Goal: Information Seeking & Learning: Learn about a topic

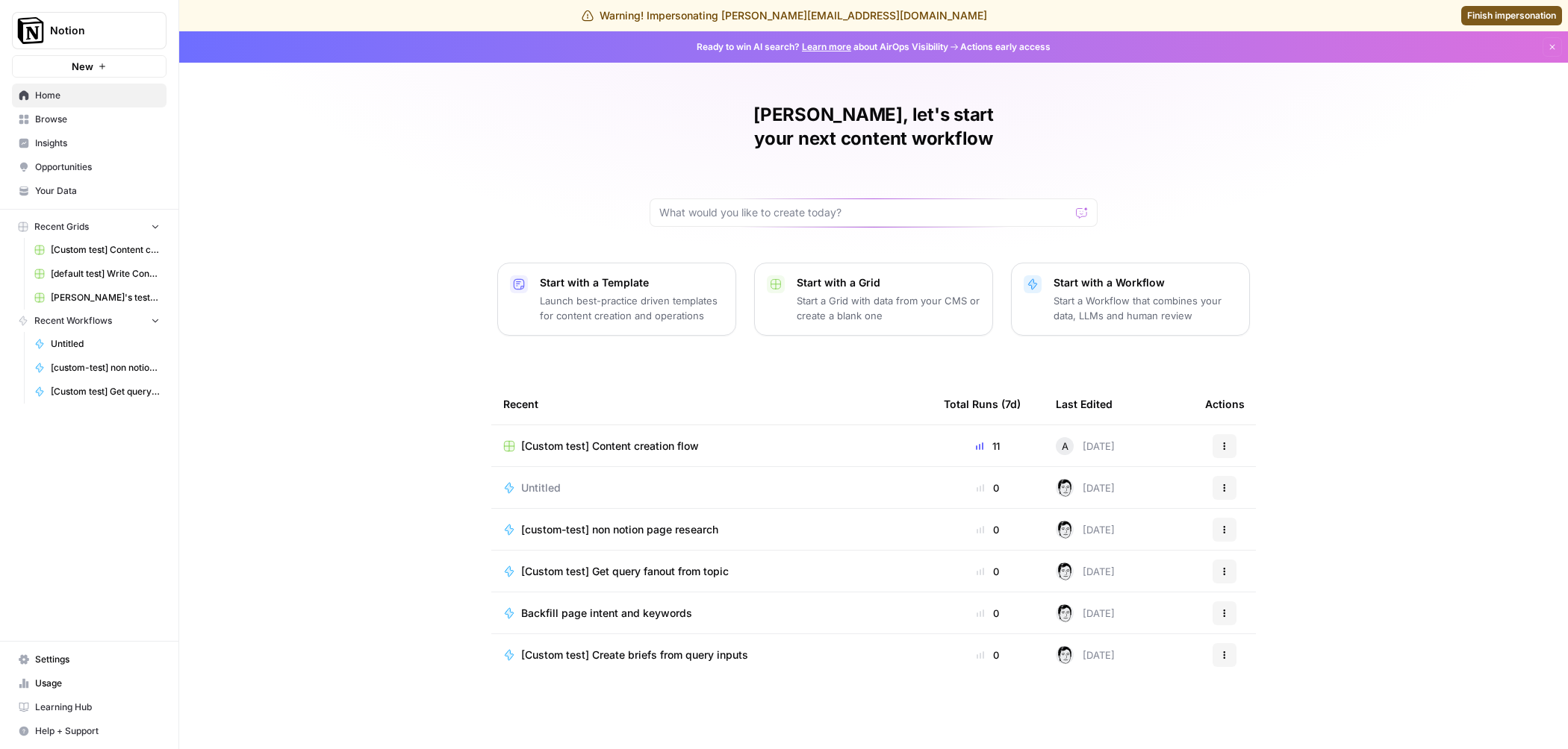
click at [74, 111] on link "Browse" at bounding box center [89, 119] width 154 height 24
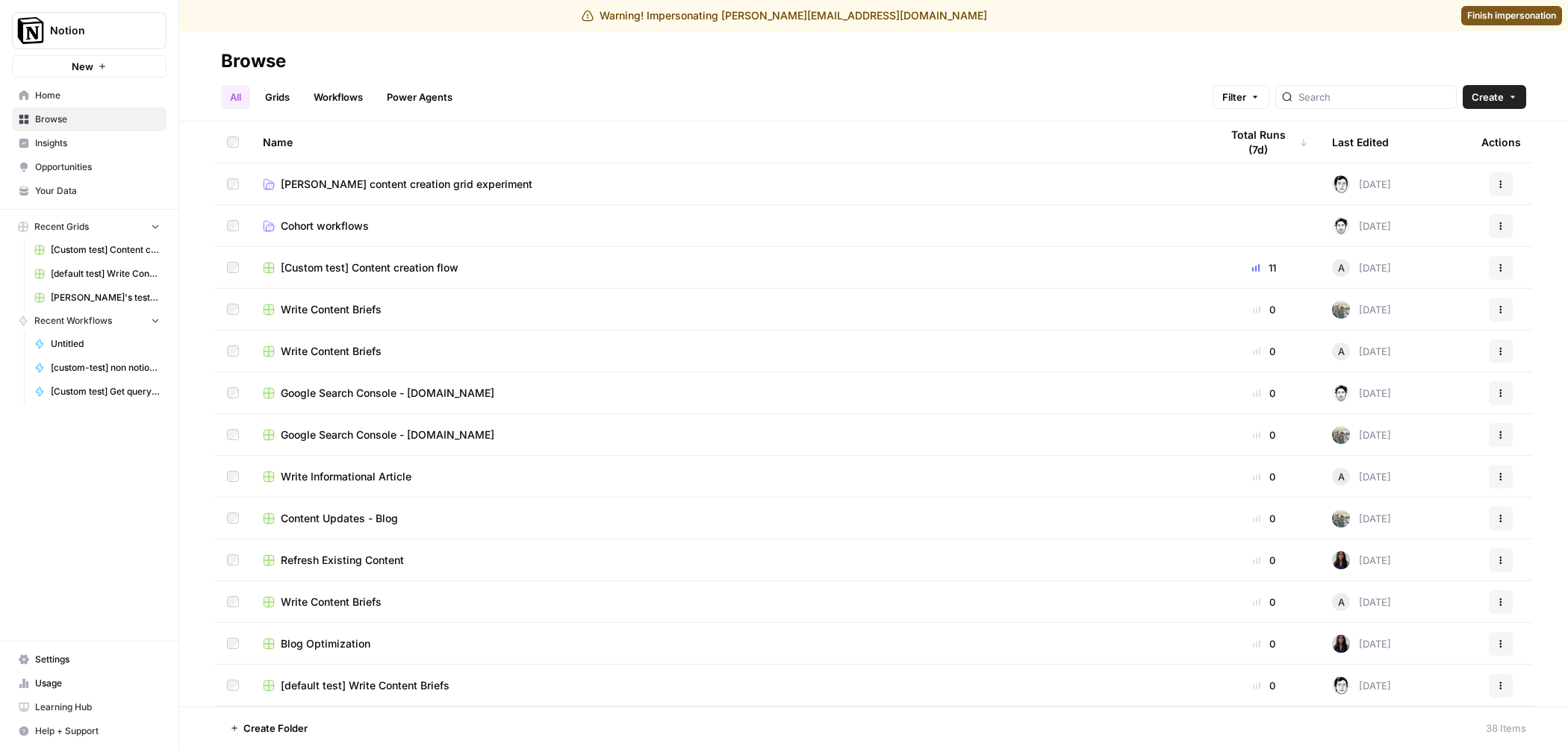
click at [59, 148] on span "Insights" at bounding box center [97, 143] width 125 height 13
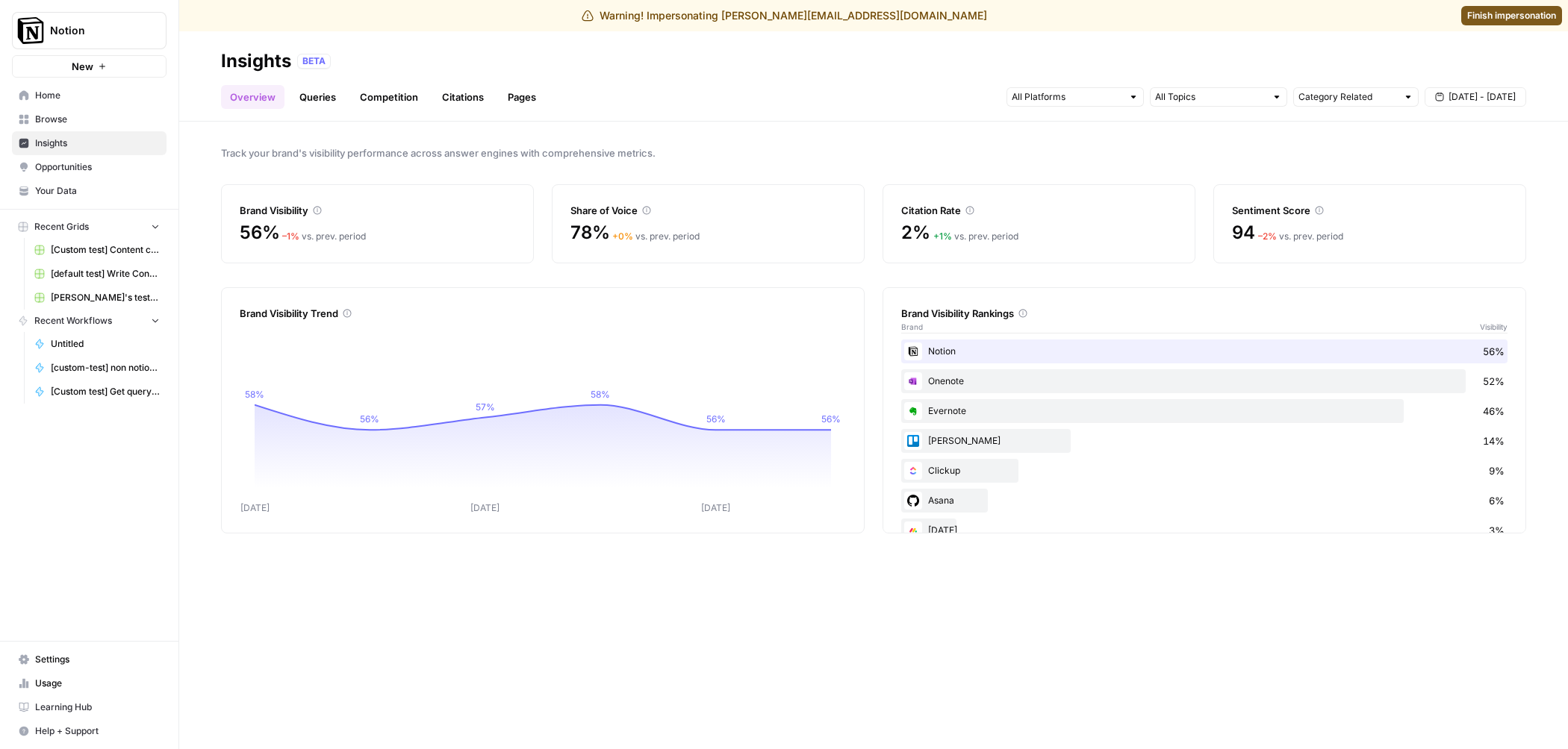
click at [532, 100] on link "Pages" at bounding box center [521, 96] width 47 height 24
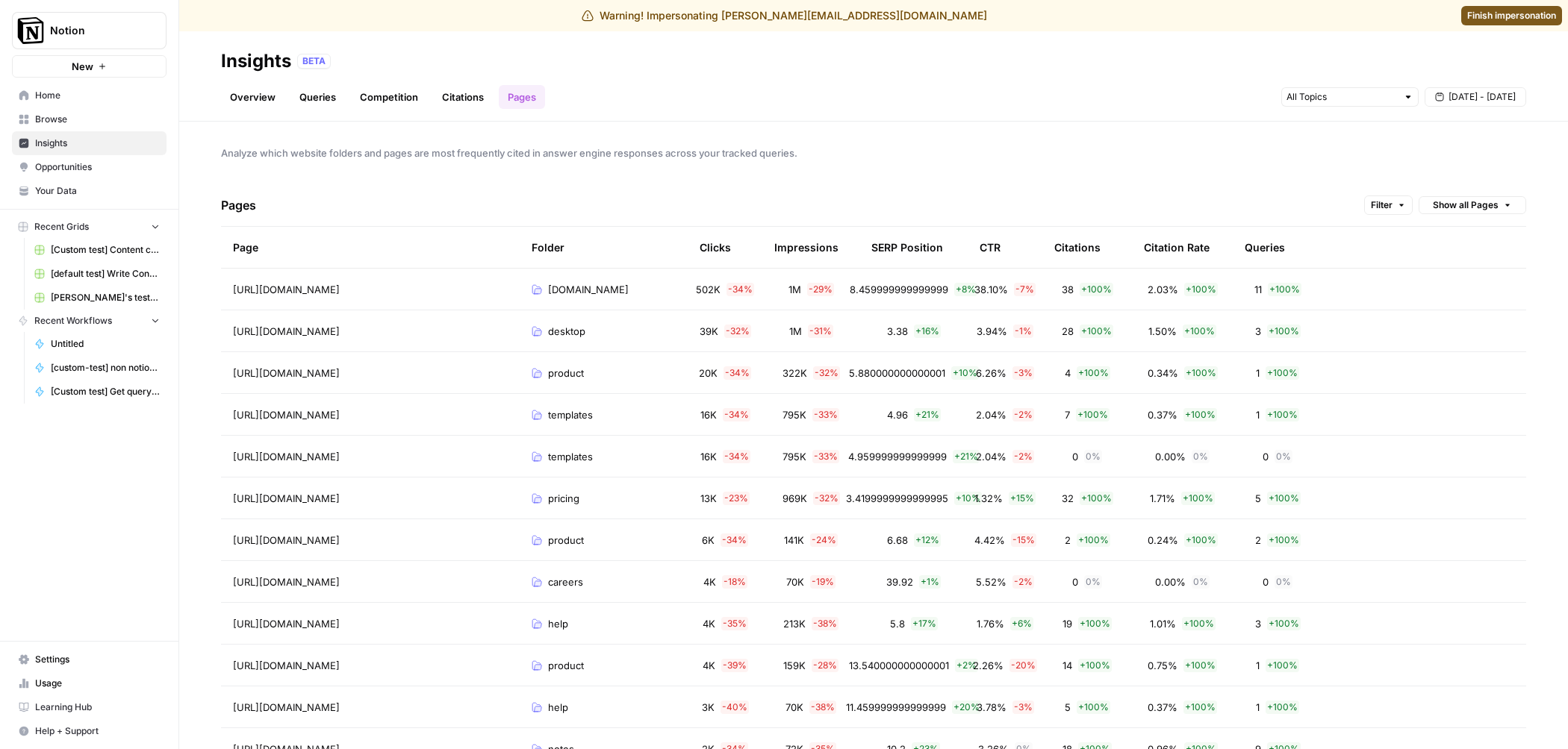
click at [1334, 287] on tr "[URL][DOMAIN_NAME] [DOMAIN_NAME] 502K - 34 % 1M - 29 % 8.459999999999999 + 8 % …" at bounding box center [873, 289] width 1305 height 42
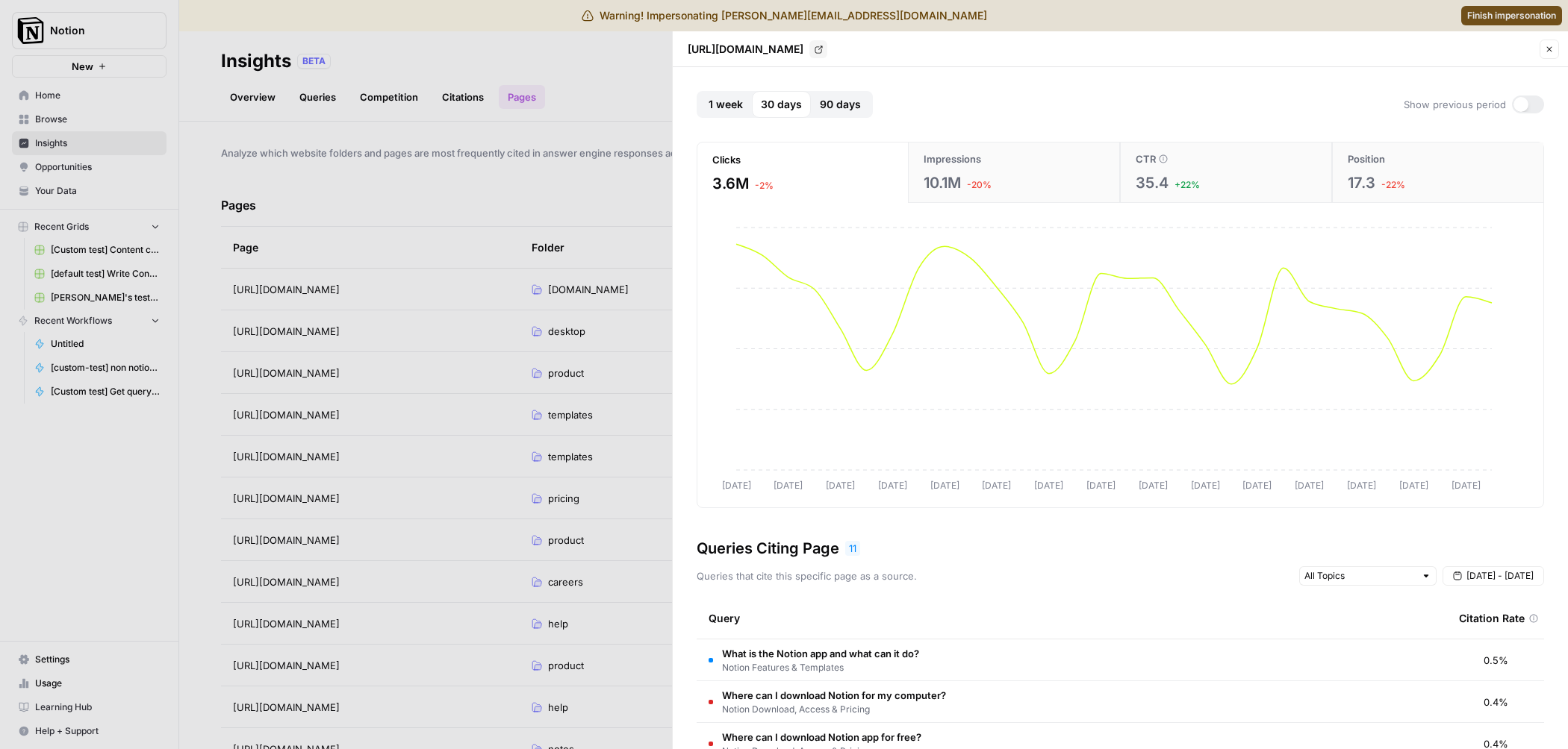
click at [713, 106] on span "1 week" at bounding box center [726, 105] width 34 height 15
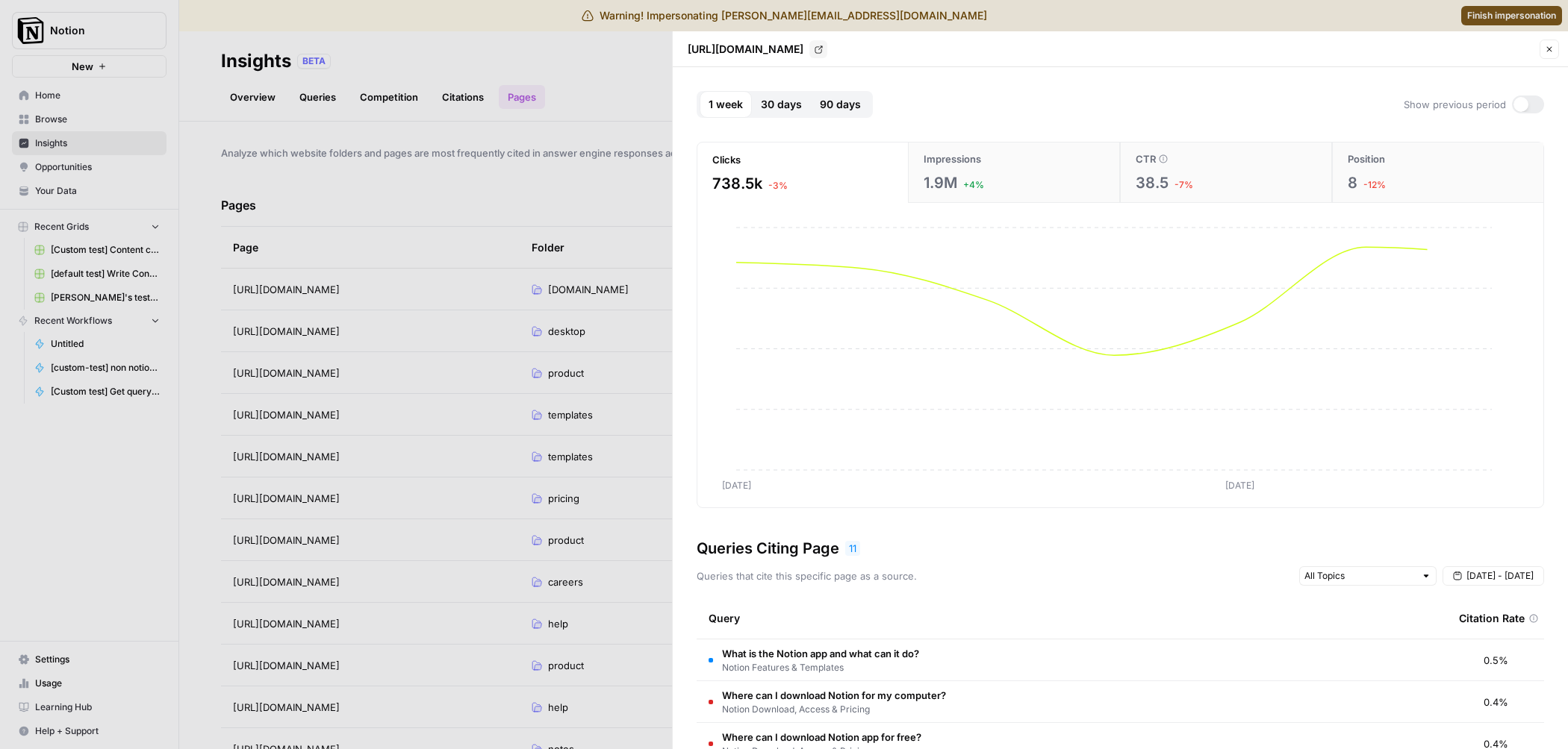
click at [786, 110] on span "30 days" at bounding box center [781, 105] width 41 height 15
click at [860, 108] on button "90 days" at bounding box center [840, 104] width 59 height 27
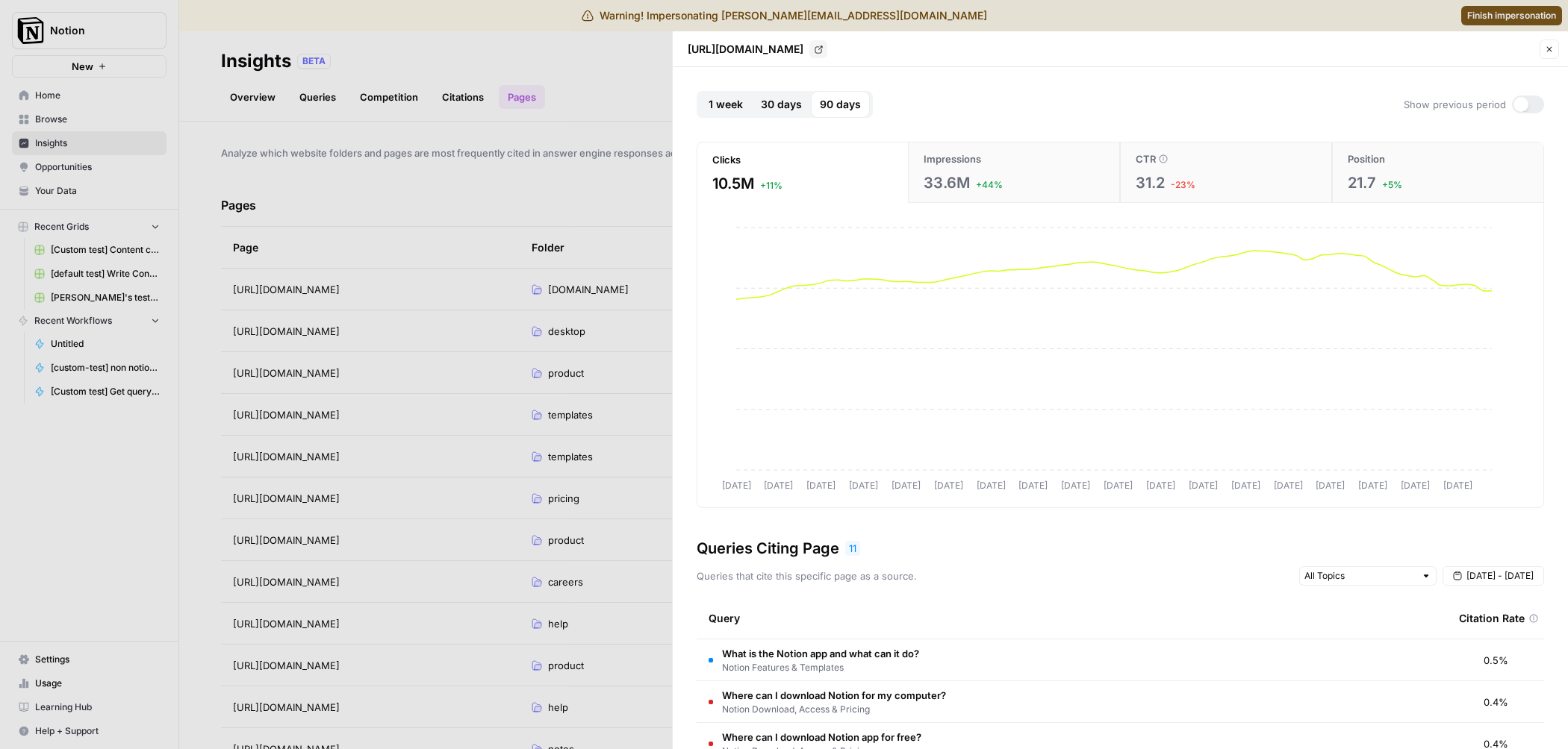
click at [774, 108] on span "30 days" at bounding box center [781, 105] width 41 height 15
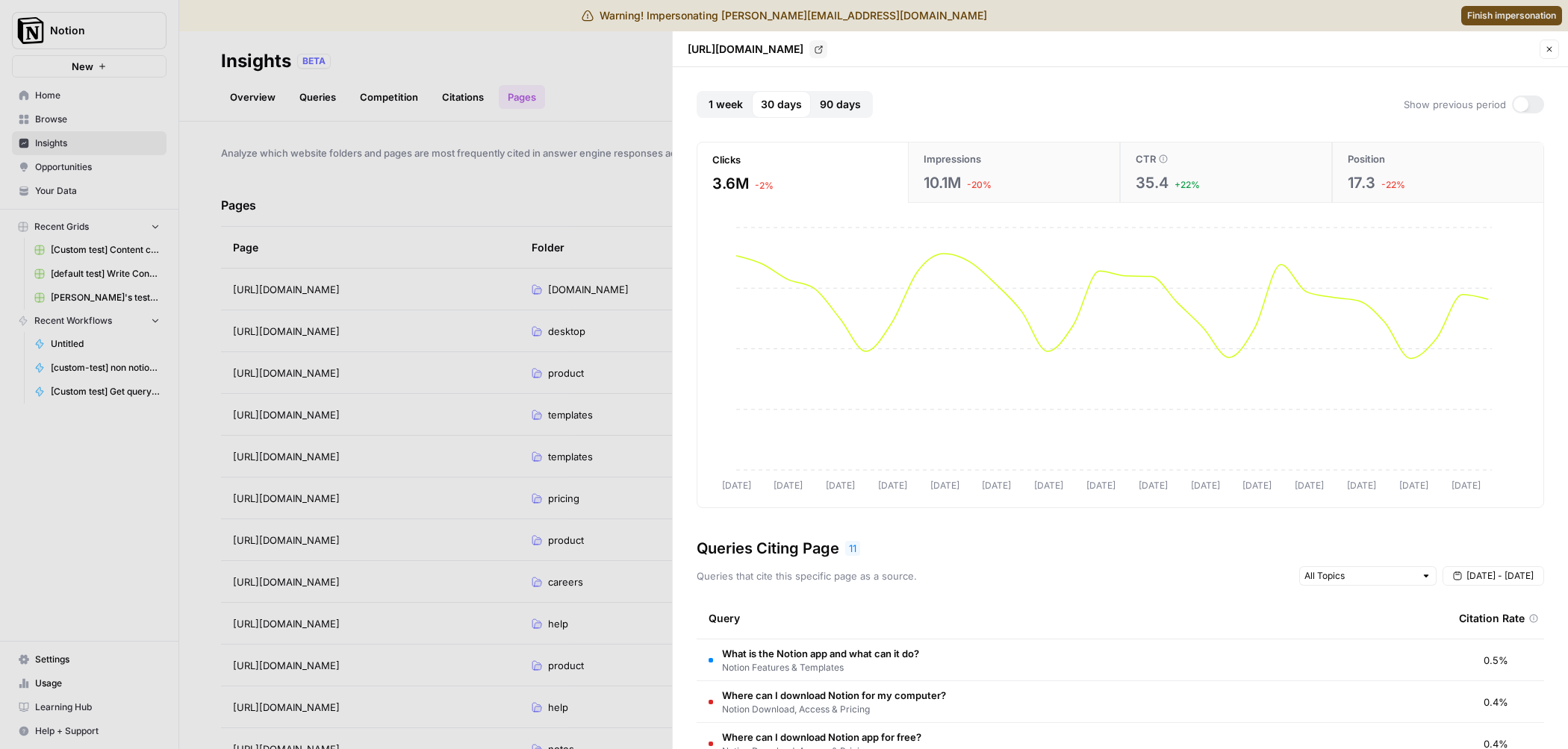
click at [722, 100] on span "1 week" at bounding box center [726, 105] width 34 height 15
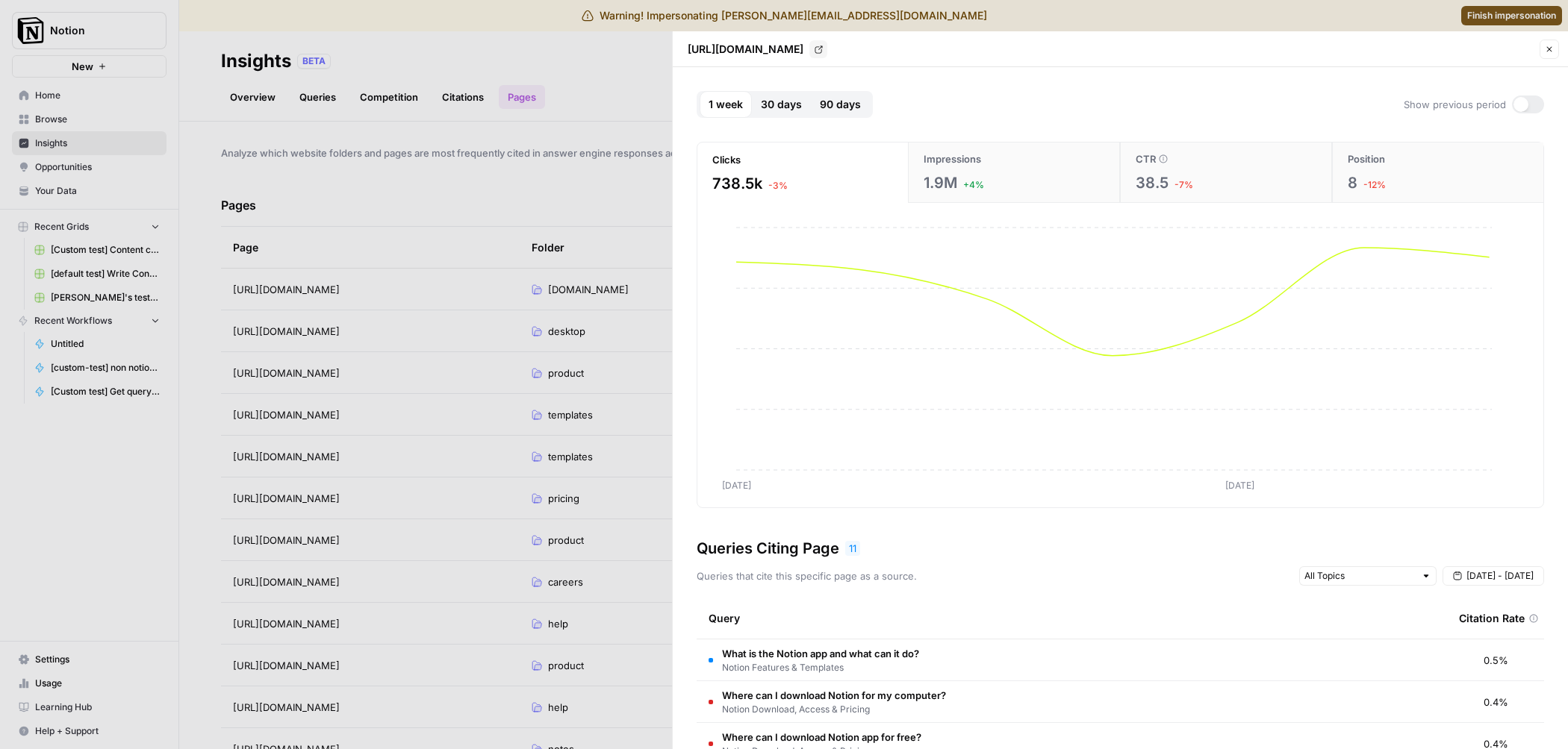
click at [774, 105] on span "30 days" at bounding box center [781, 105] width 41 height 15
click at [842, 104] on span "90 days" at bounding box center [840, 105] width 41 height 15
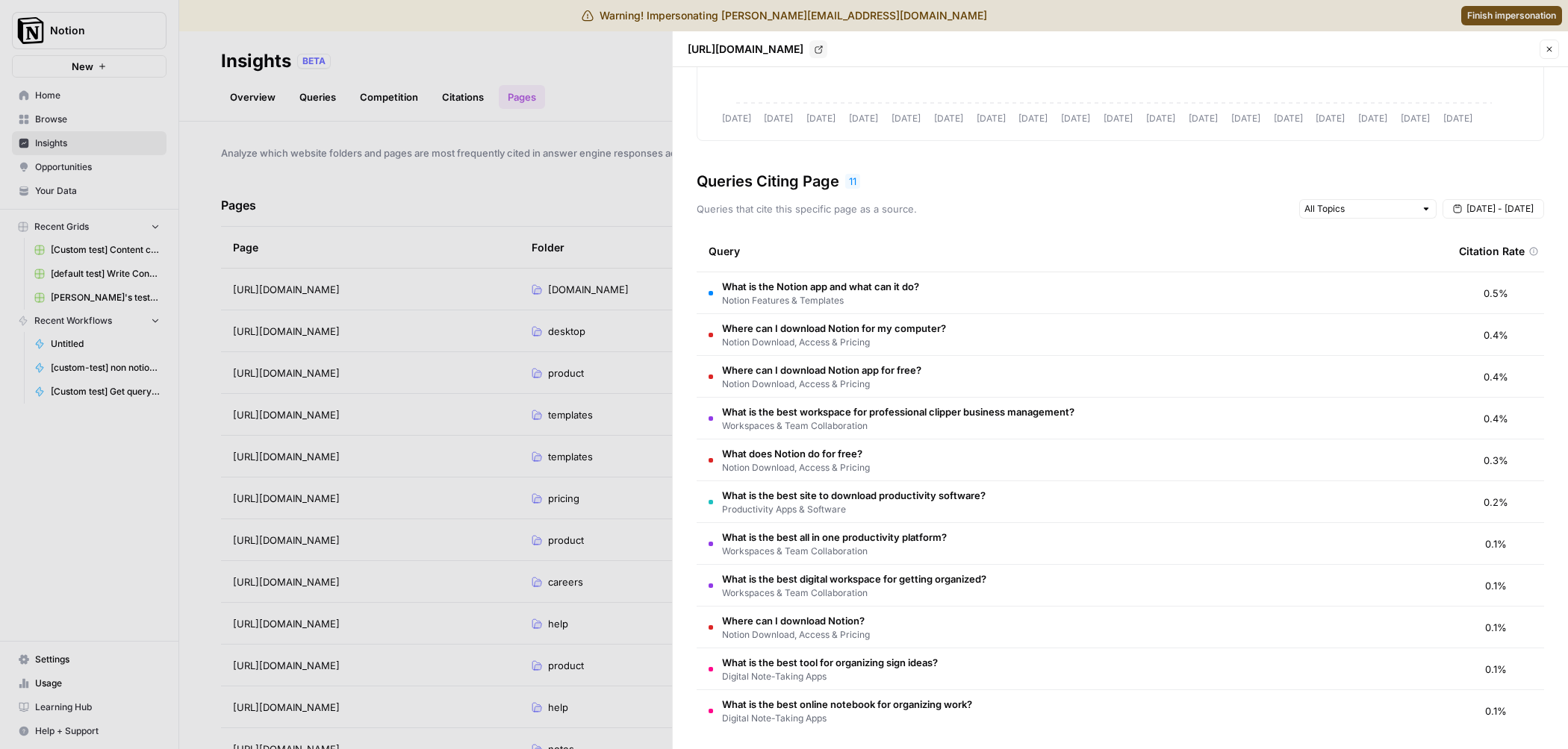
scroll to position [374, 0]
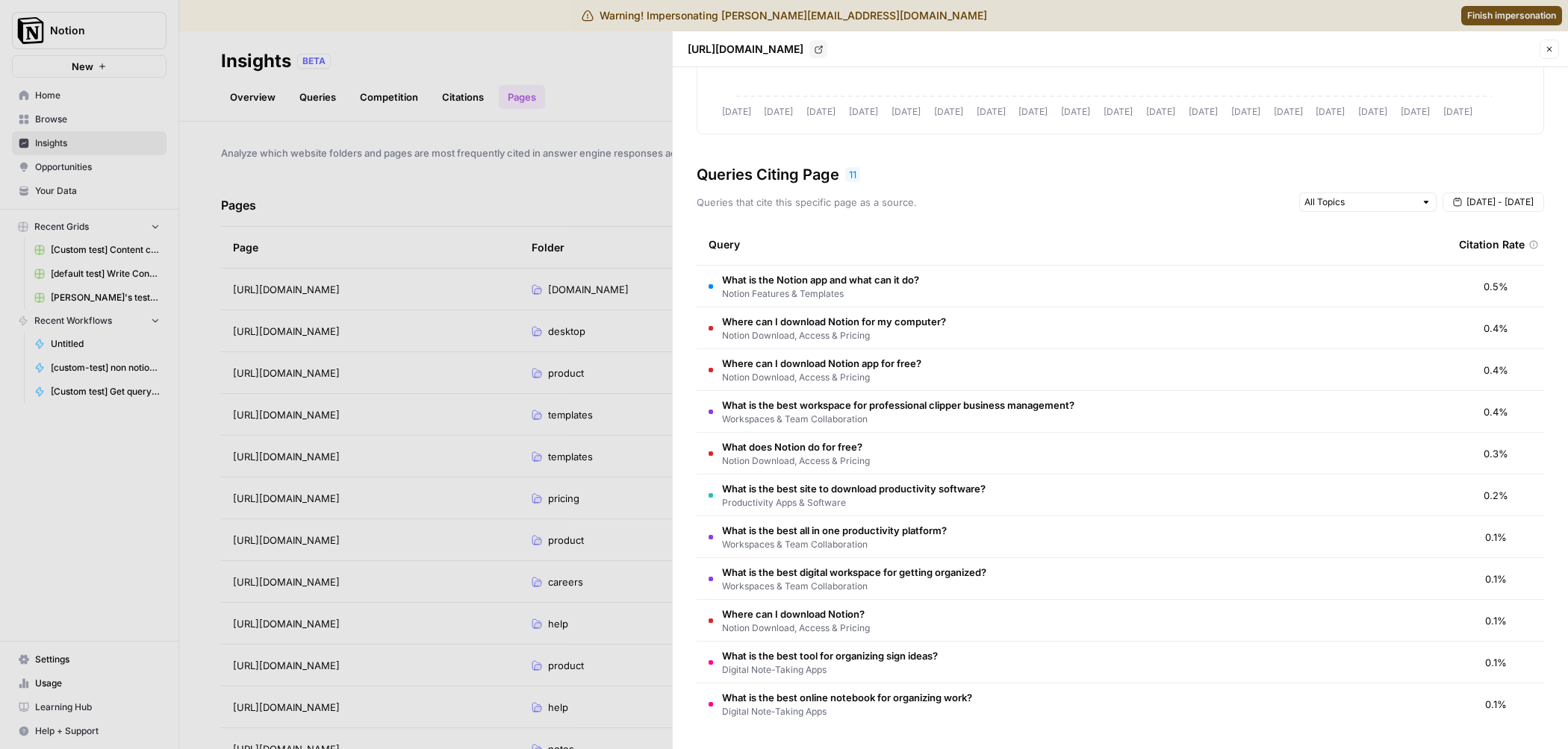
click at [981, 276] on td "What is the Notion app and what can it do? Notion Features & Templates" at bounding box center [1071, 286] width 750 height 41
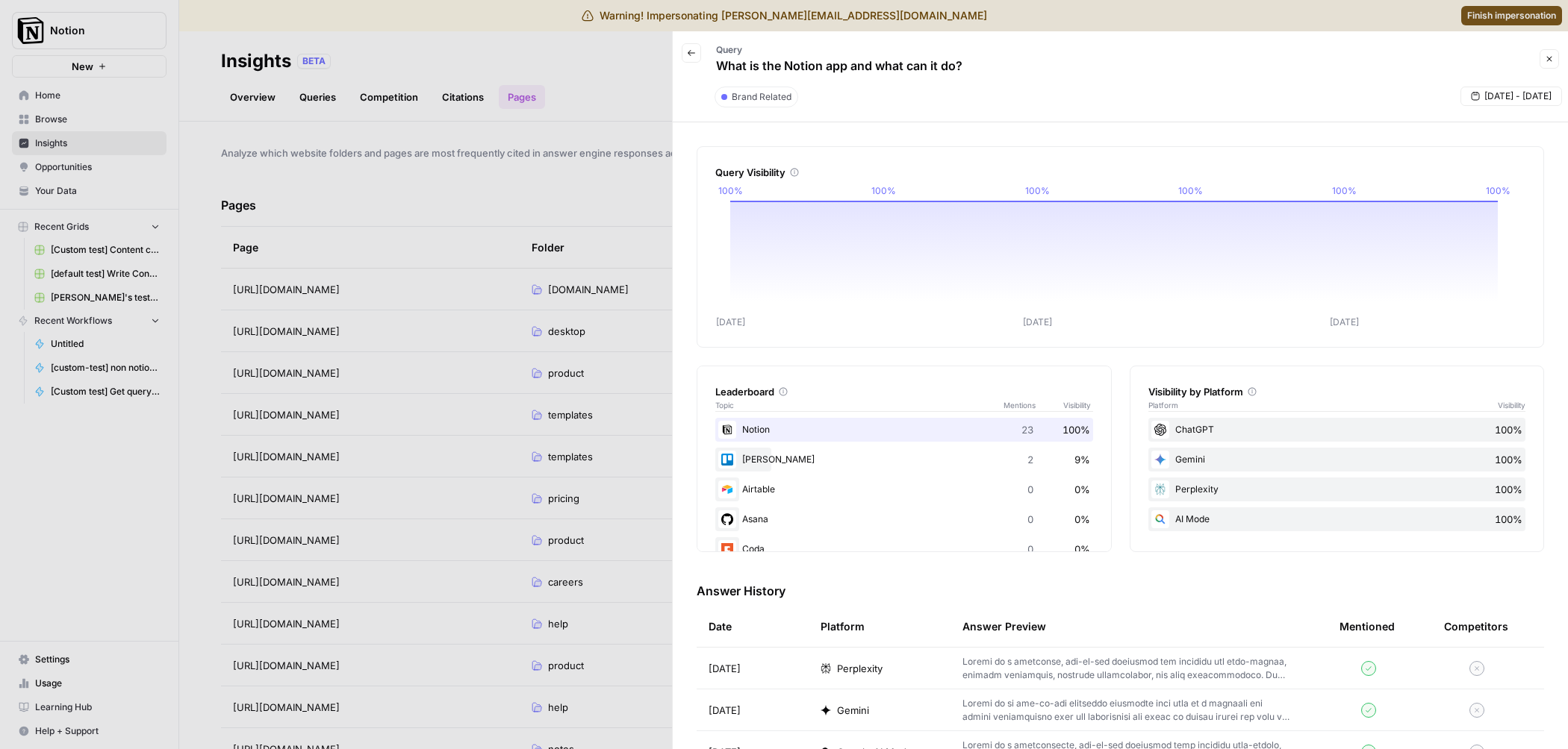
click at [687, 47] on button "Back" at bounding box center [691, 53] width 20 height 20
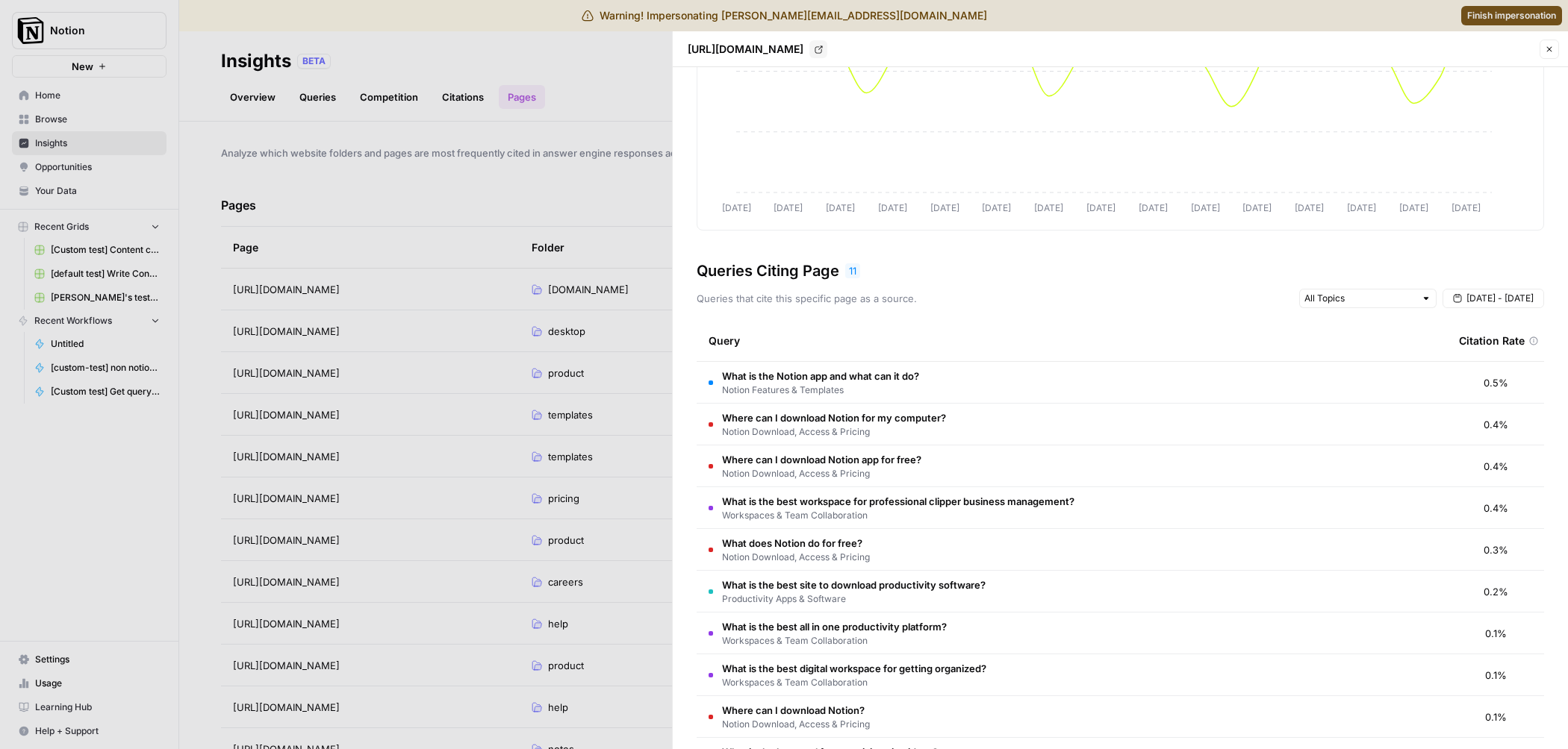
scroll to position [374, 0]
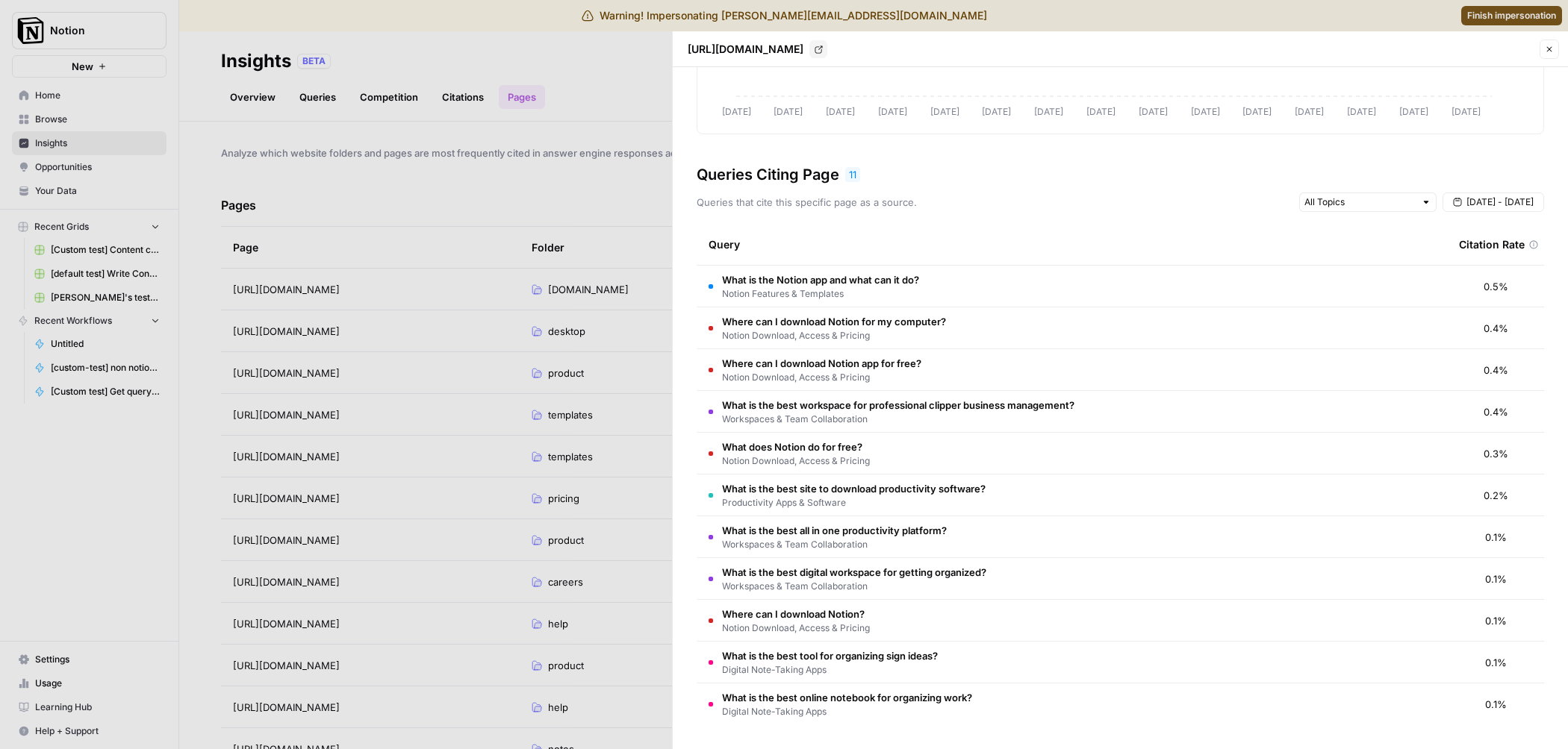
click at [947, 389] on td "Where can I download Notion app for free? Notion Download, Access & Pricing" at bounding box center [1071, 370] width 750 height 41
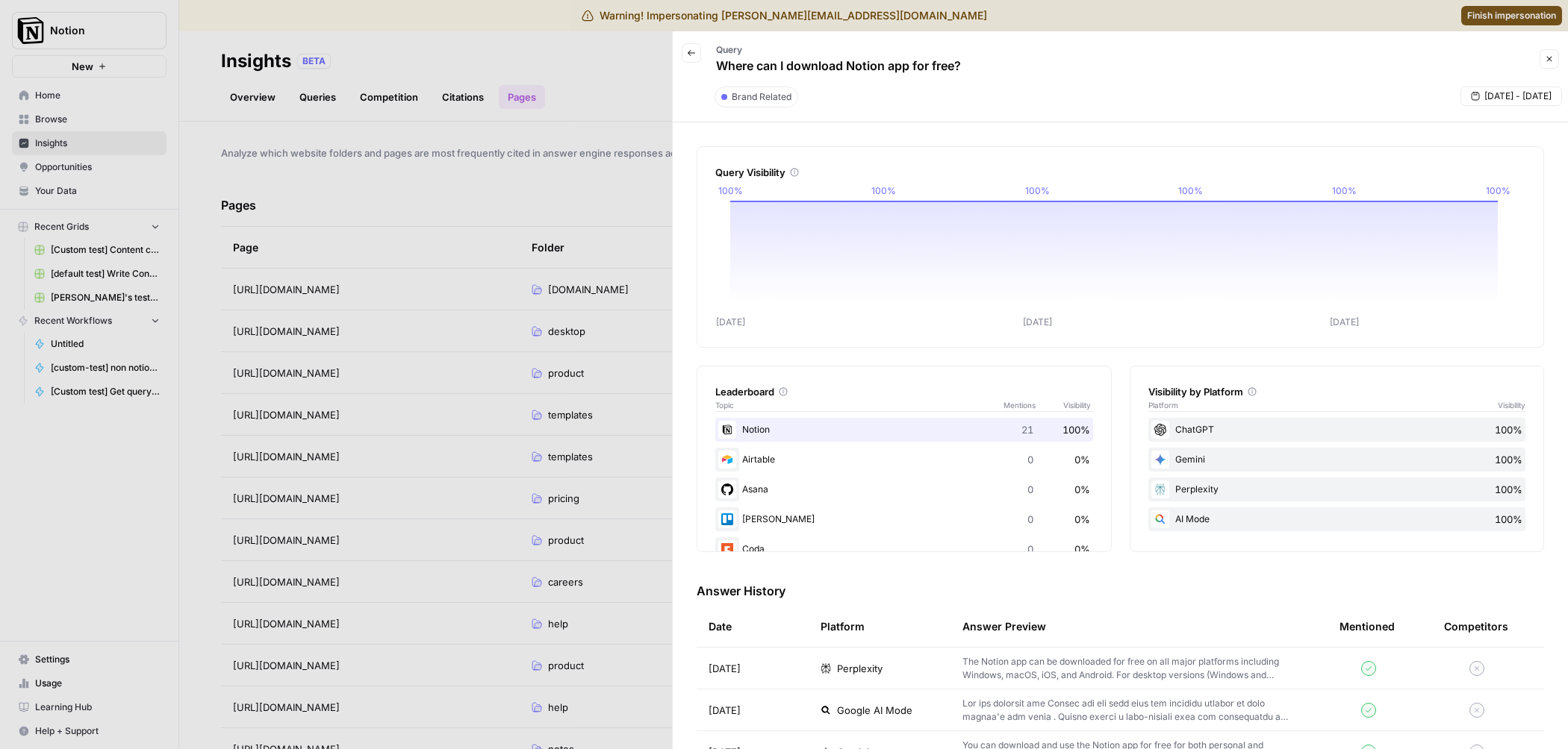
click at [688, 51] on icon "button" at bounding box center [691, 52] width 9 height 9
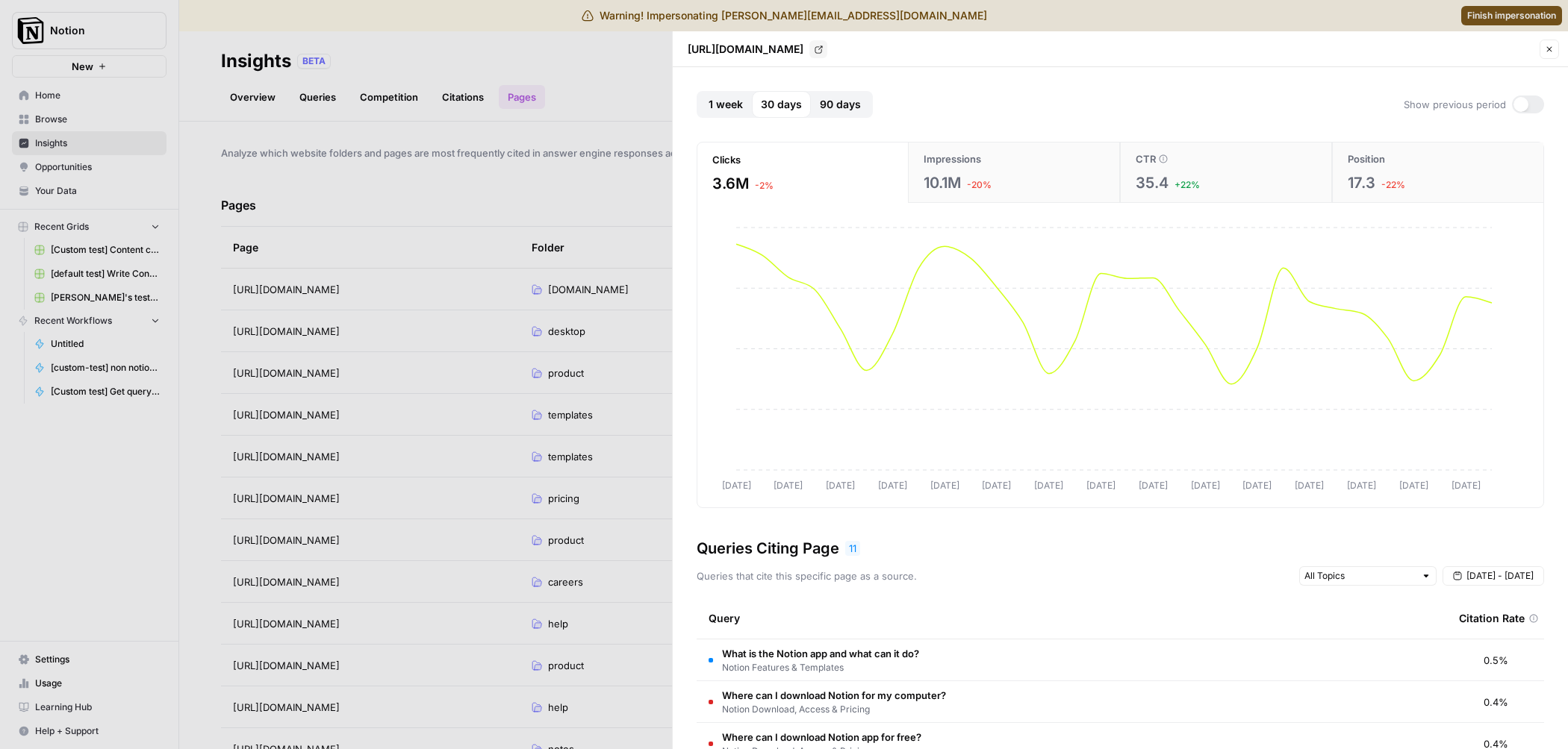
click at [982, 169] on button "Impressions 10.1M -20%" at bounding box center [1013, 173] width 212 height 60
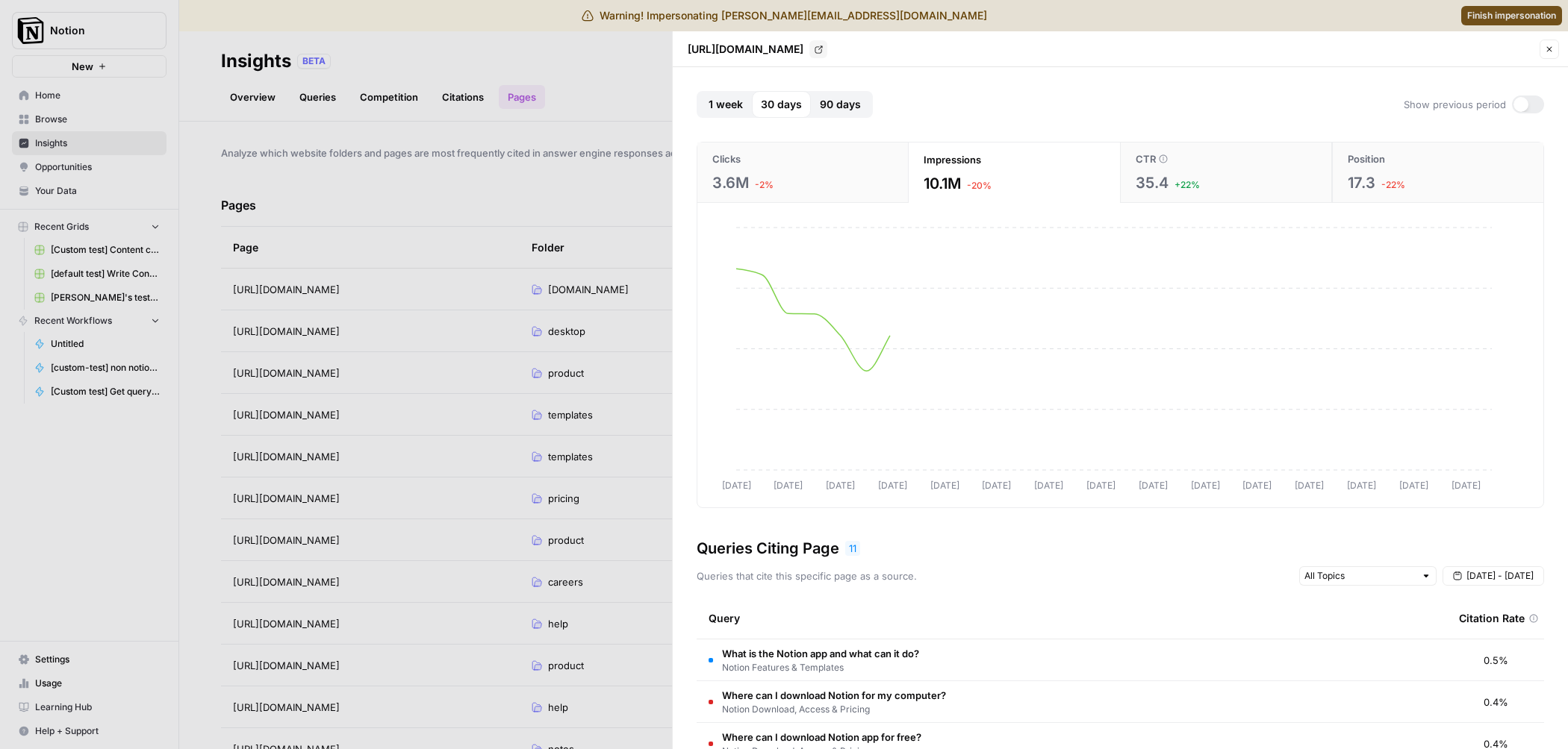
click at [1167, 167] on button "CTR 35.4 +22%" at bounding box center [1226, 173] width 212 height 60
click at [1400, 183] on div "17.3 -22%" at bounding box center [1437, 183] width 181 height 21
click at [1265, 185] on div "35.4 +22%" at bounding box center [1226, 183] width 181 height 21
click at [1374, 176] on div "17.3 -22%" at bounding box center [1437, 183] width 181 height 21
click at [1214, 175] on div "35.4 +22%" at bounding box center [1226, 183] width 181 height 21
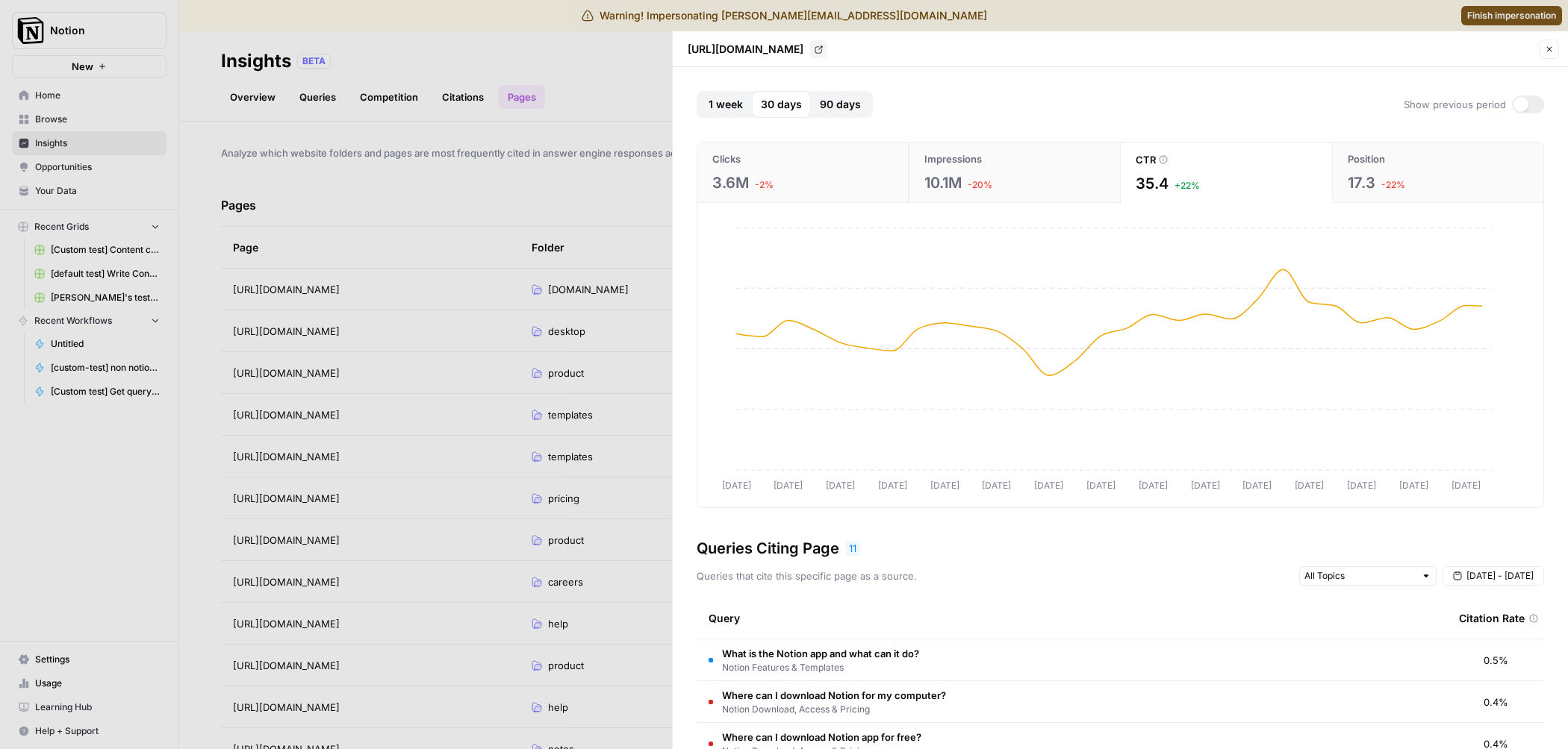
click at [1406, 176] on div "17.3 -22%" at bounding box center [1437, 183] width 181 height 21
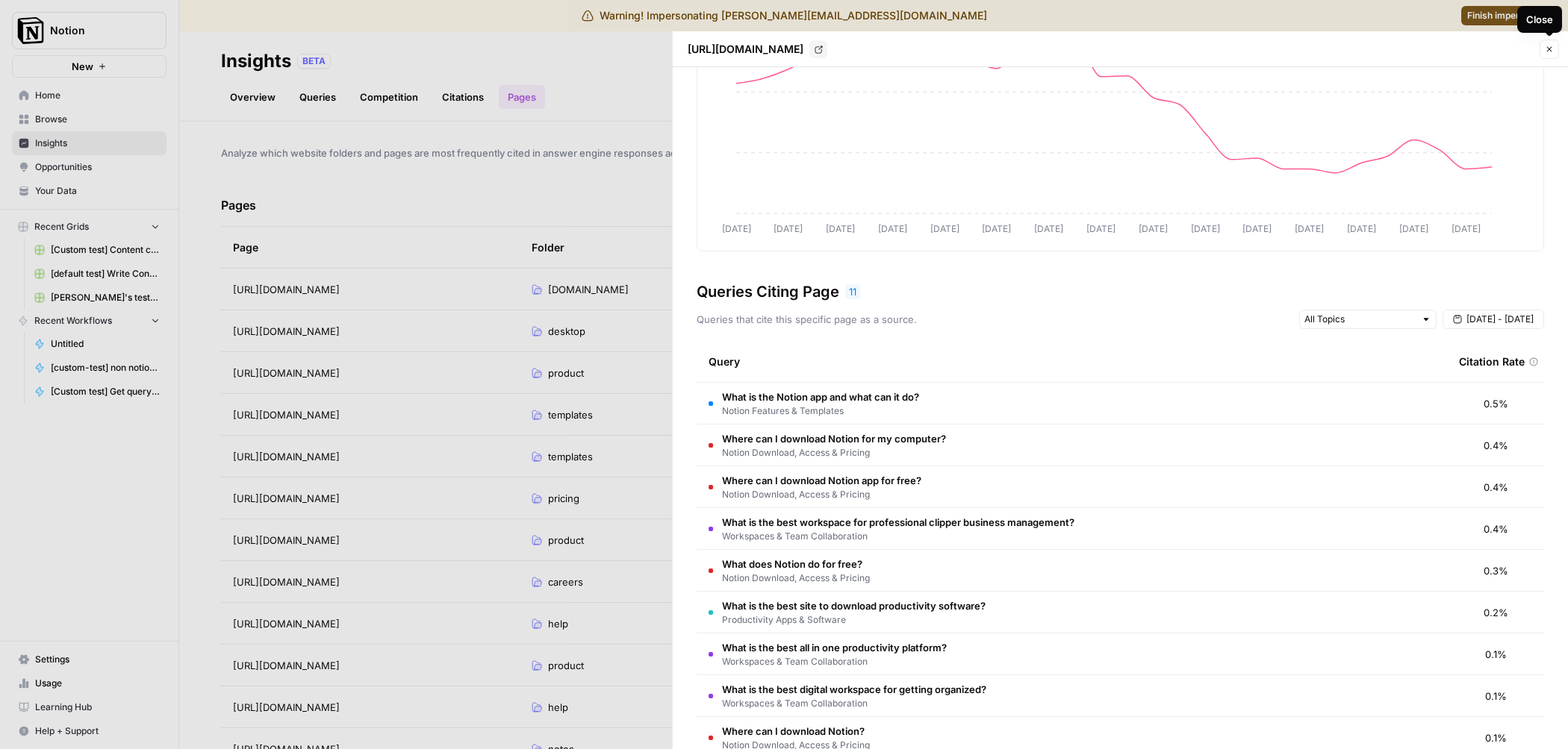
scroll to position [374, 0]
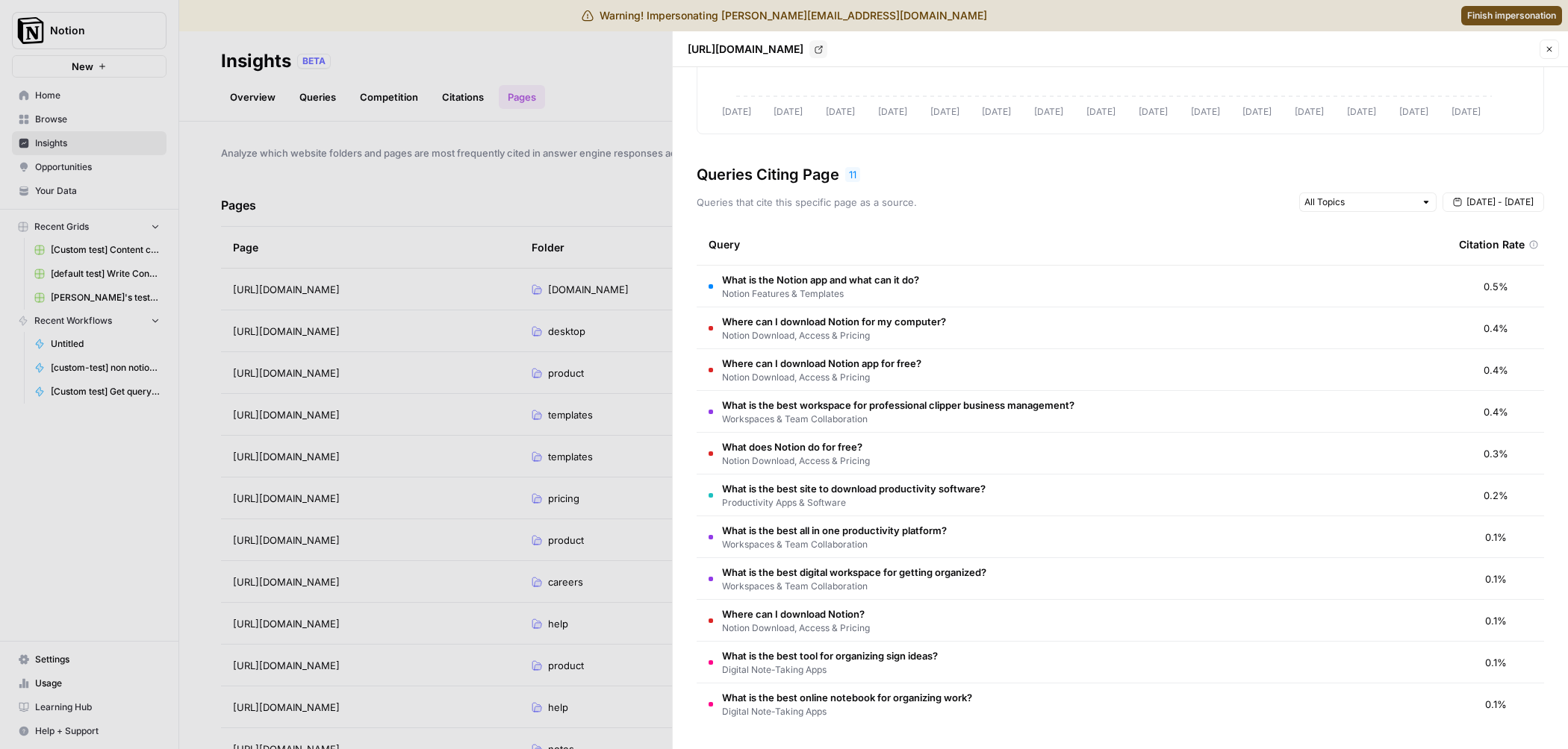
click at [1069, 280] on td "What is the Notion app and what can it do? Notion Features & Templates" at bounding box center [1071, 286] width 750 height 41
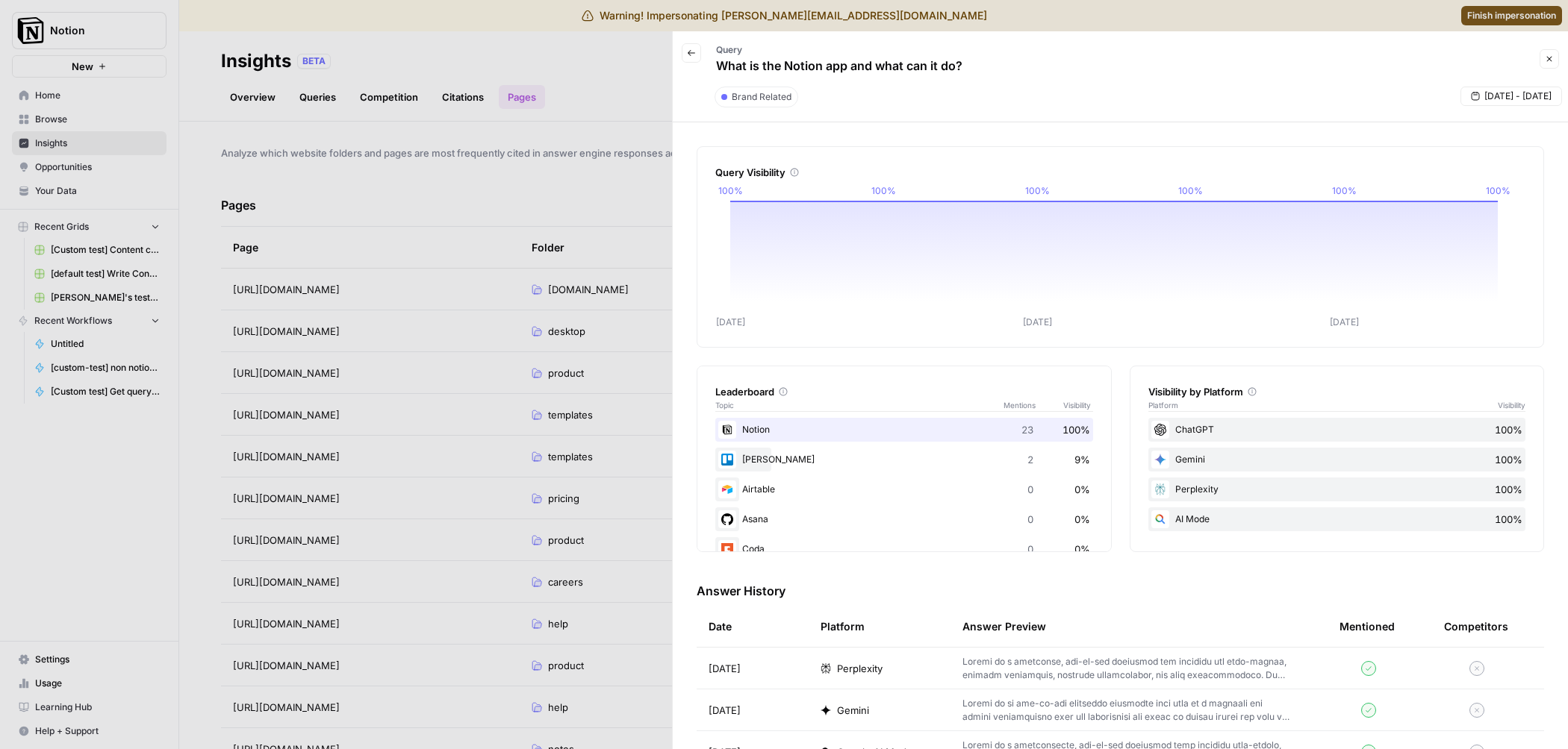
click at [1545, 64] on button "Close" at bounding box center [1549, 59] width 20 height 20
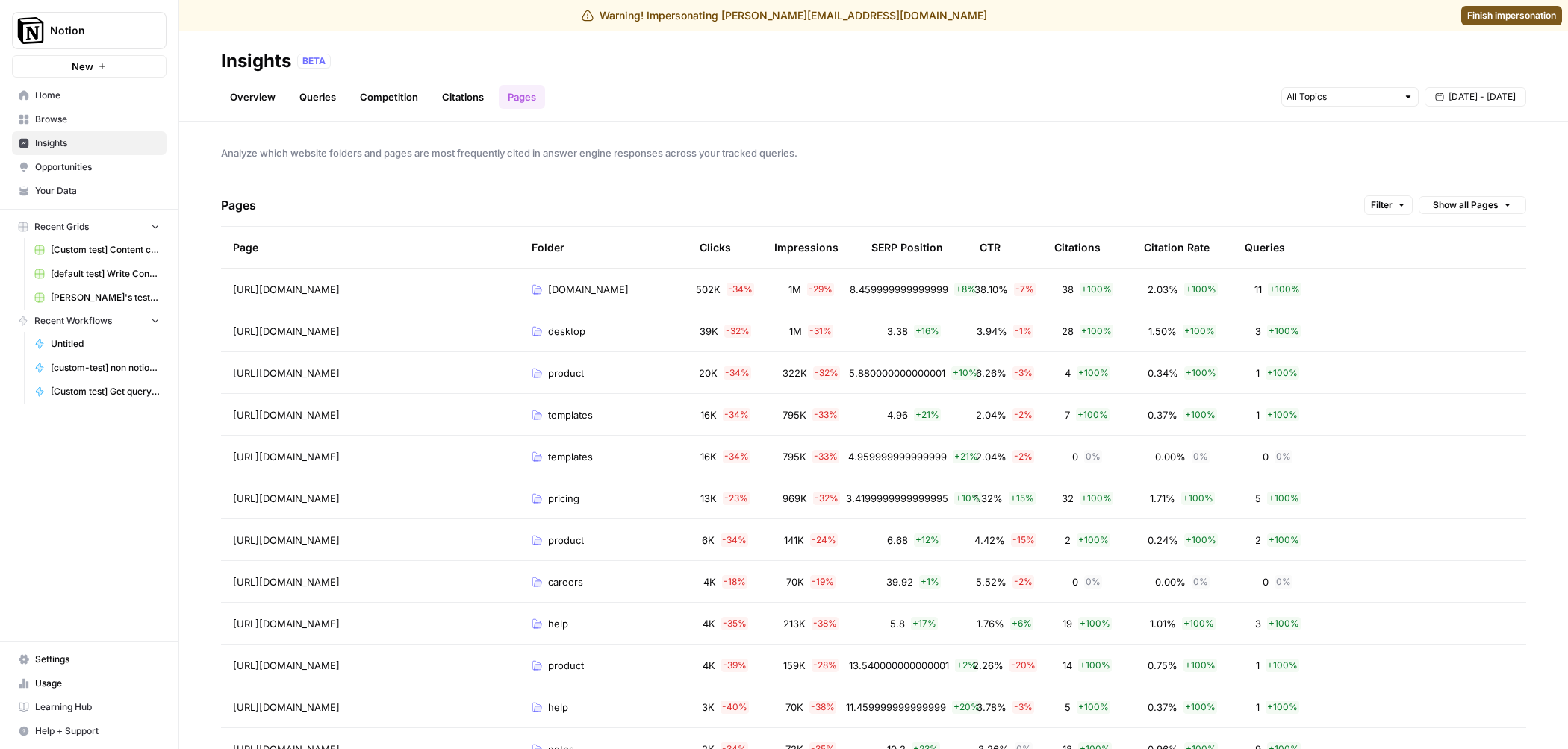
click at [627, 250] on th "Folder" at bounding box center [604, 247] width 168 height 41
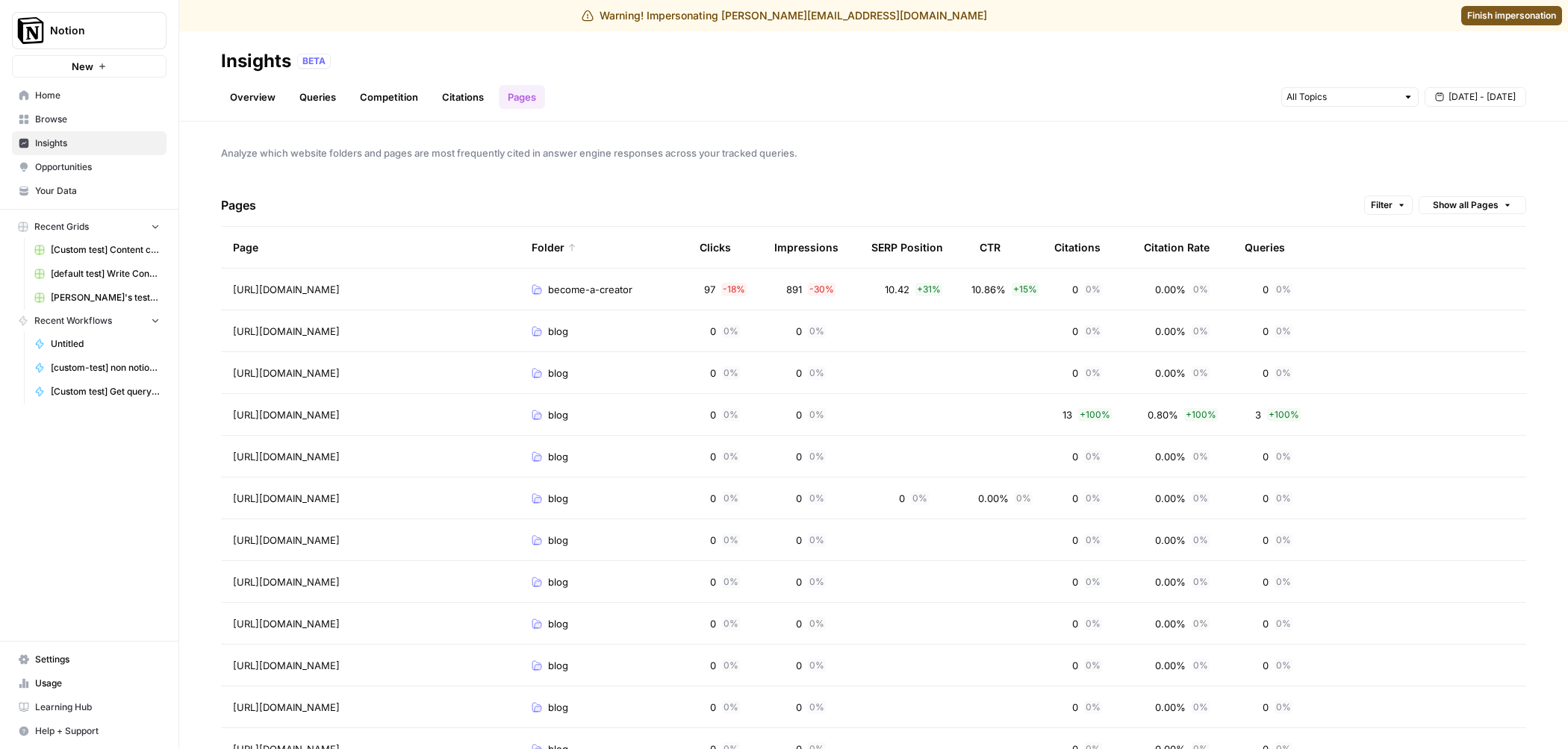
click at [627, 250] on th "Folder" at bounding box center [604, 247] width 168 height 41
click at [625, 296] on div "zh-tw" at bounding box center [604, 289] width 144 height 15
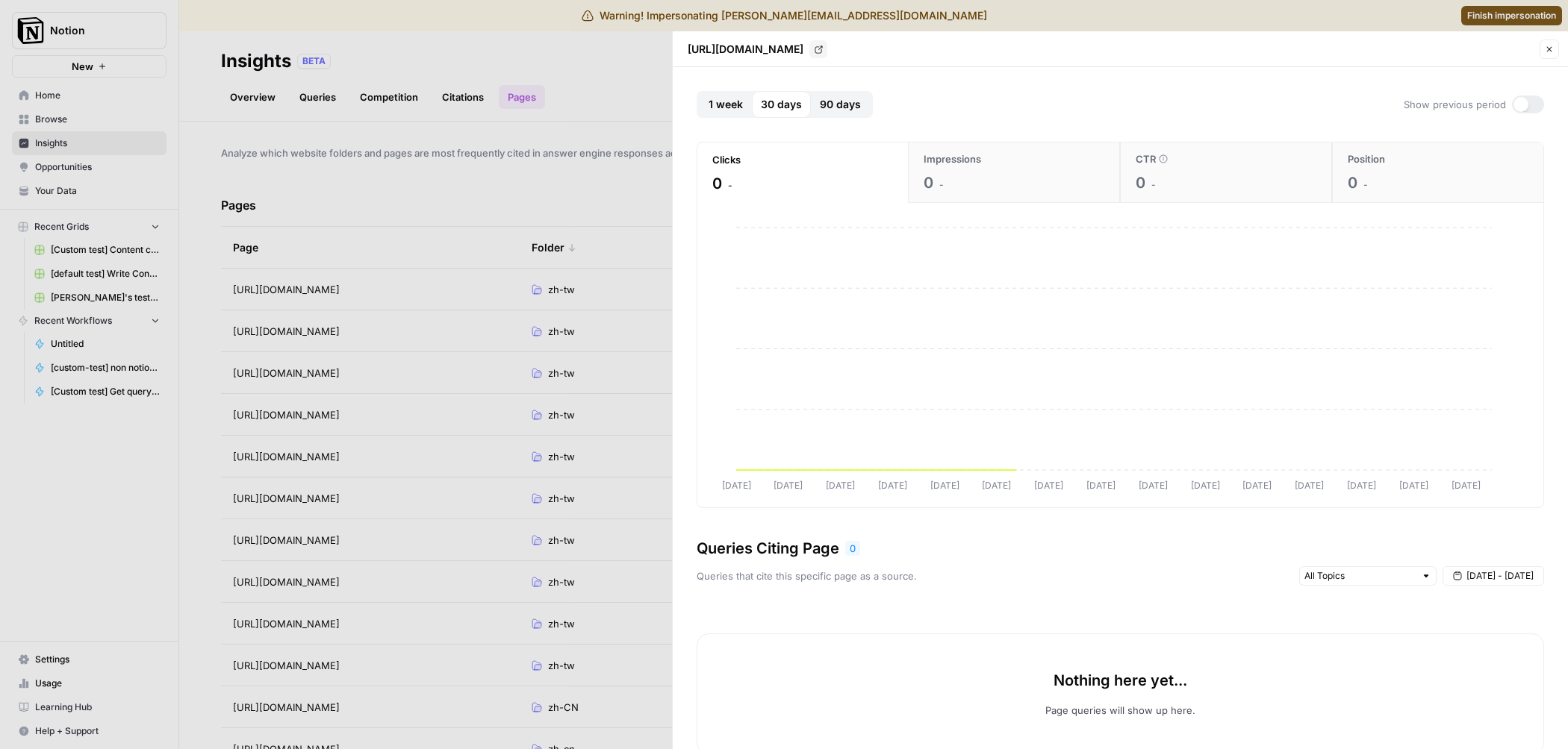
click at [627, 293] on div at bounding box center [784, 374] width 1568 height 749
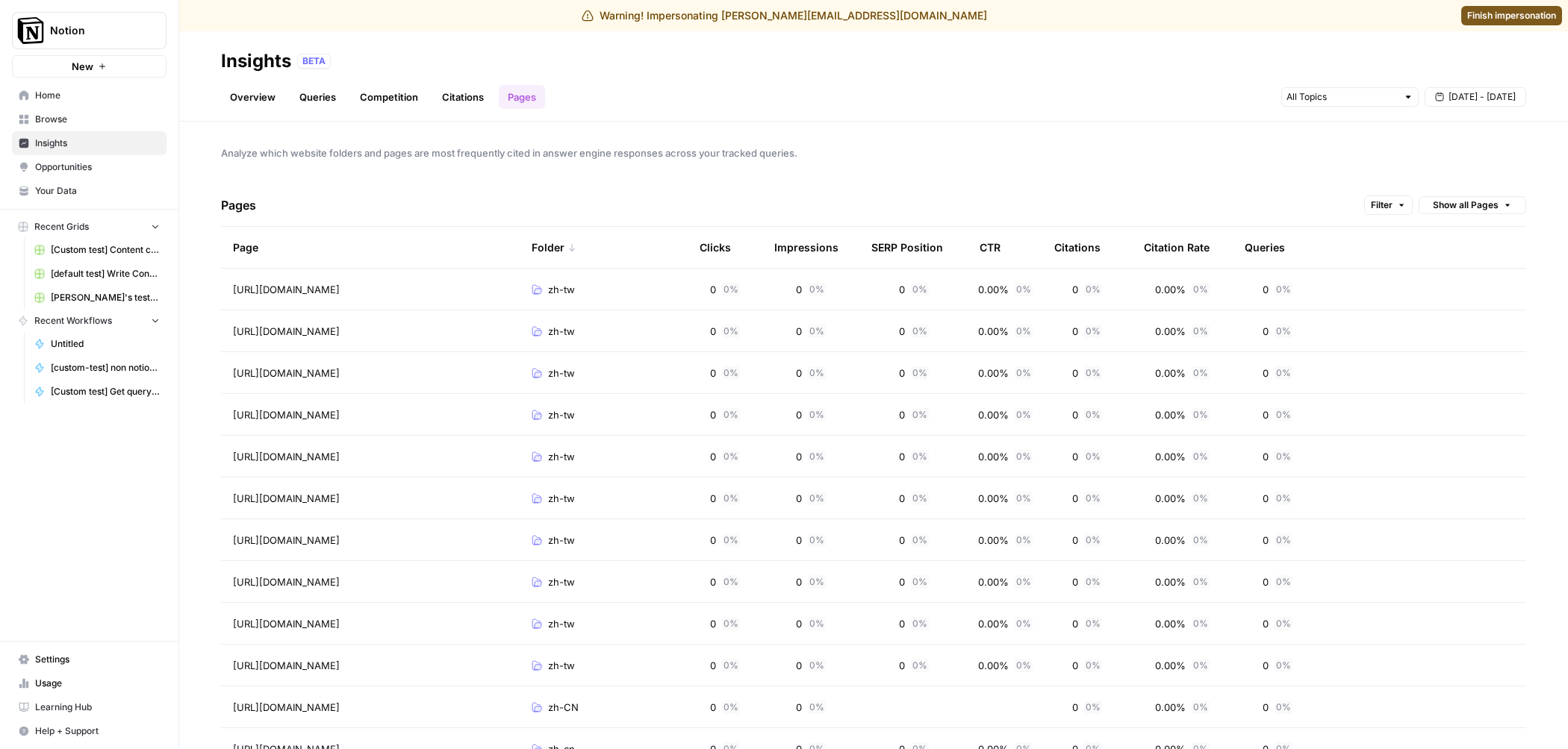
click at [623, 261] on th "Folder" at bounding box center [604, 247] width 168 height 41
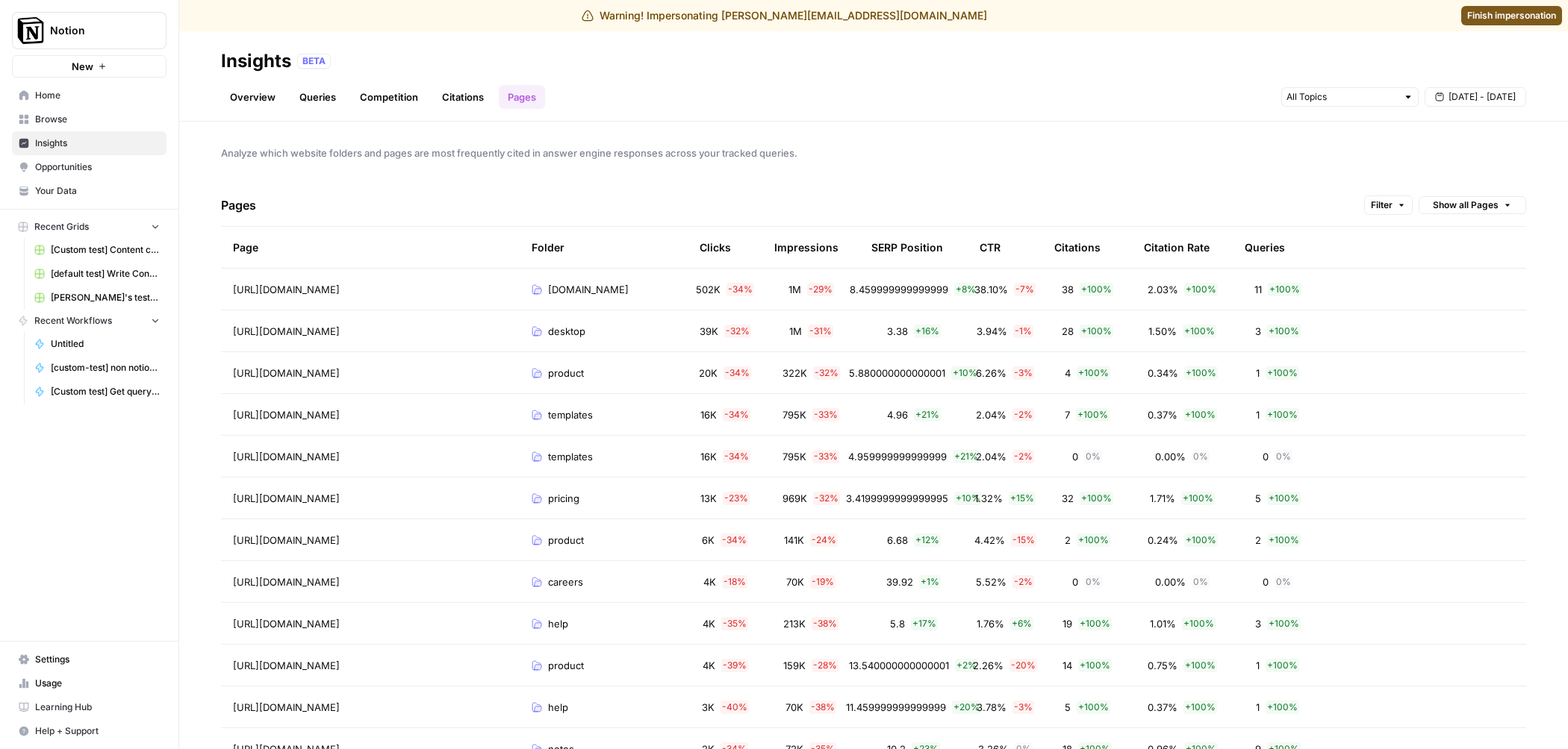
click at [626, 539] on div "product" at bounding box center [604, 540] width 144 height 15
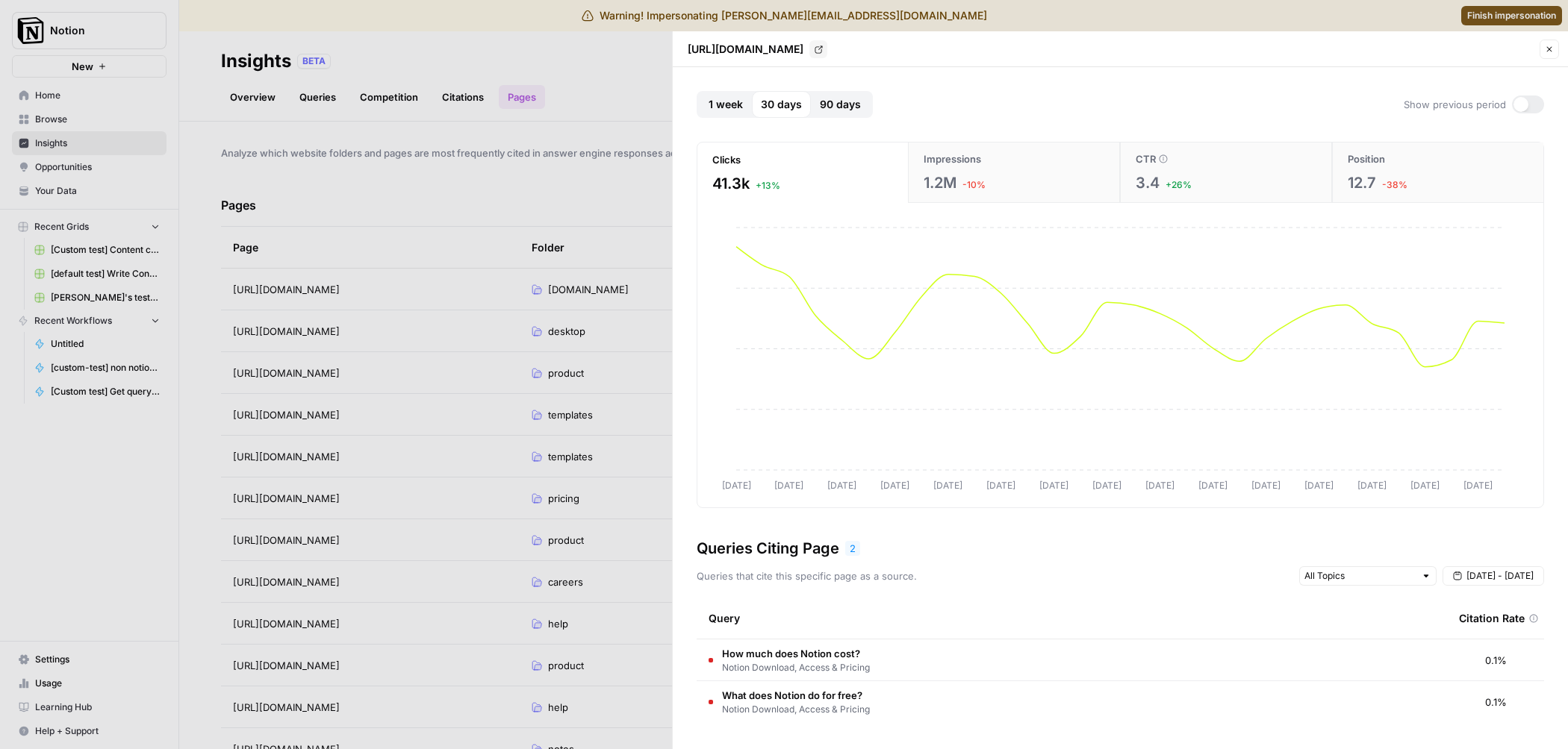
click at [637, 49] on div at bounding box center [784, 374] width 1568 height 749
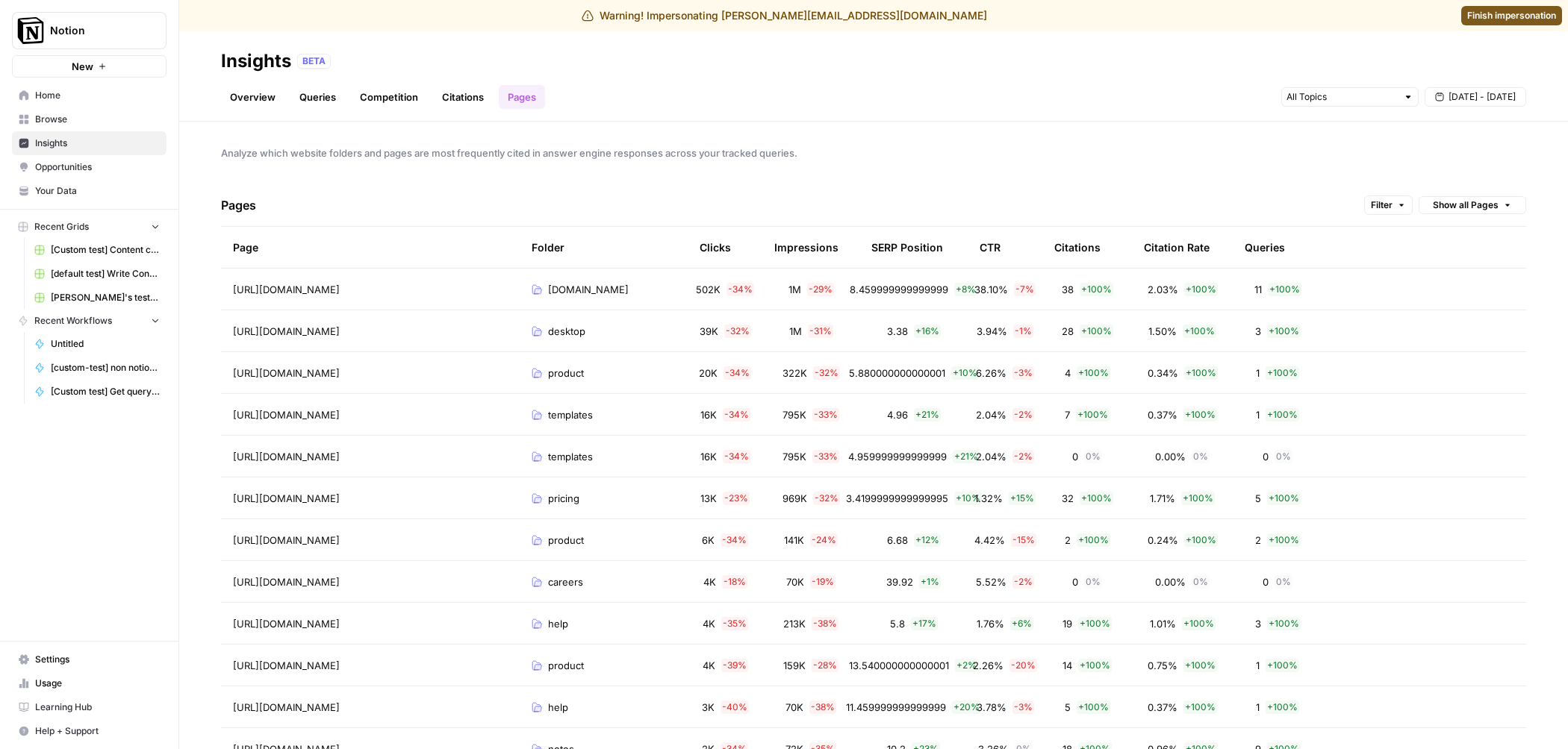
click at [1387, 219] on div "Pages Filter Show all Pages" at bounding box center [873, 206] width 1305 height 42
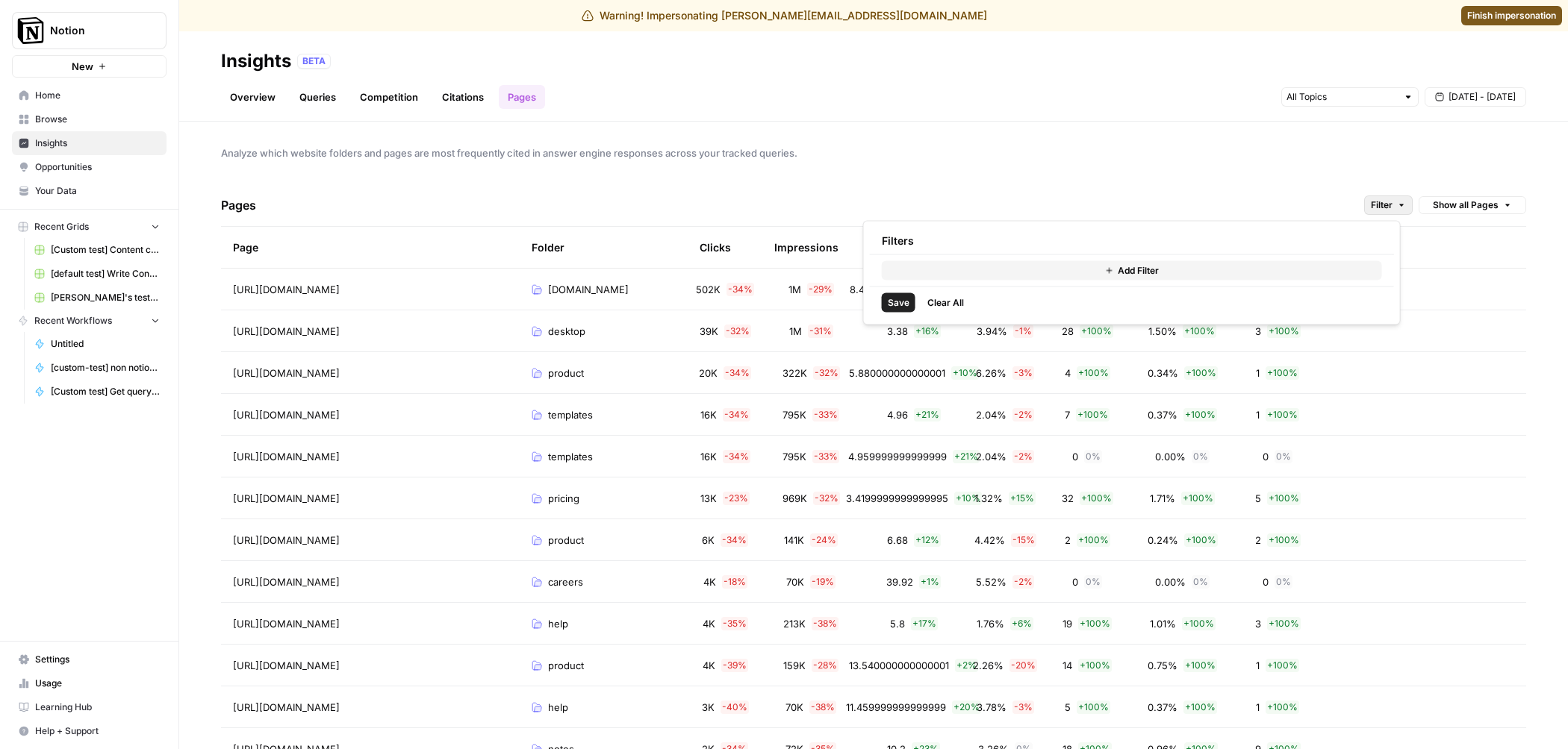
click at [1396, 207] on icon "button" at bounding box center [1400, 205] width 9 height 9
click at [1082, 274] on button "Add Filter" at bounding box center [1132, 271] width 500 height 20
click at [994, 275] on input "text" at bounding box center [950, 273] width 125 height 15
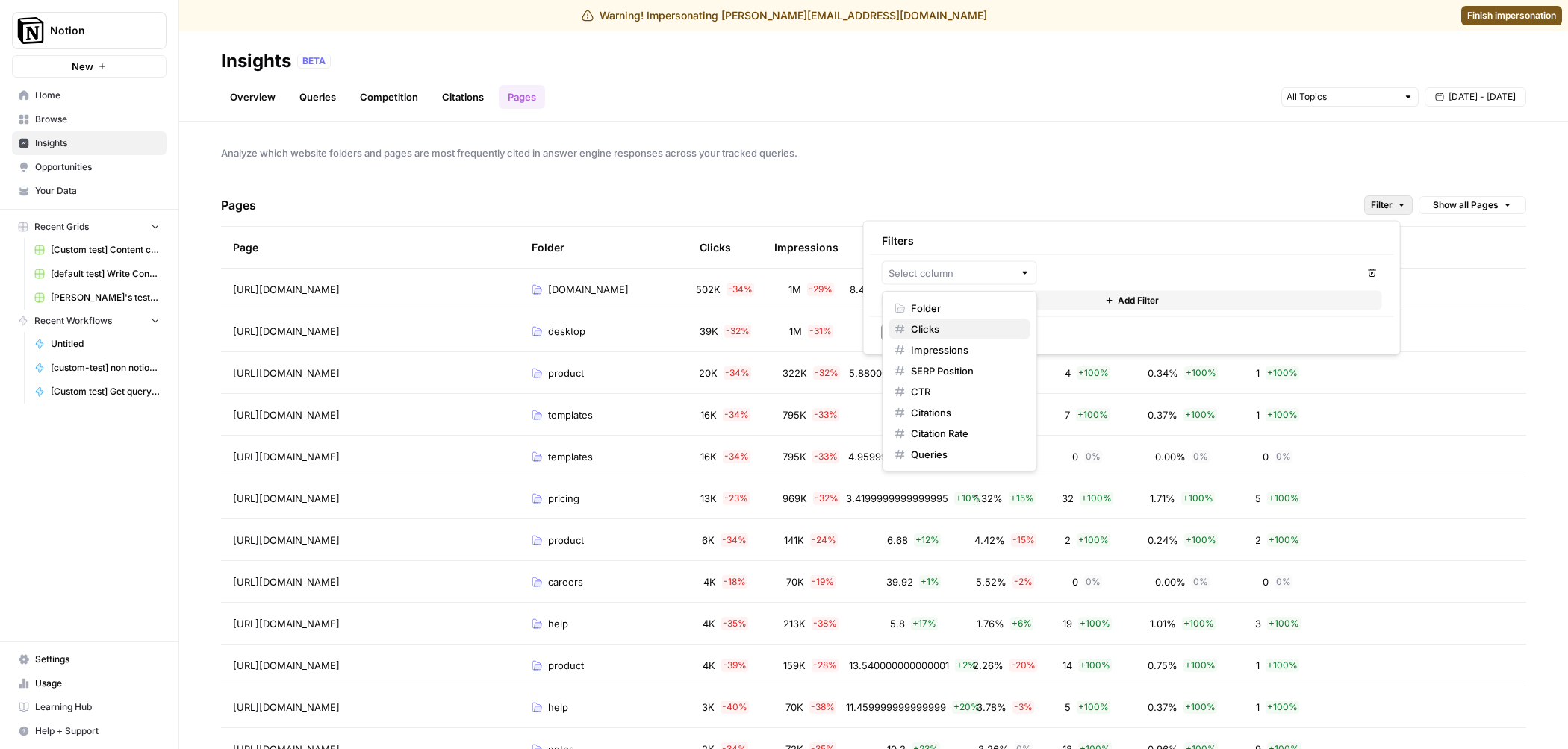
click at [963, 335] on span "Clicks" at bounding box center [965, 329] width 108 height 15
type input "Clicks"
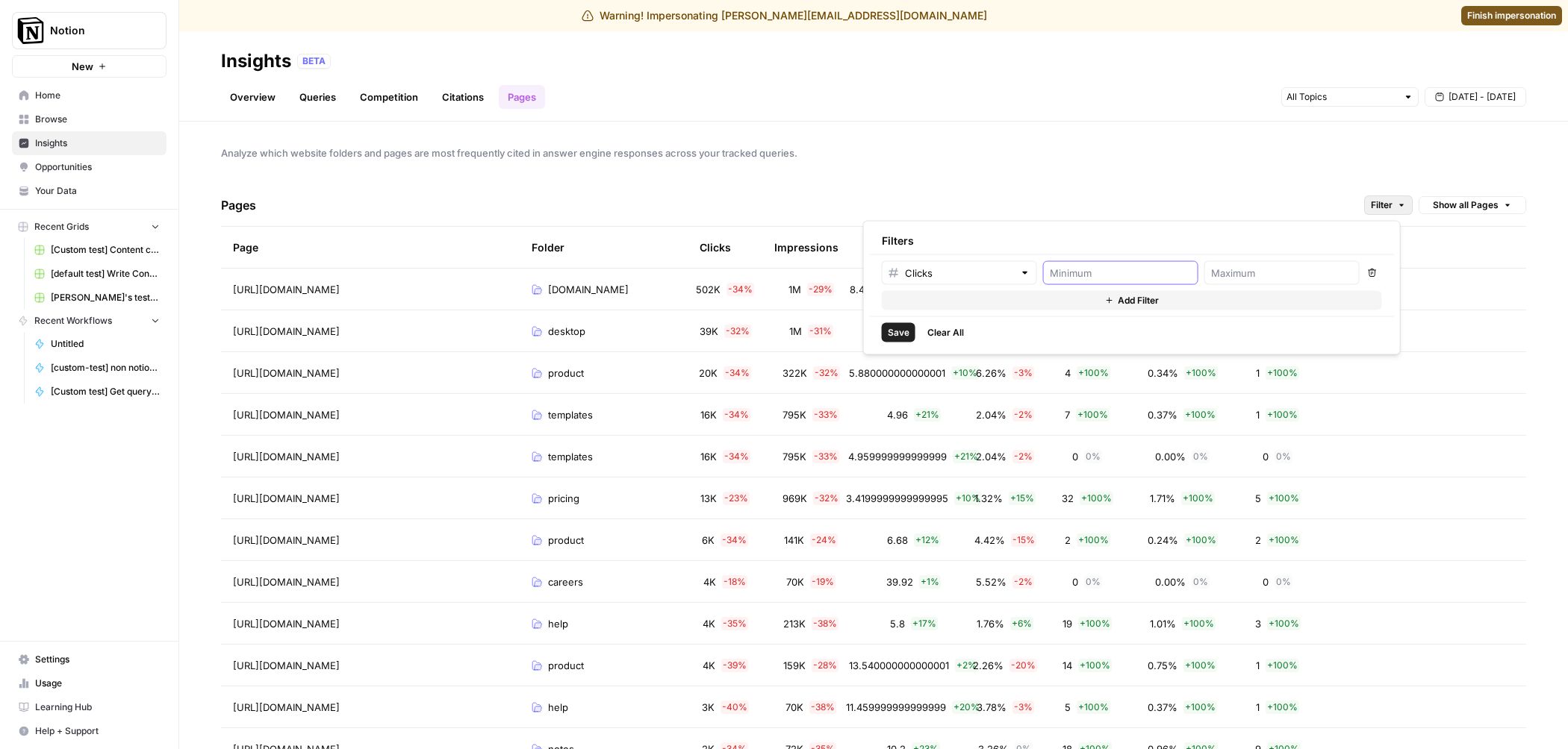
click at [1134, 268] on input "number" at bounding box center [1121, 273] width 142 height 15
type input "4"
type input "3"
type input "5000"
click at [1304, 279] on input "number" at bounding box center [1282, 273] width 142 height 15
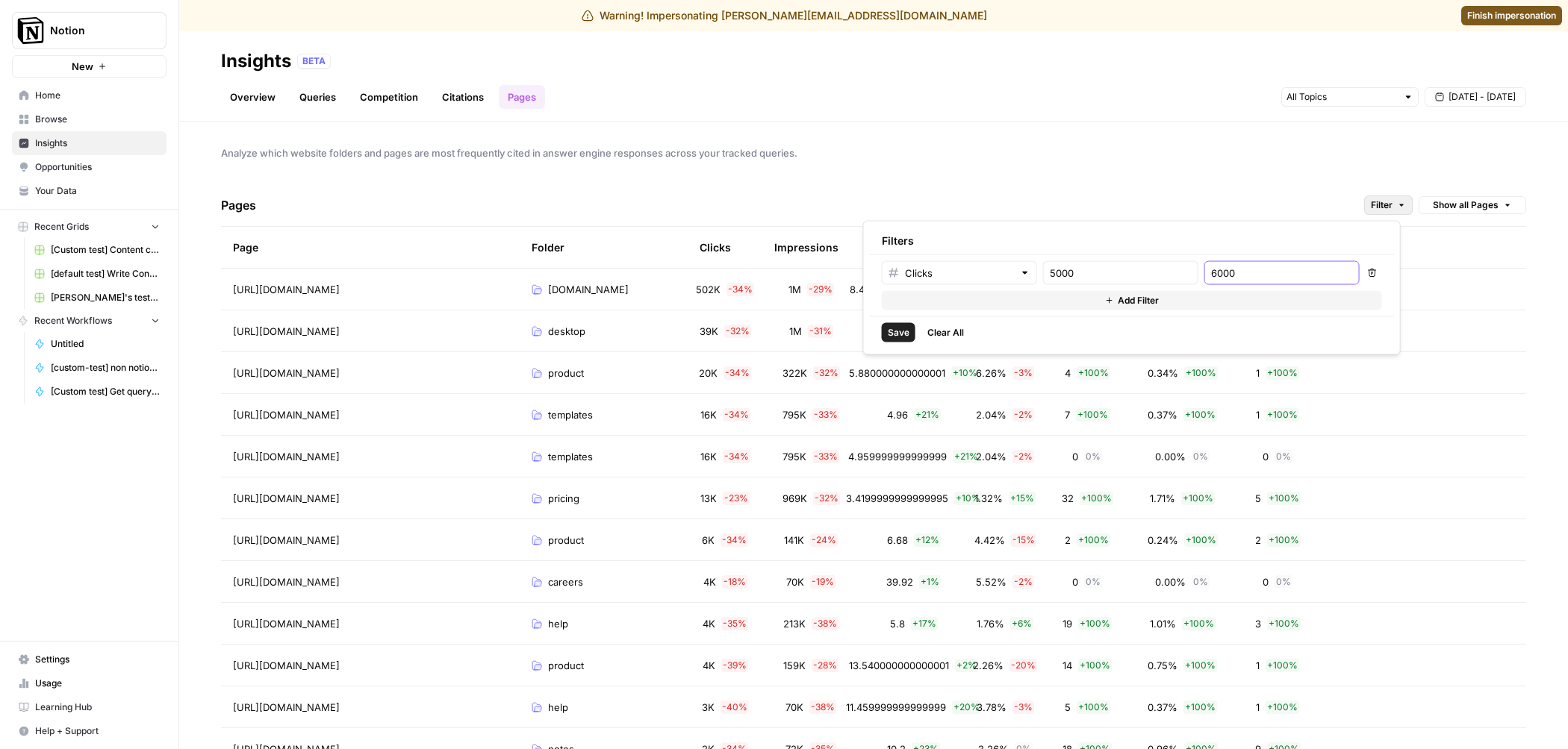
type input "6000"
click at [895, 335] on span "Save" at bounding box center [898, 332] width 21 height 13
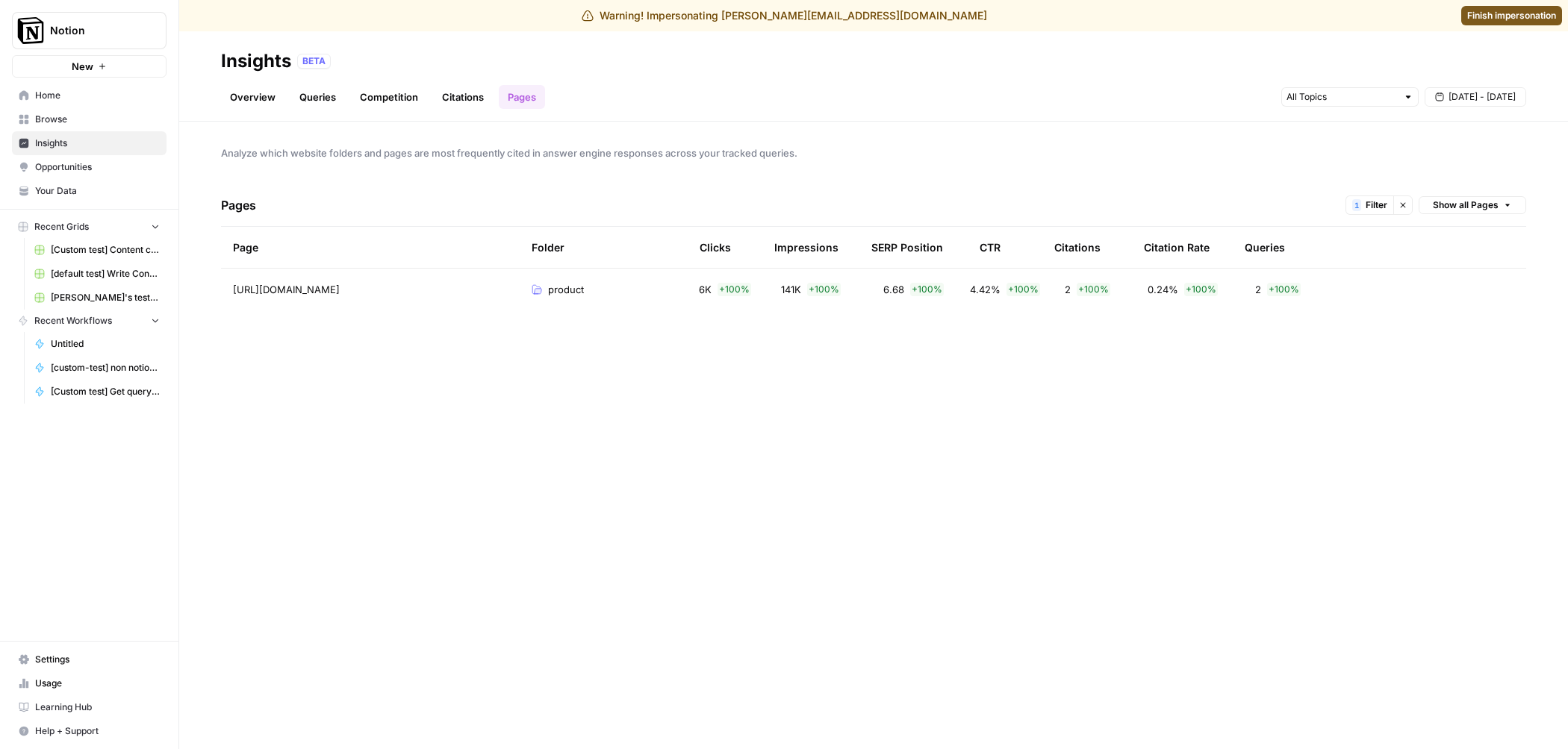
click at [632, 284] on div "product" at bounding box center [604, 289] width 144 height 15
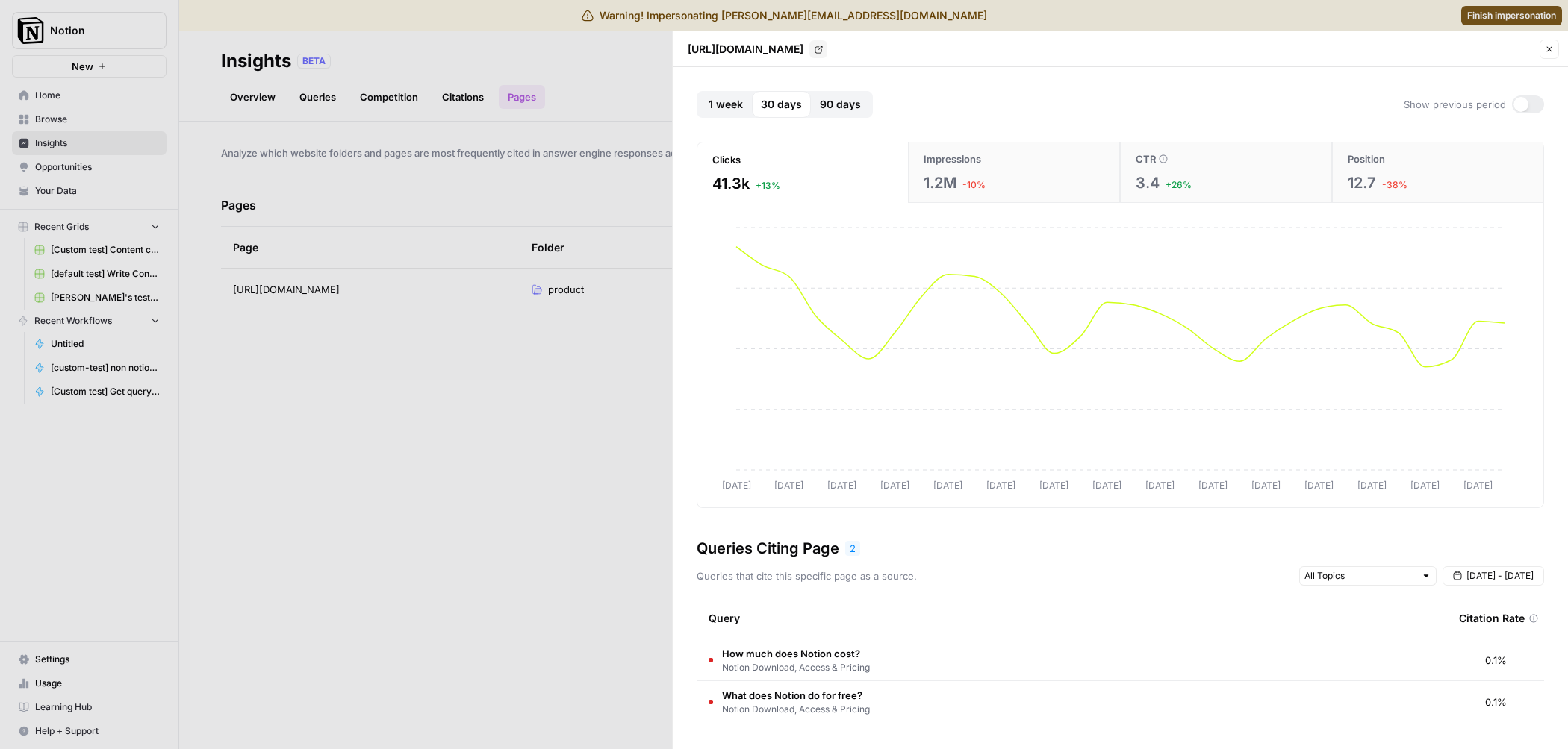
click at [1543, 45] on button "Close" at bounding box center [1549, 49] width 20 height 20
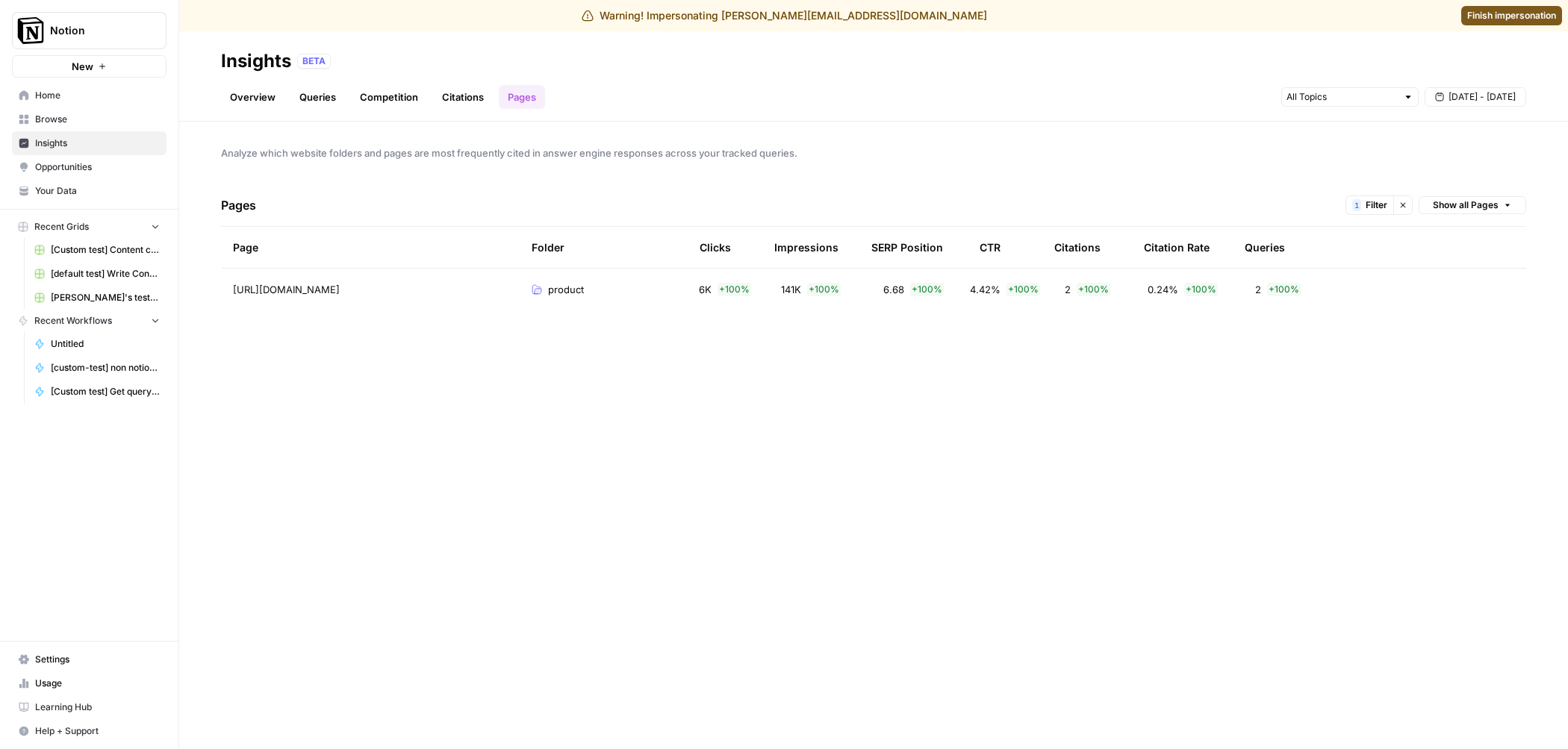
click at [84, 172] on span "Opportunities" at bounding box center [97, 167] width 125 height 13
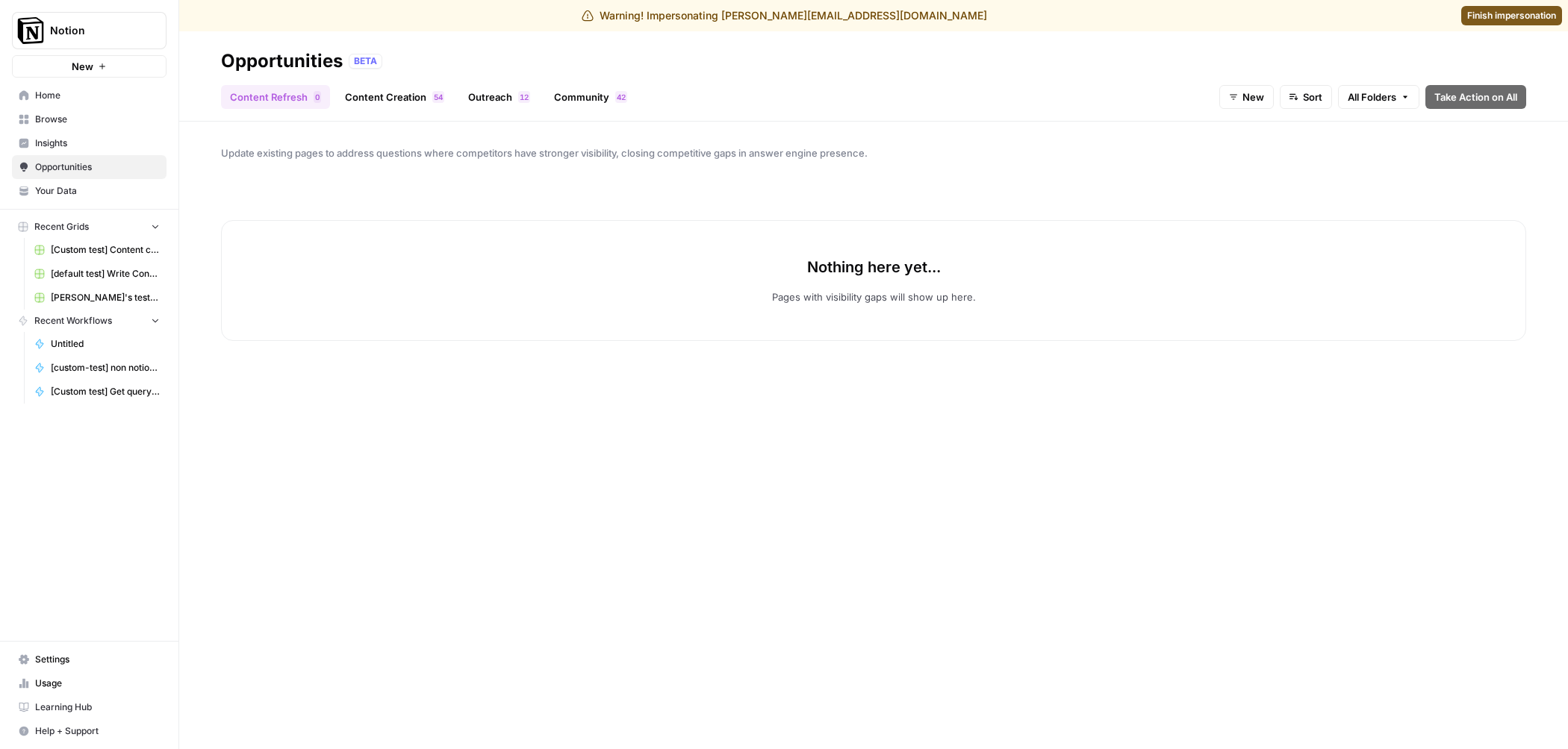
click at [370, 91] on link "Content Creation 4 5" at bounding box center [394, 96] width 117 height 24
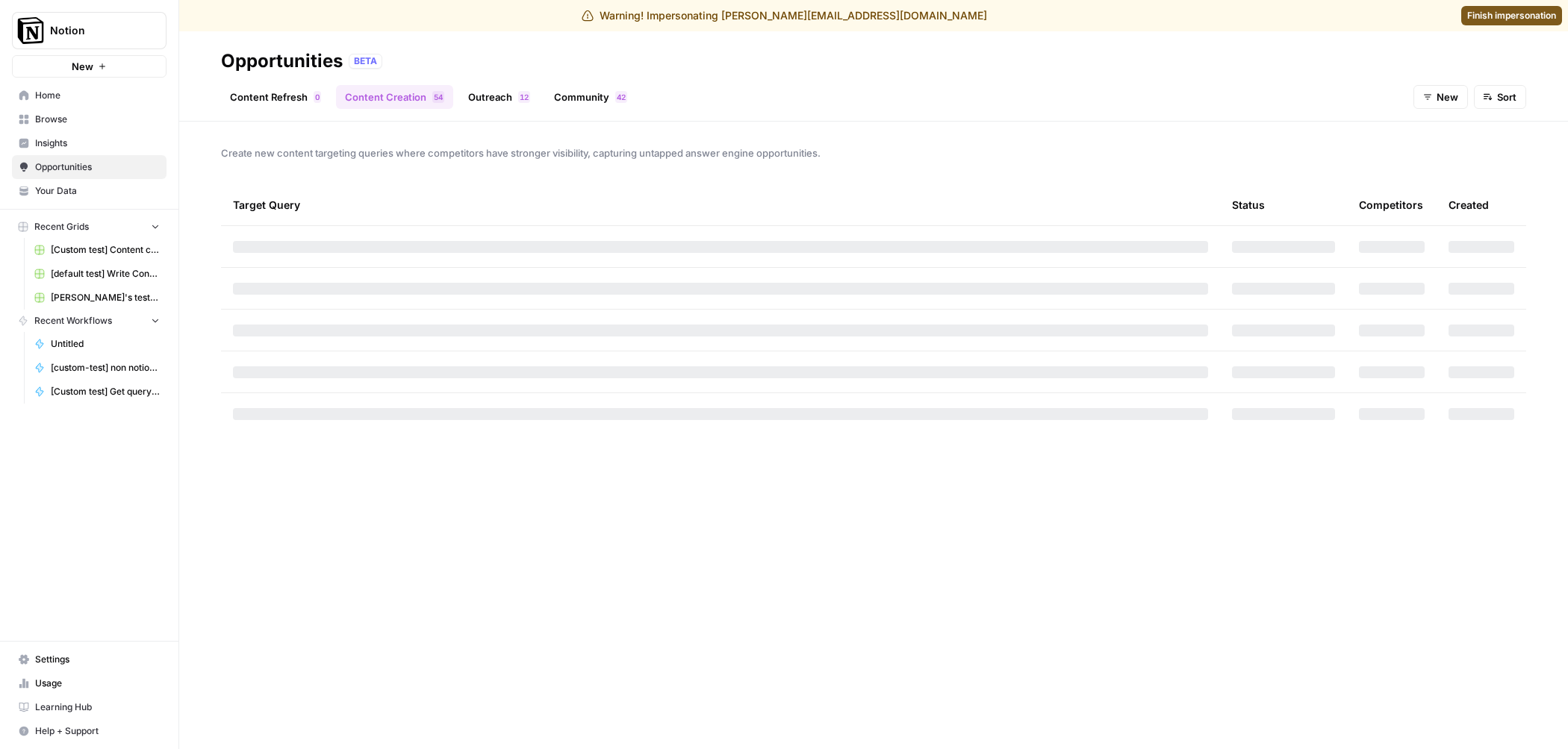
click at [253, 91] on link "Content Refresh 0" at bounding box center [275, 96] width 109 height 24
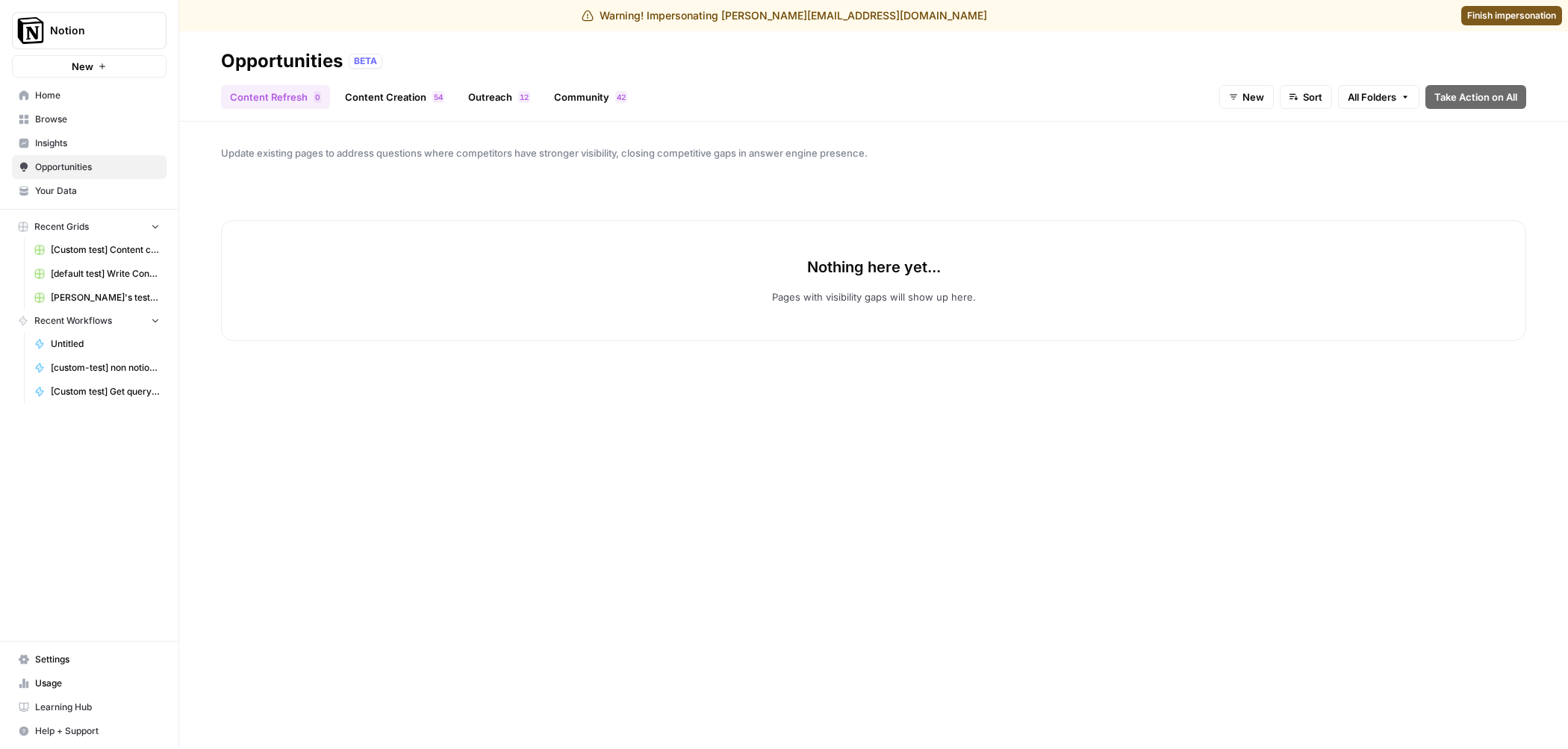
click at [1242, 97] on span "New" at bounding box center [1253, 97] width 21 height 15
click at [1278, 191] on span "Archived" at bounding box center [1275, 194] width 60 height 15
click at [1240, 103] on span "Archived" at bounding box center [1243, 97] width 42 height 15
click at [1254, 168] on span "In Progress" at bounding box center [1254, 174] width 60 height 15
click at [1235, 104] on span "In Progress" at bounding box center [1237, 97] width 53 height 15
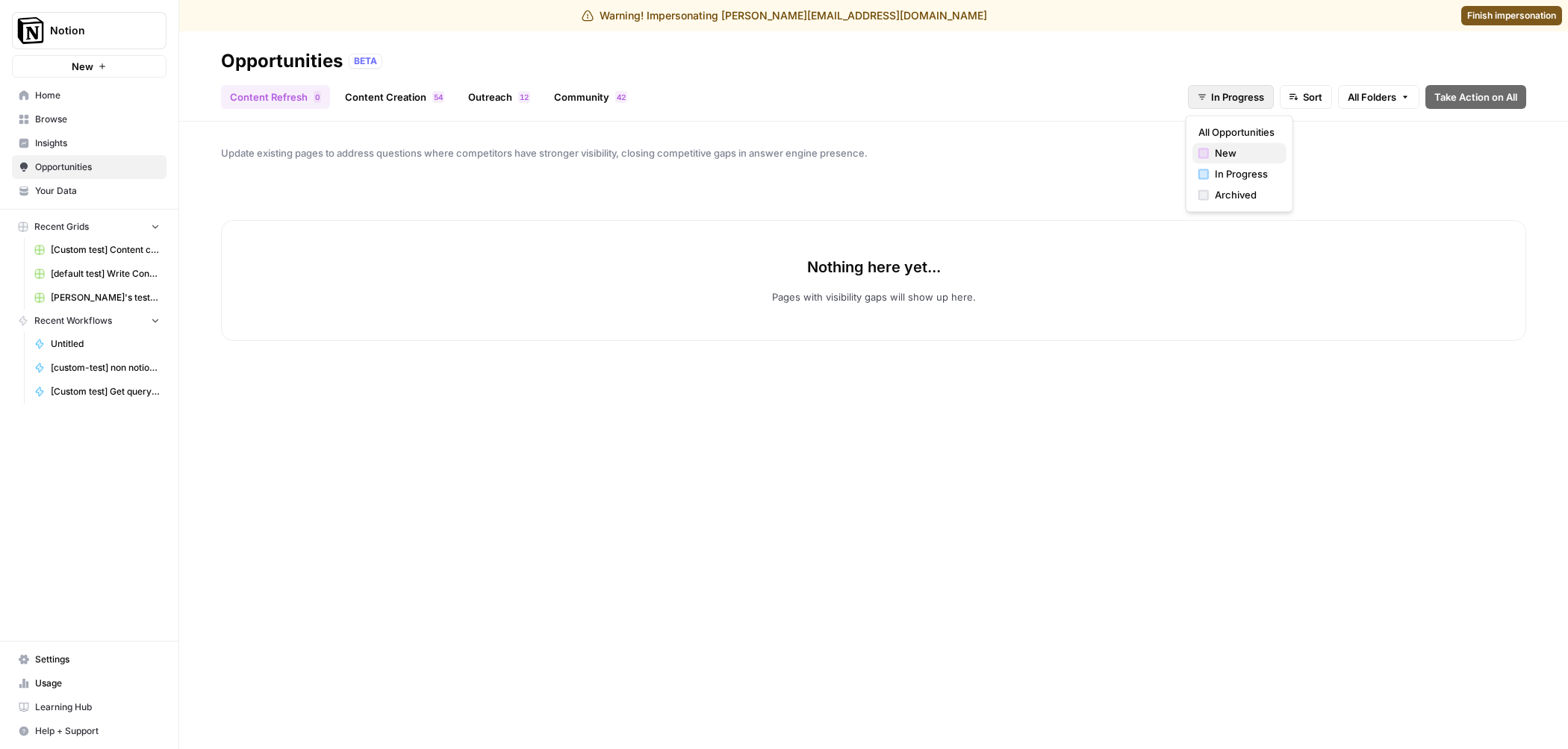
click at [1240, 151] on span "New" at bounding box center [1244, 153] width 60 height 15
drag, startPoint x: 1247, startPoint y: 88, endPoint x: 1247, endPoint y: 103, distance: 15.0
click at [1248, 88] on button "New" at bounding box center [1246, 96] width 55 height 24
click at [1249, 131] on span "All Opportunities" at bounding box center [1267, 132] width 76 height 15
click at [1244, 96] on span "All Opportunities" at bounding box center [1225, 97] width 78 height 15
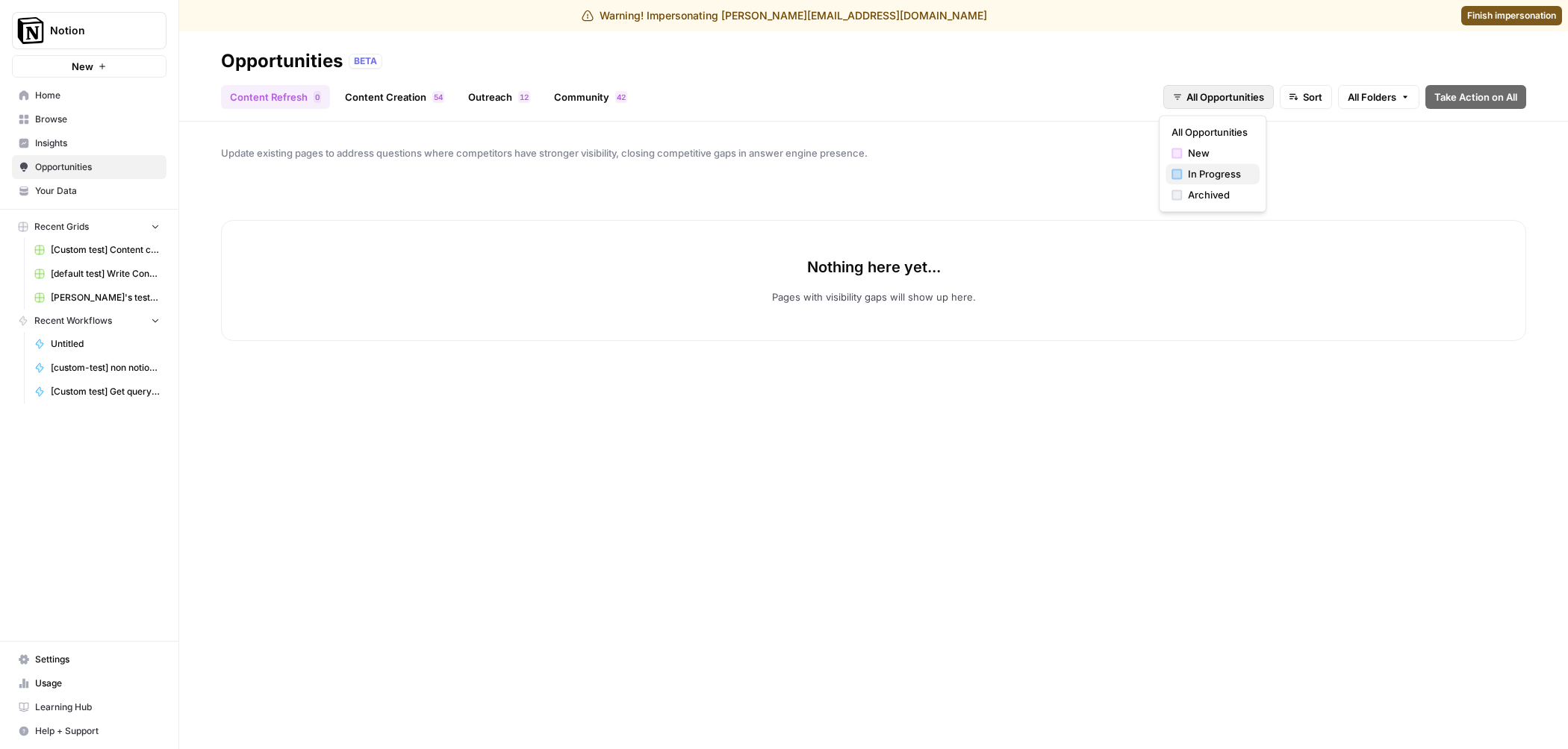
click at [1215, 170] on span "In Progress" at bounding box center [1217, 174] width 60 height 15
click at [404, 100] on link "Content Creation 4 5" at bounding box center [394, 96] width 117 height 24
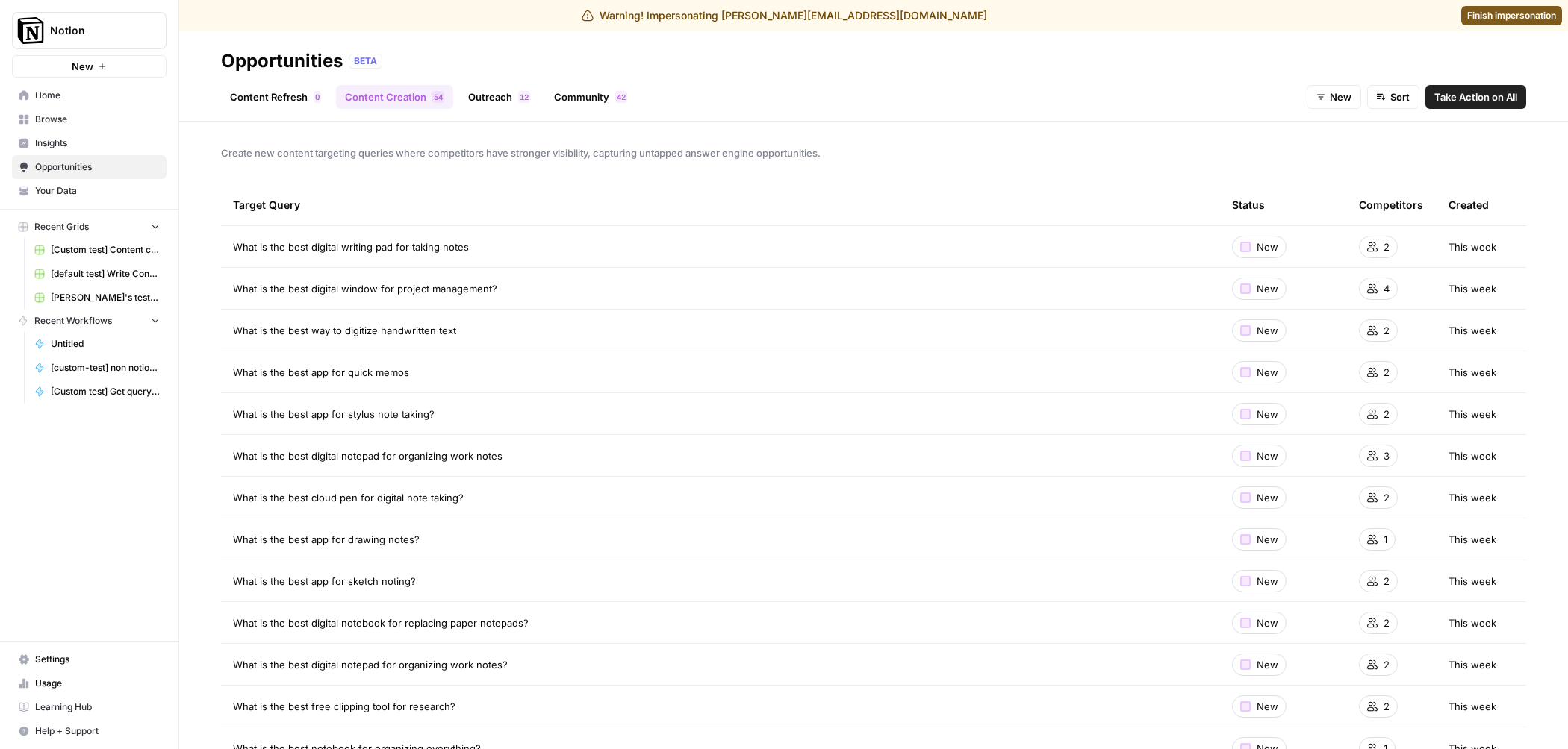
click at [496, 97] on link "Outreach 2 1" at bounding box center [499, 96] width 80 height 24
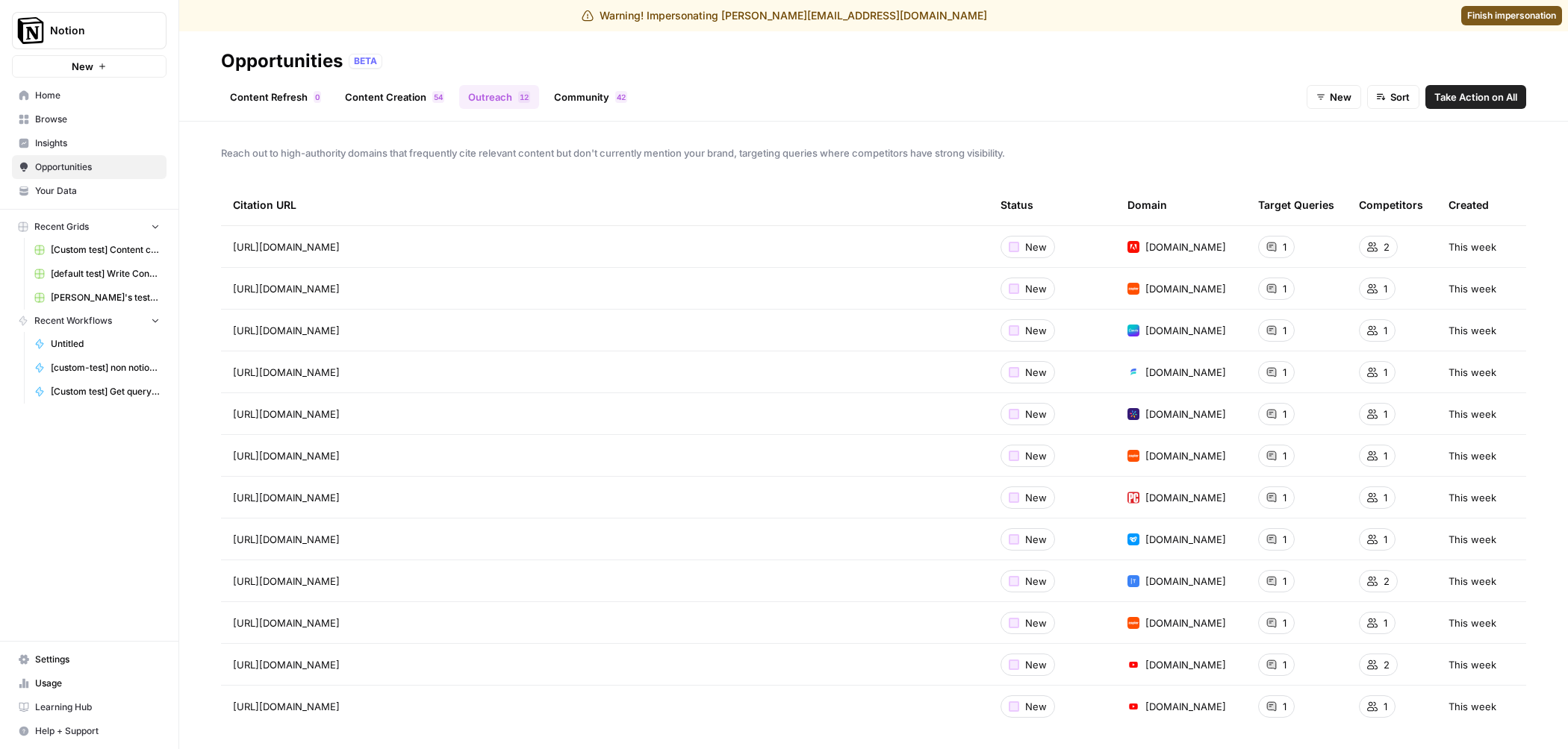
click at [593, 104] on link "Community 2 4" at bounding box center [590, 96] width 91 height 24
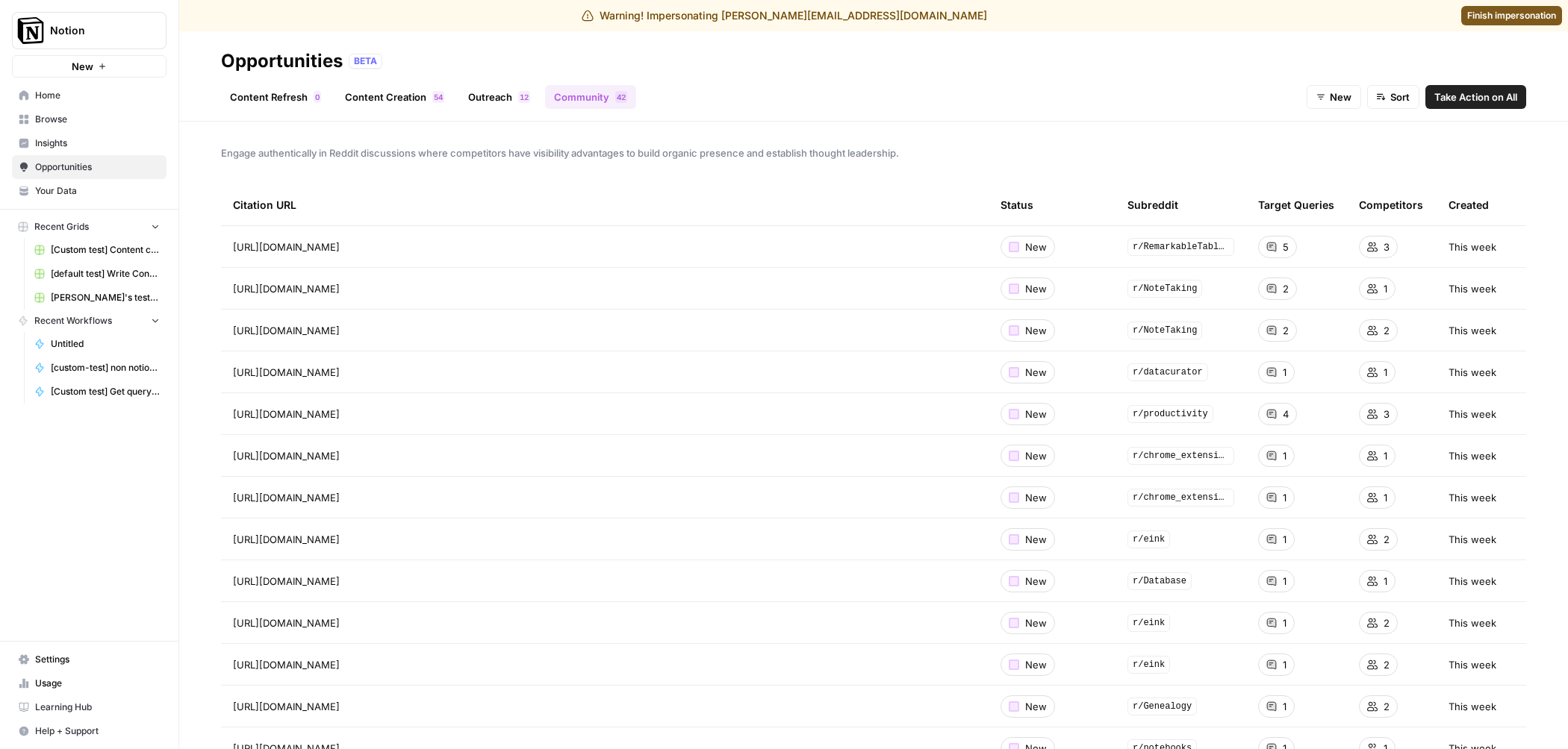
click at [494, 91] on link "Outreach 2 1" at bounding box center [499, 96] width 80 height 24
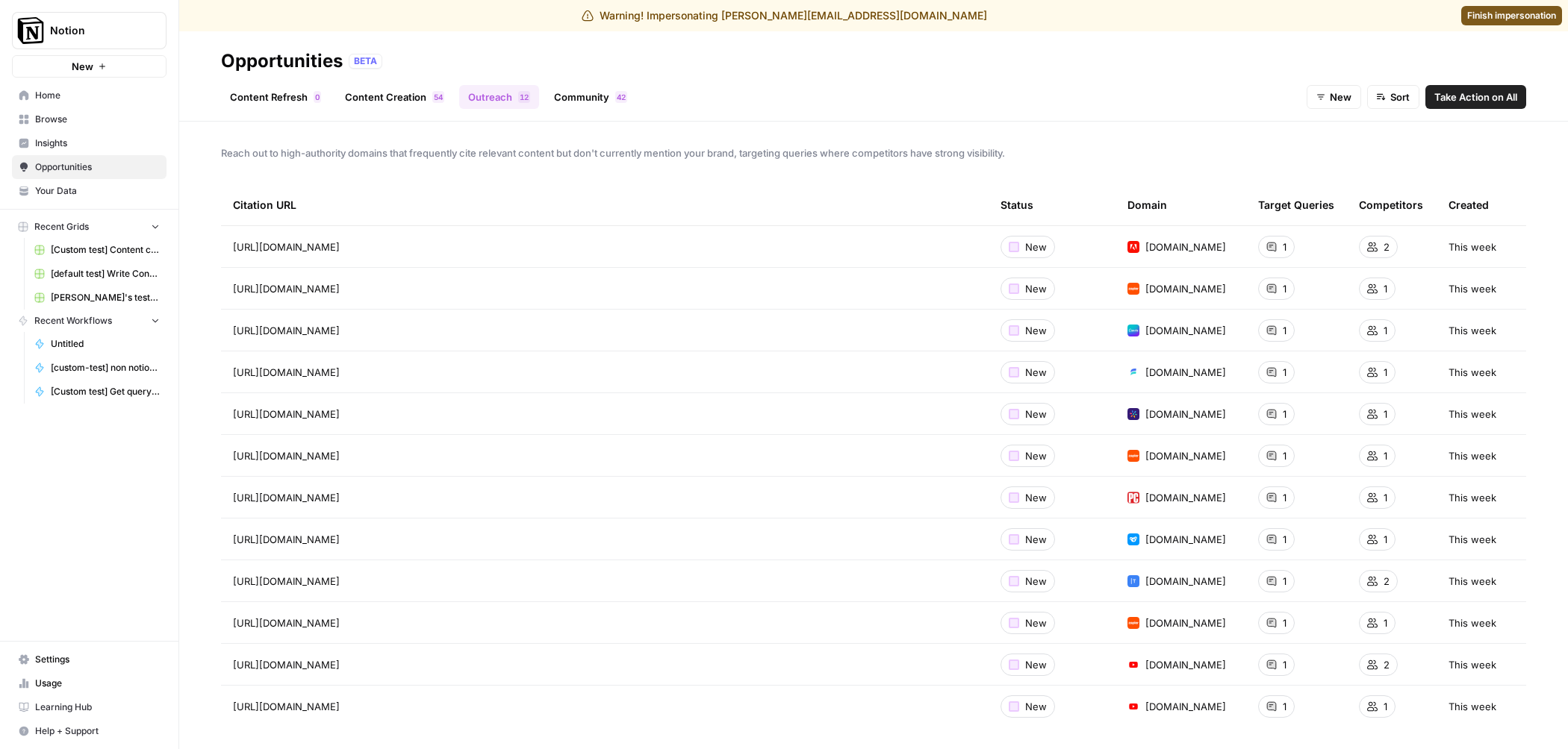
click at [385, 106] on link "Content Creation 4 5" at bounding box center [394, 96] width 117 height 24
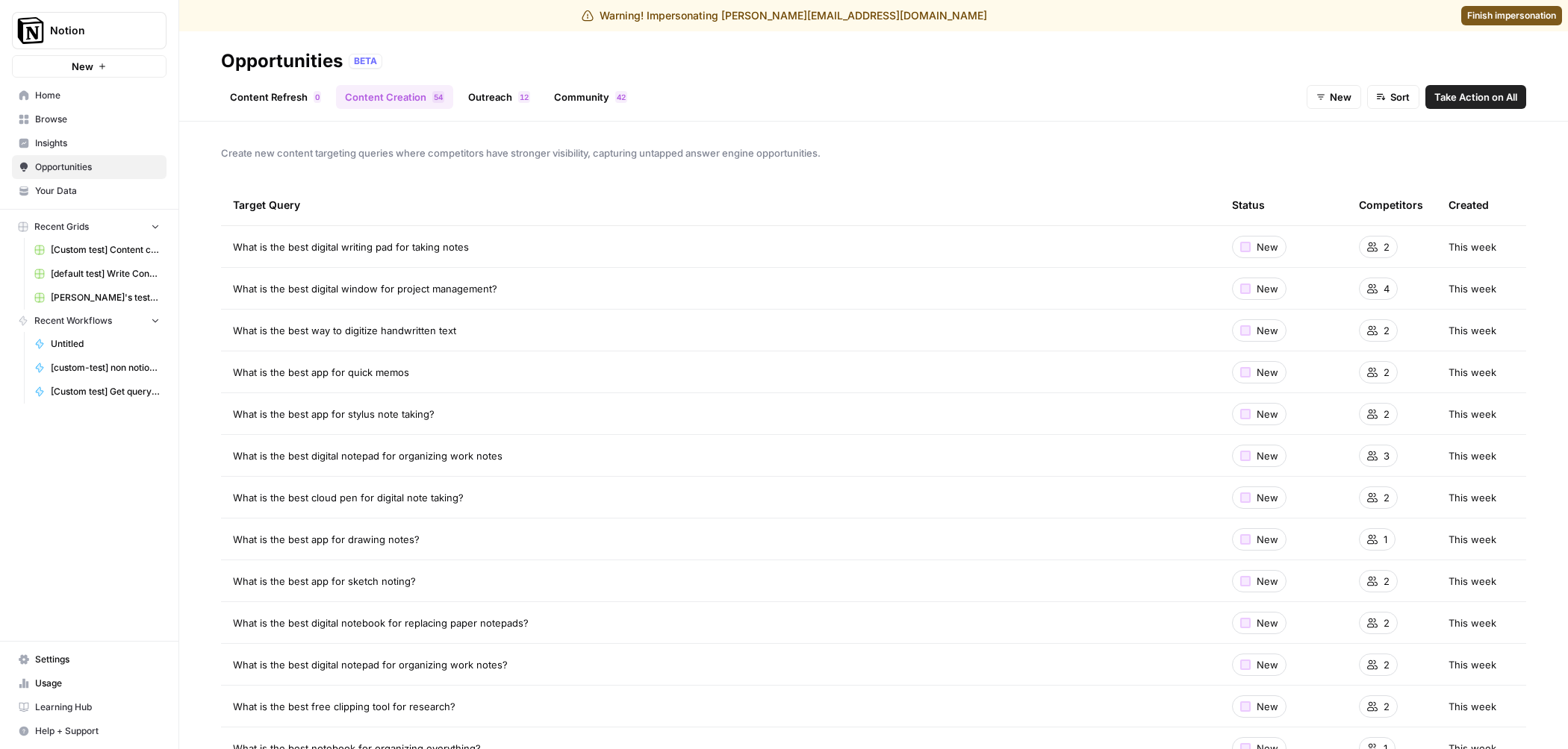
click at [508, 105] on link "Outreach 2 1" at bounding box center [499, 96] width 80 height 24
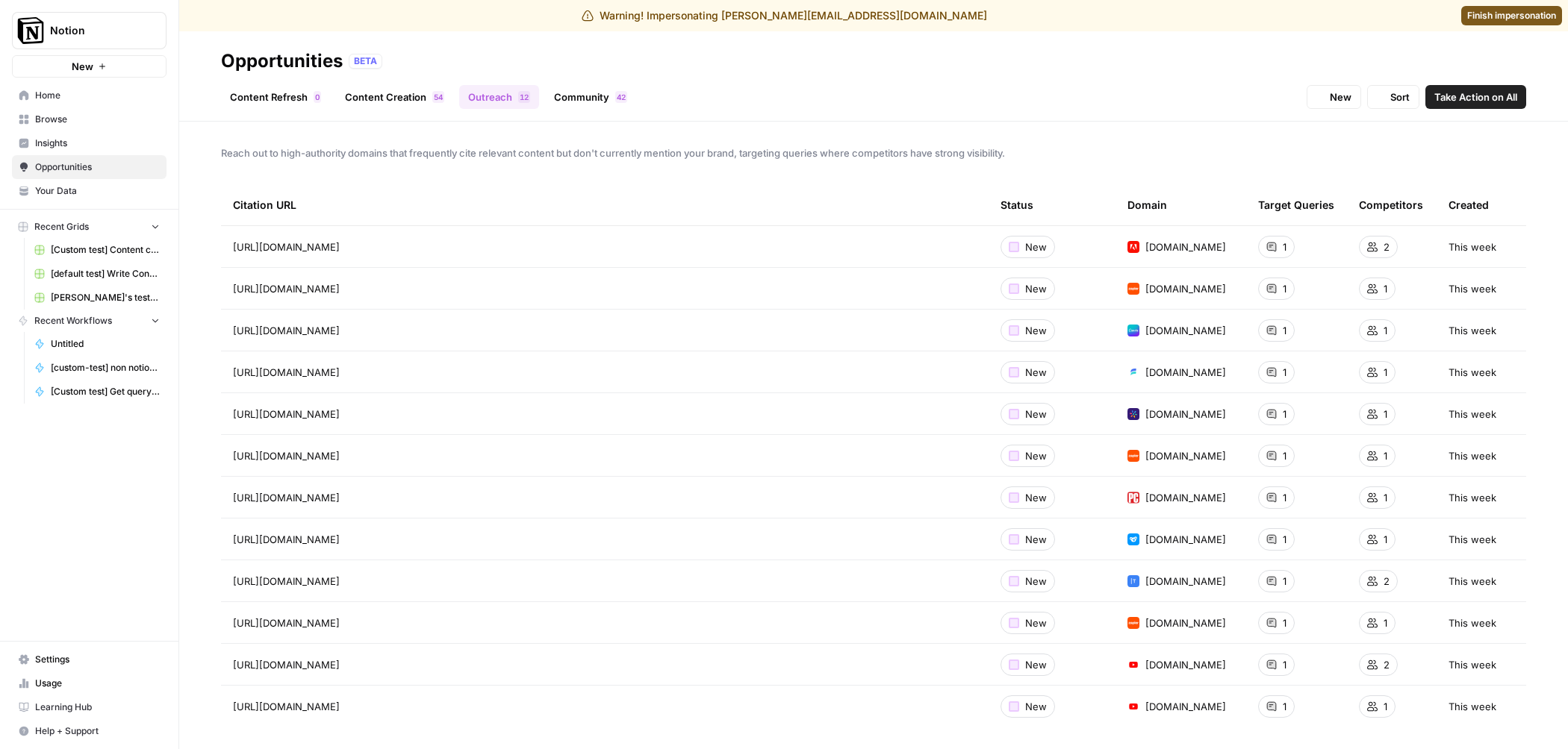
click at [615, 113] on header "Opportunities BETA Content Refresh 0 Content Creation 4 5 Outreach 2 1 Communit…" at bounding box center [873, 76] width 1388 height 91
click at [598, 96] on link "Community 2 4" at bounding box center [590, 96] width 91 height 24
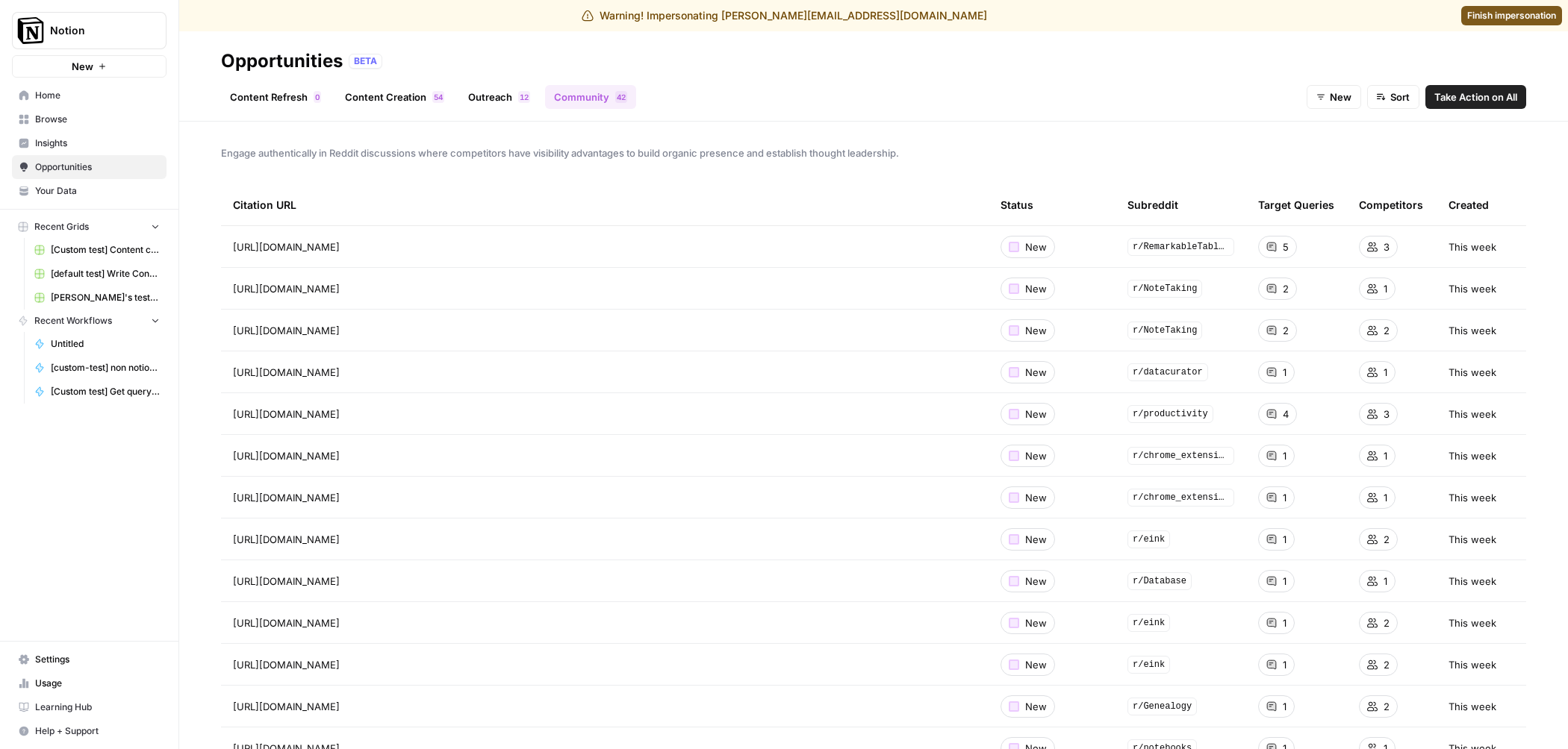
click at [441, 100] on div "4 5" at bounding box center [438, 96] width 12 height 12
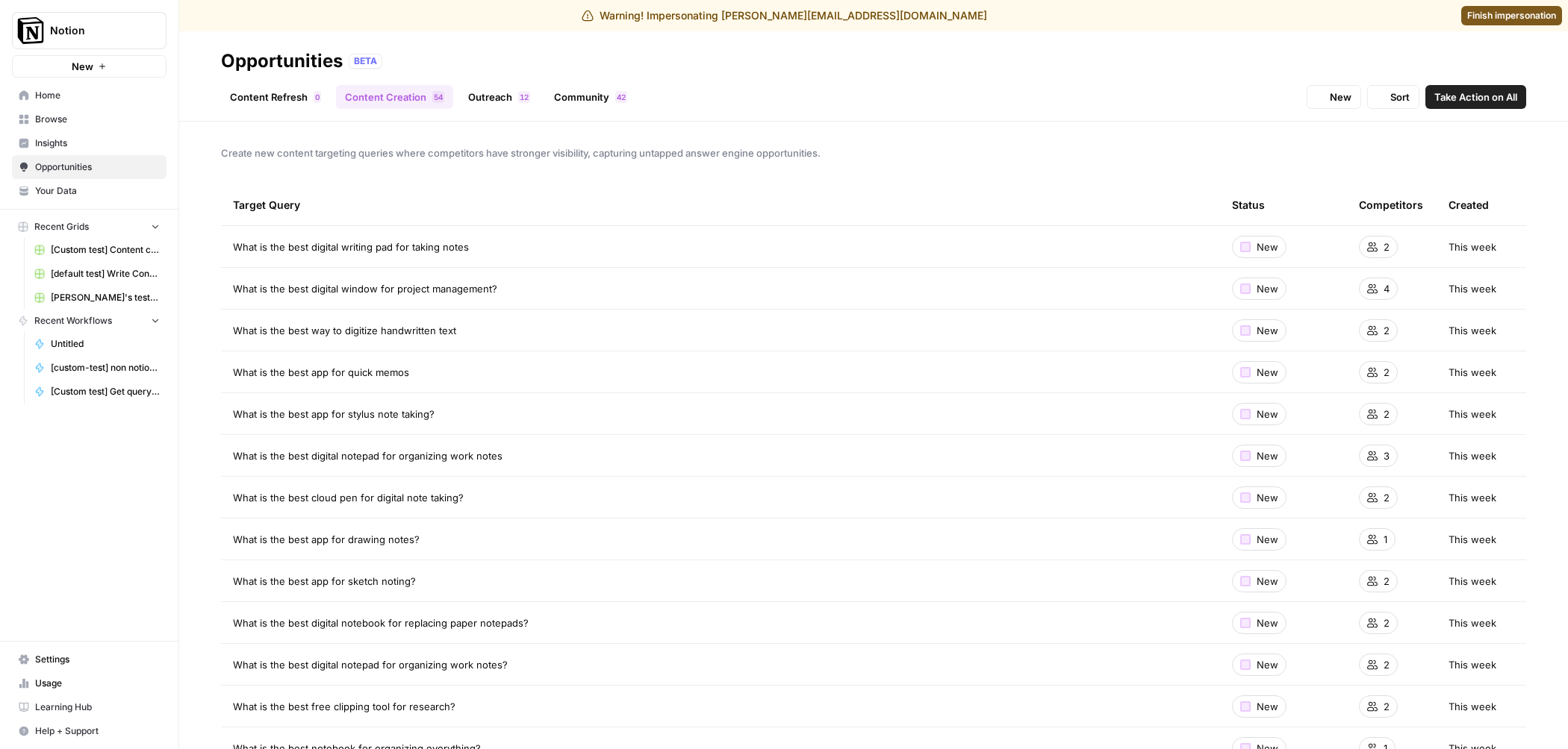
click at [275, 105] on link "Content Refresh 0" at bounding box center [275, 96] width 109 height 24
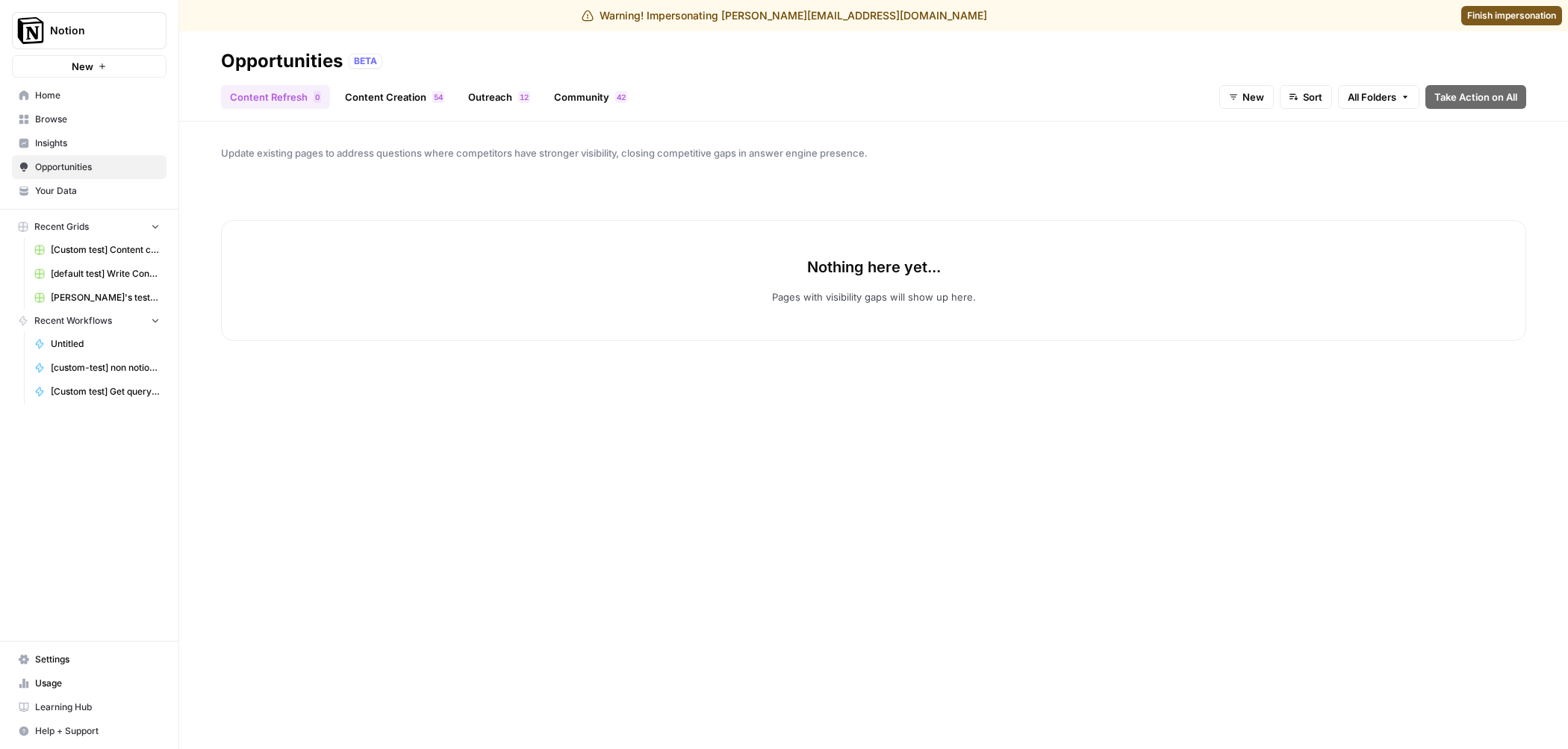
click at [84, 99] on span "Home" at bounding box center [97, 96] width 125 height 13
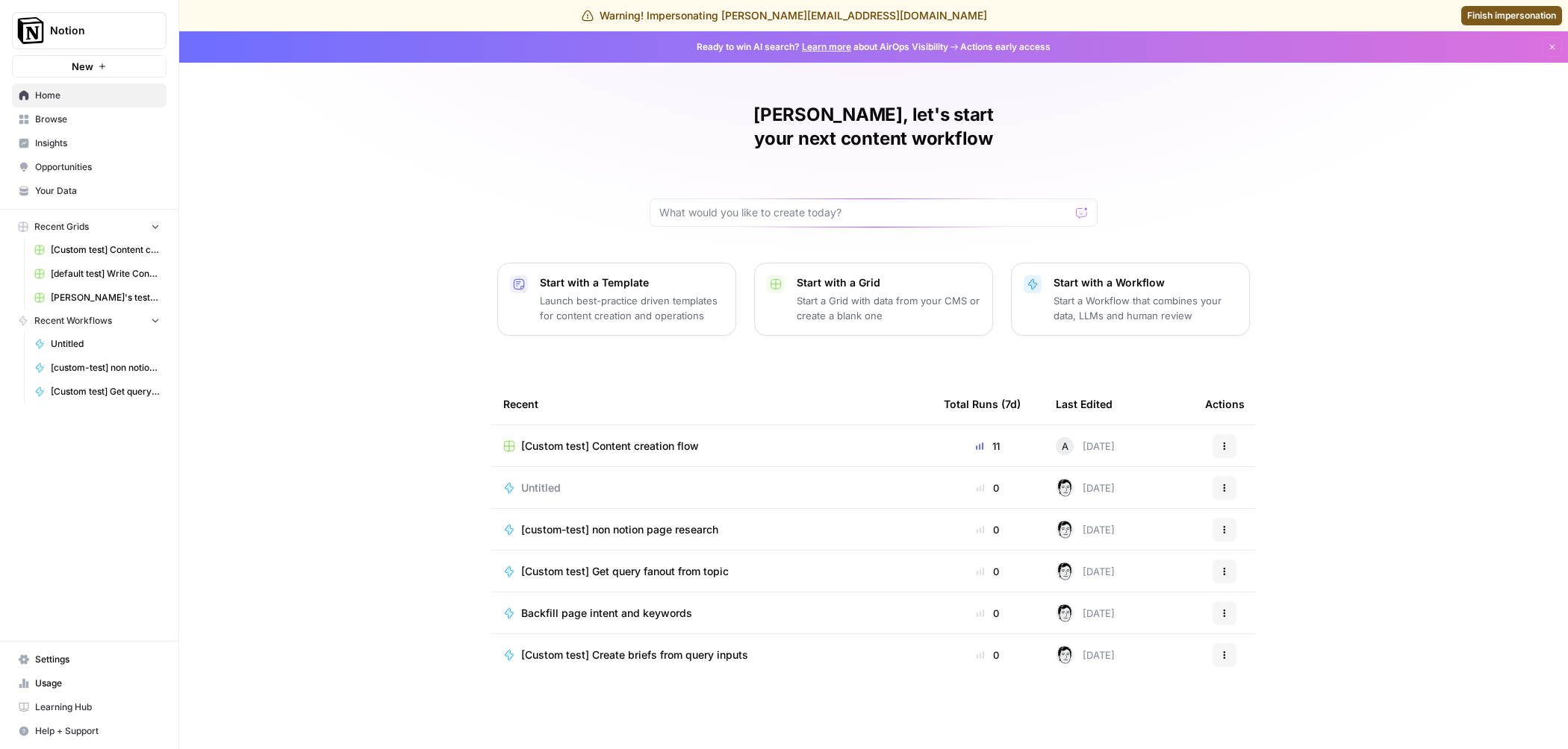
click at [116, 143] on span "Insights" at bounding box center [97, 143] width 125 height 13
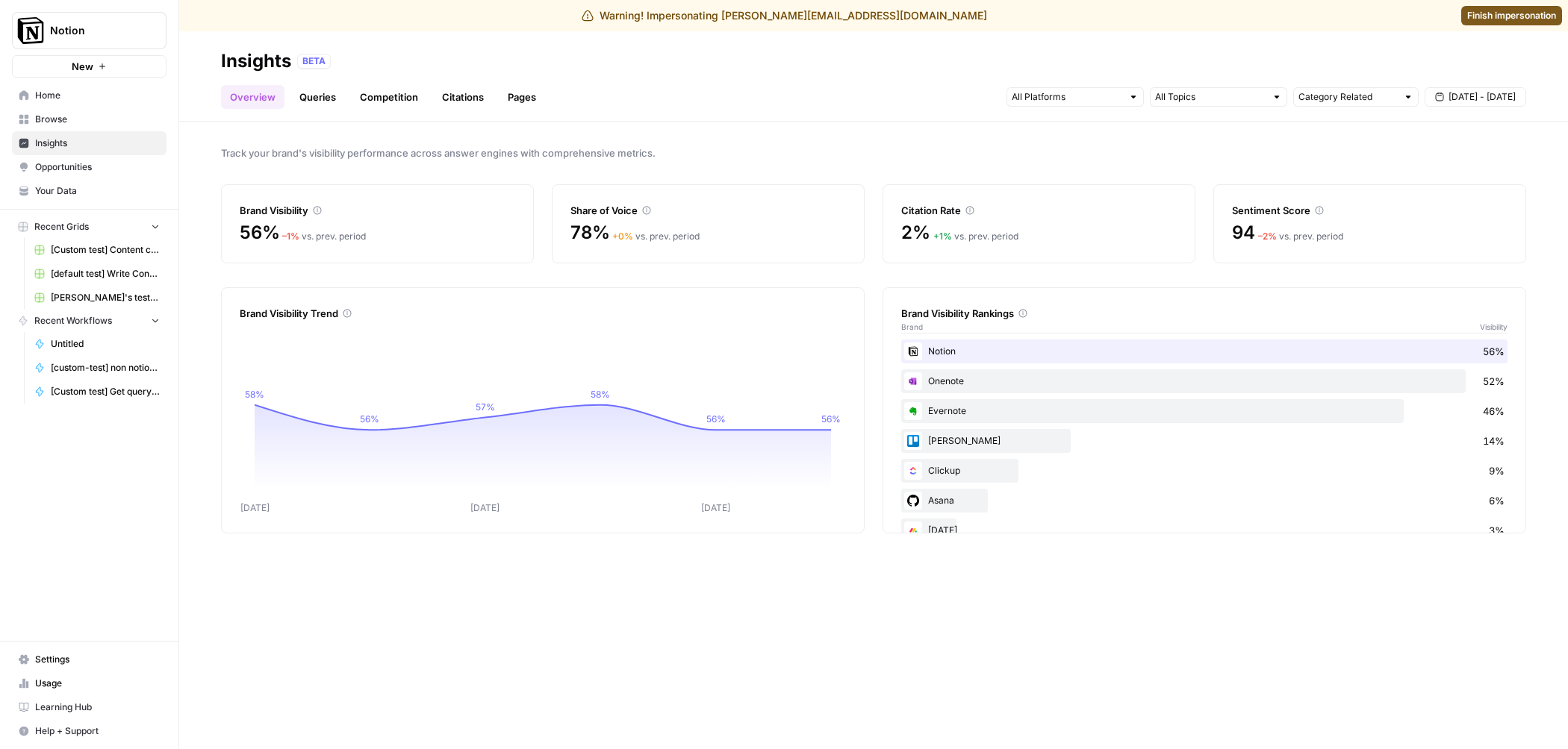
click at [517, 95] on link "Pages" at bounding box center [521, 96] width 47 height 24
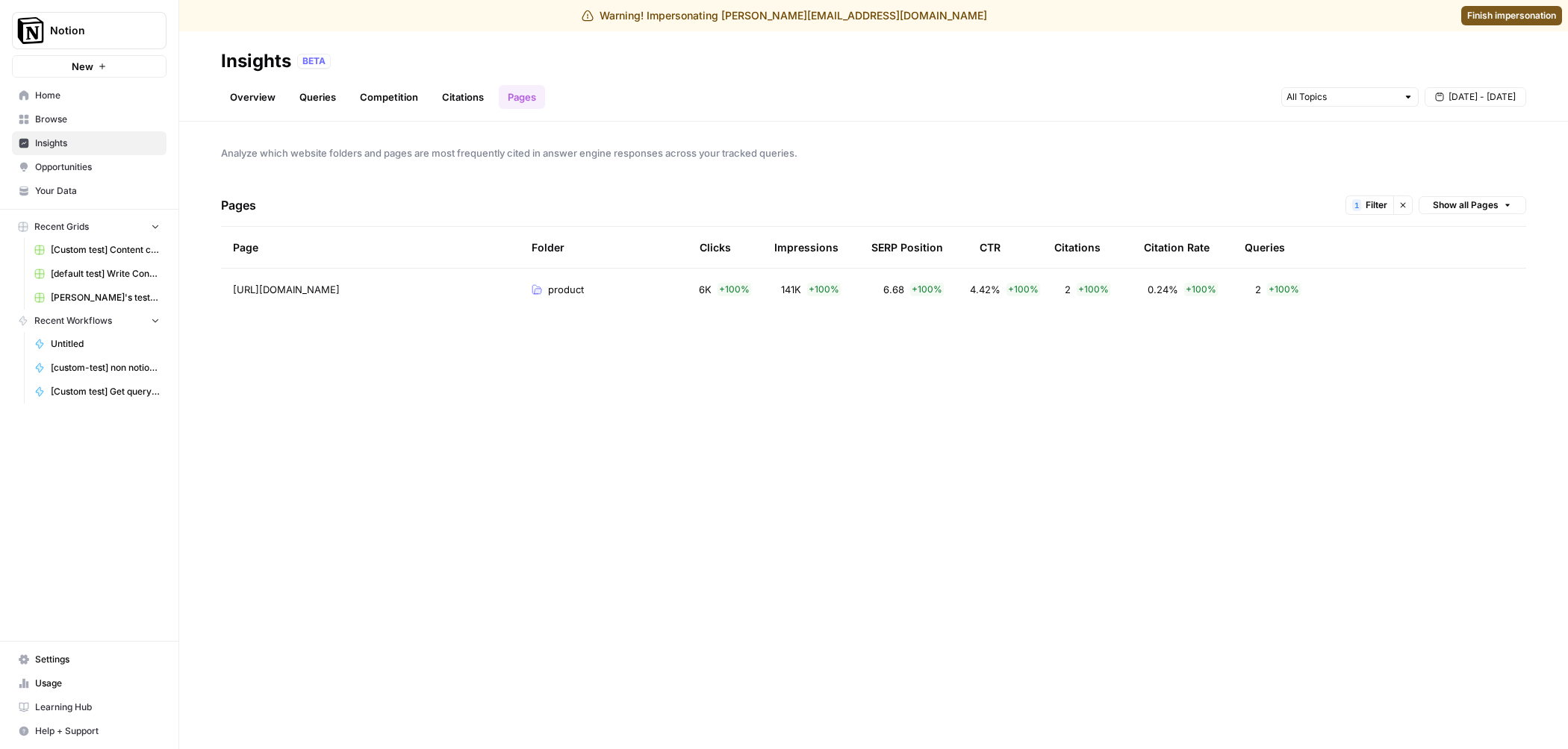
click at [638, 291] on div "product" at bounding box center [604, 289] width 144 height 15
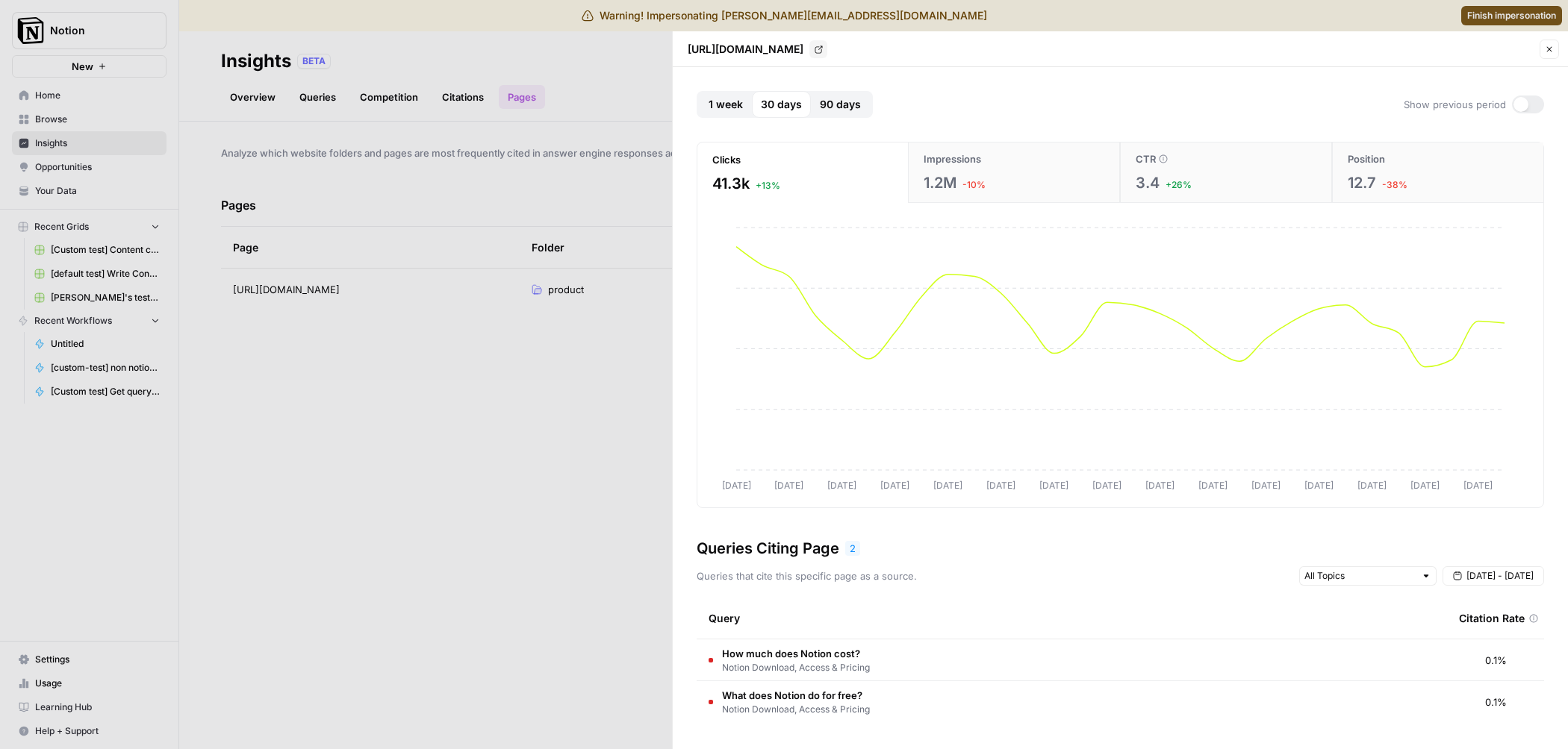
click at [1543, 53] on button "Close" at bounding box center [1549, 49] width 20 height 20
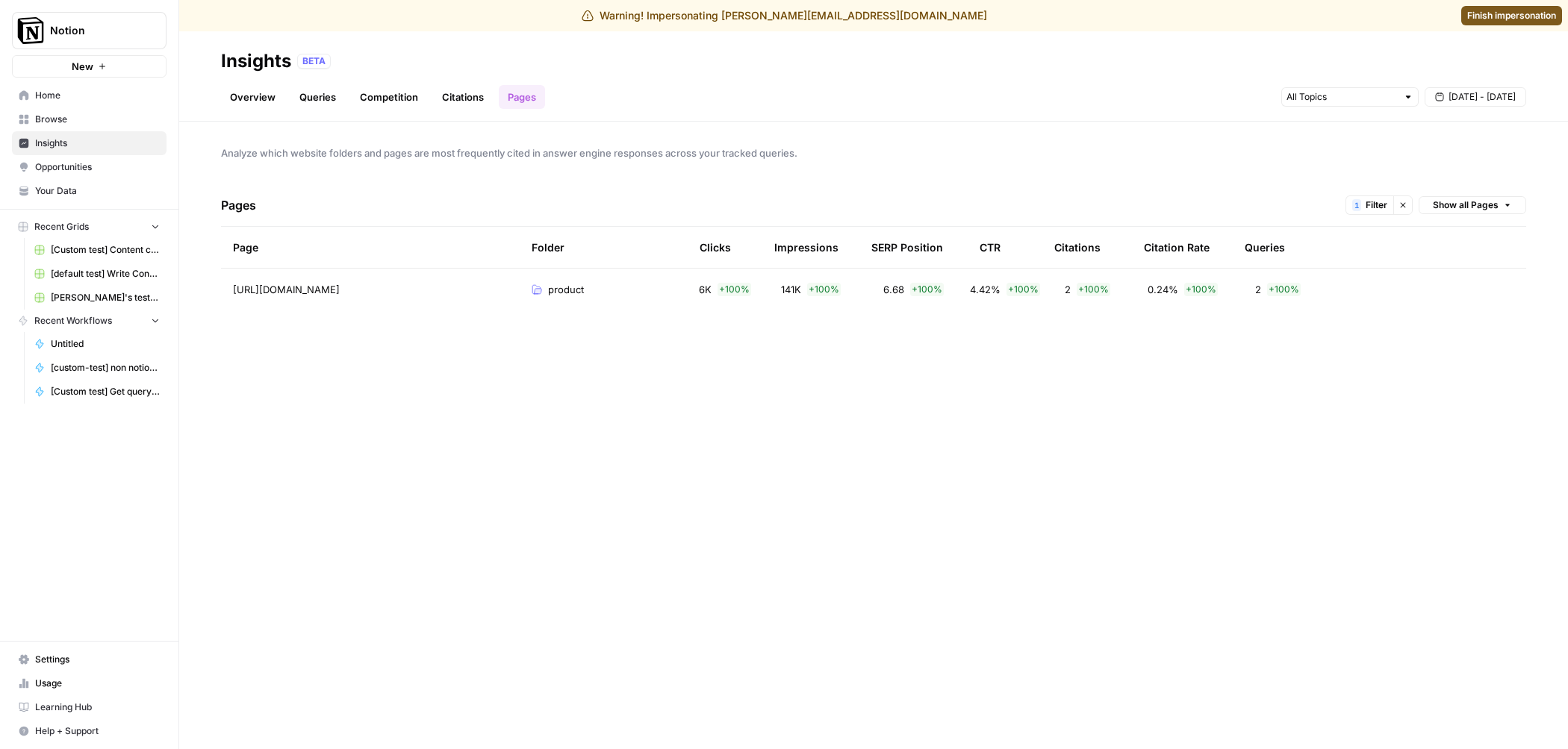
click at [1339, 296] on tr "[URL][DOMAIN_NAME] product 6K + 100 % 141K + 100 % 6.68 + 100 % 4.42% + 100 % 2…" at bounding box center [873, 289] width 1305 height 42
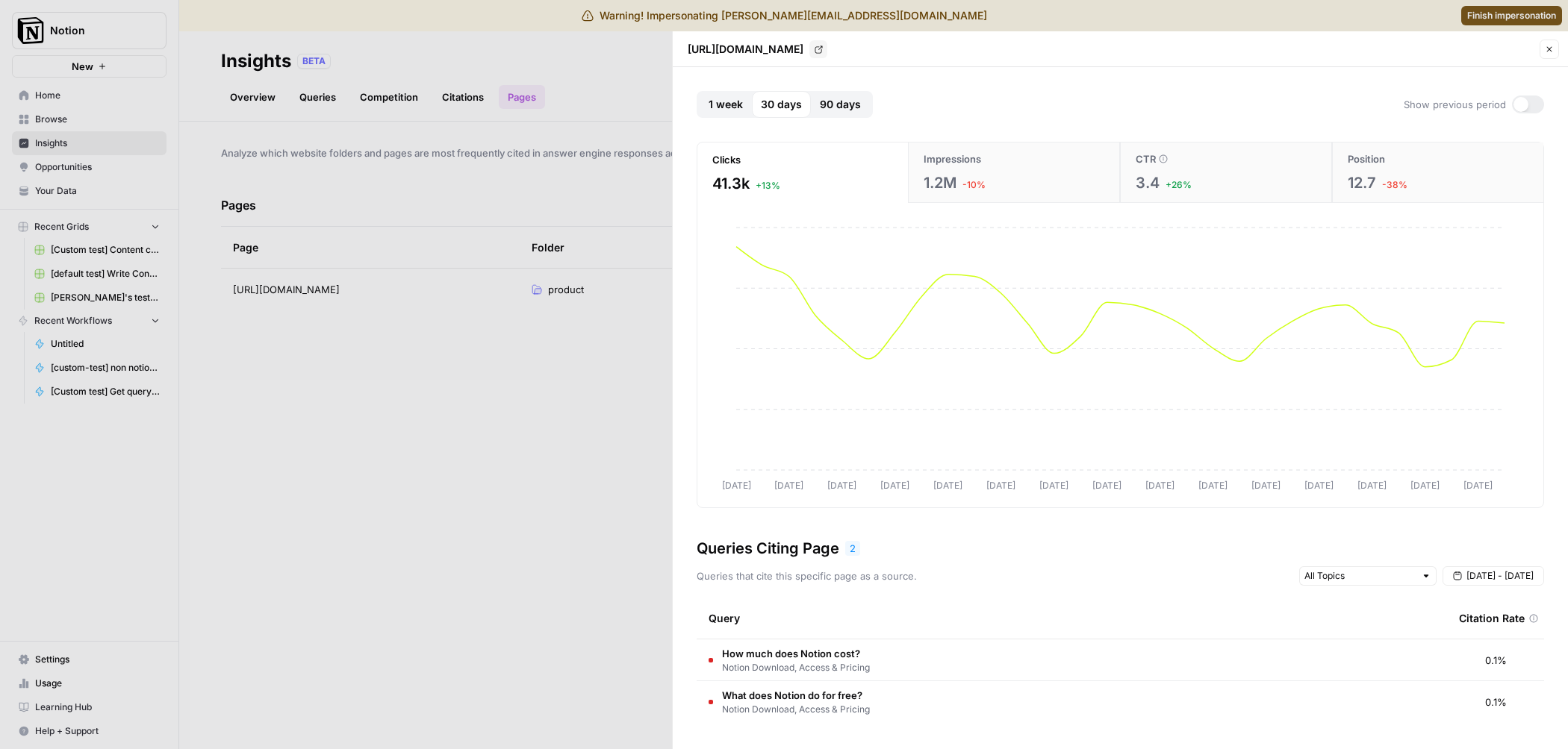
click at [851, 106] on span "90 days" at bounding box center [840, 105] width 41 height 15
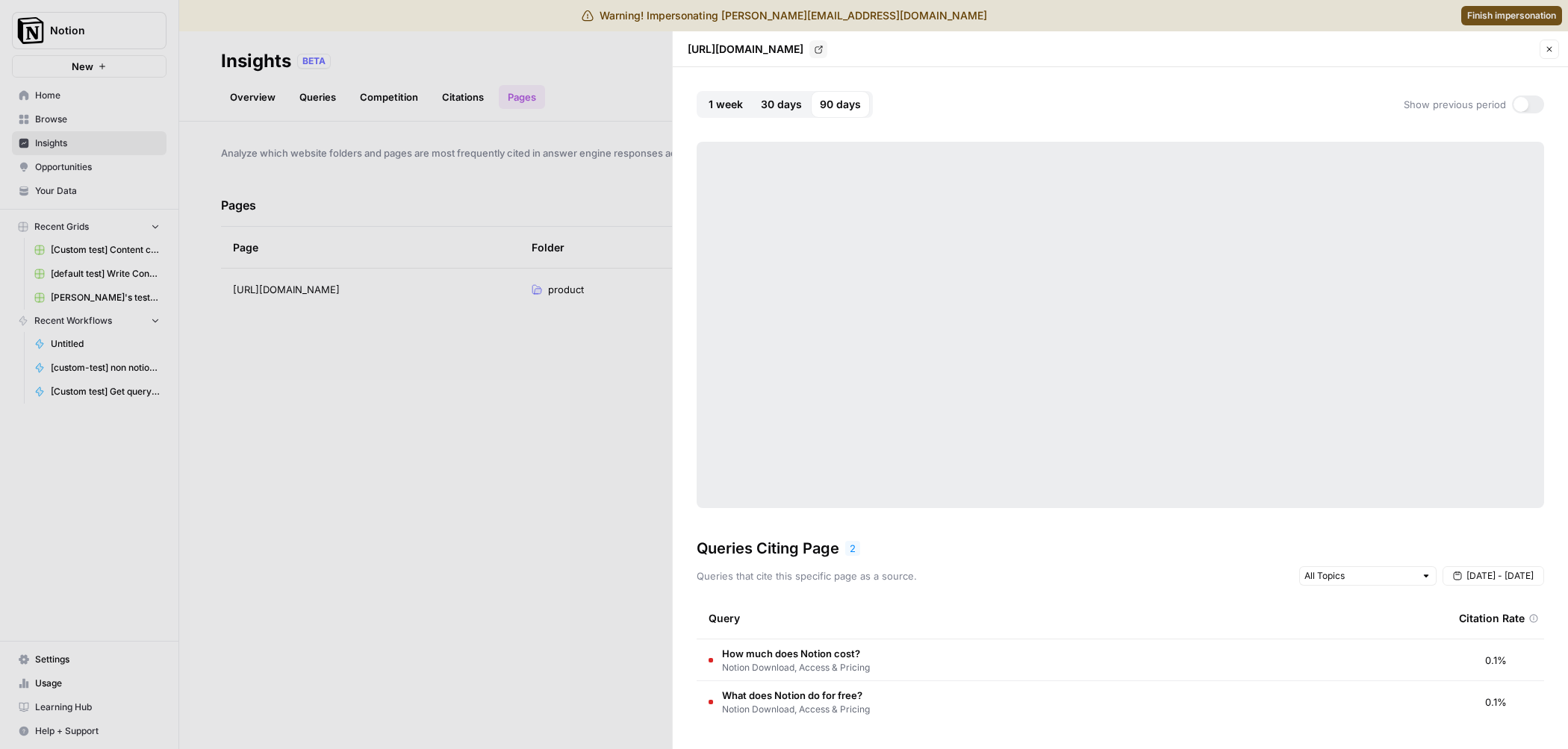
click at [789, 111] on span "30 days" at bounding box center [781, 105] width 41 height 15
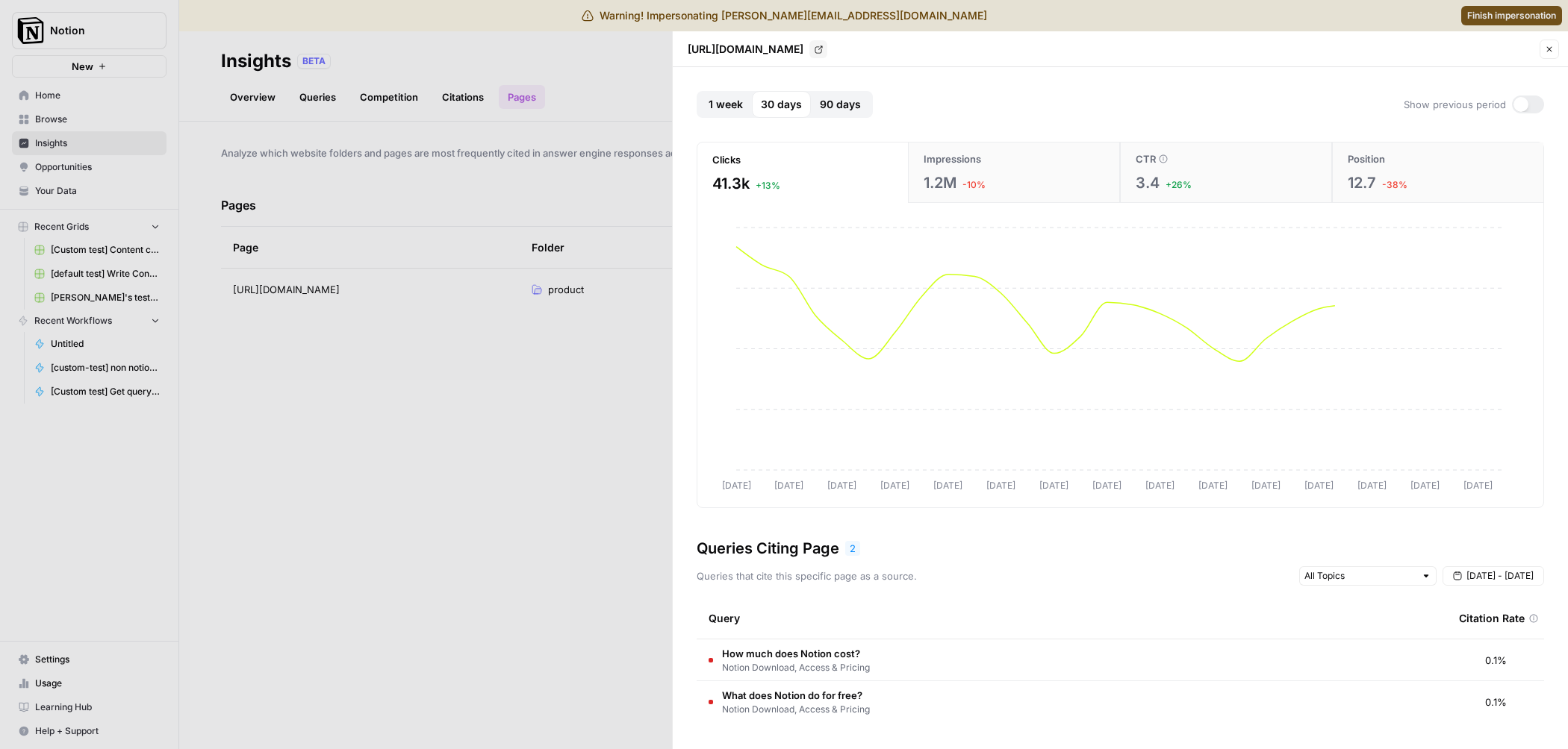
click at [717, 98] on span "1 week" at bounding box center [726, 105] width 34 height 15
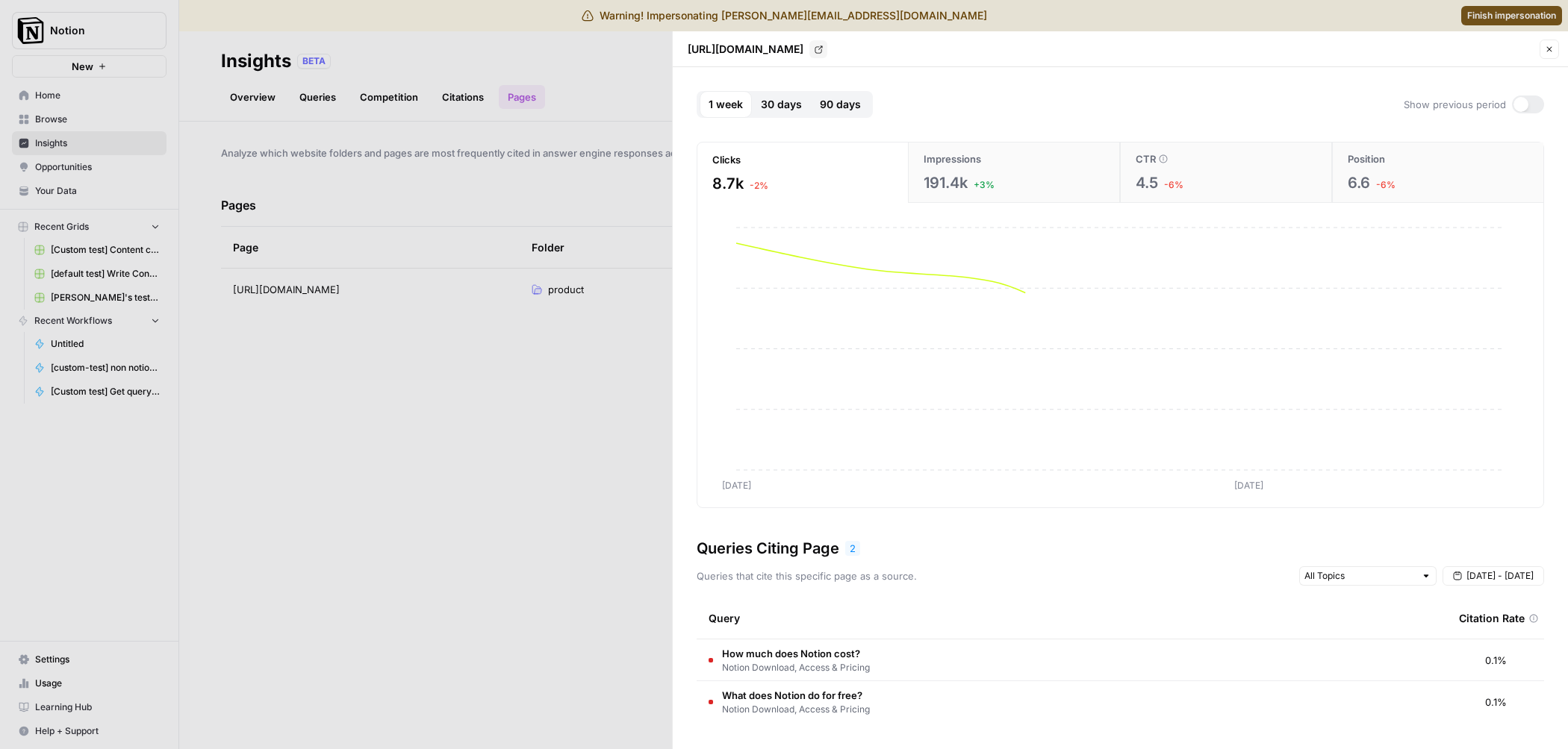
click at [743, 105] on div "1 week" at bounding box center [726, 104] width 52 height 27
click at [767, 104] on span "30 days" at bounding box center [781, 105] width 41 height 15
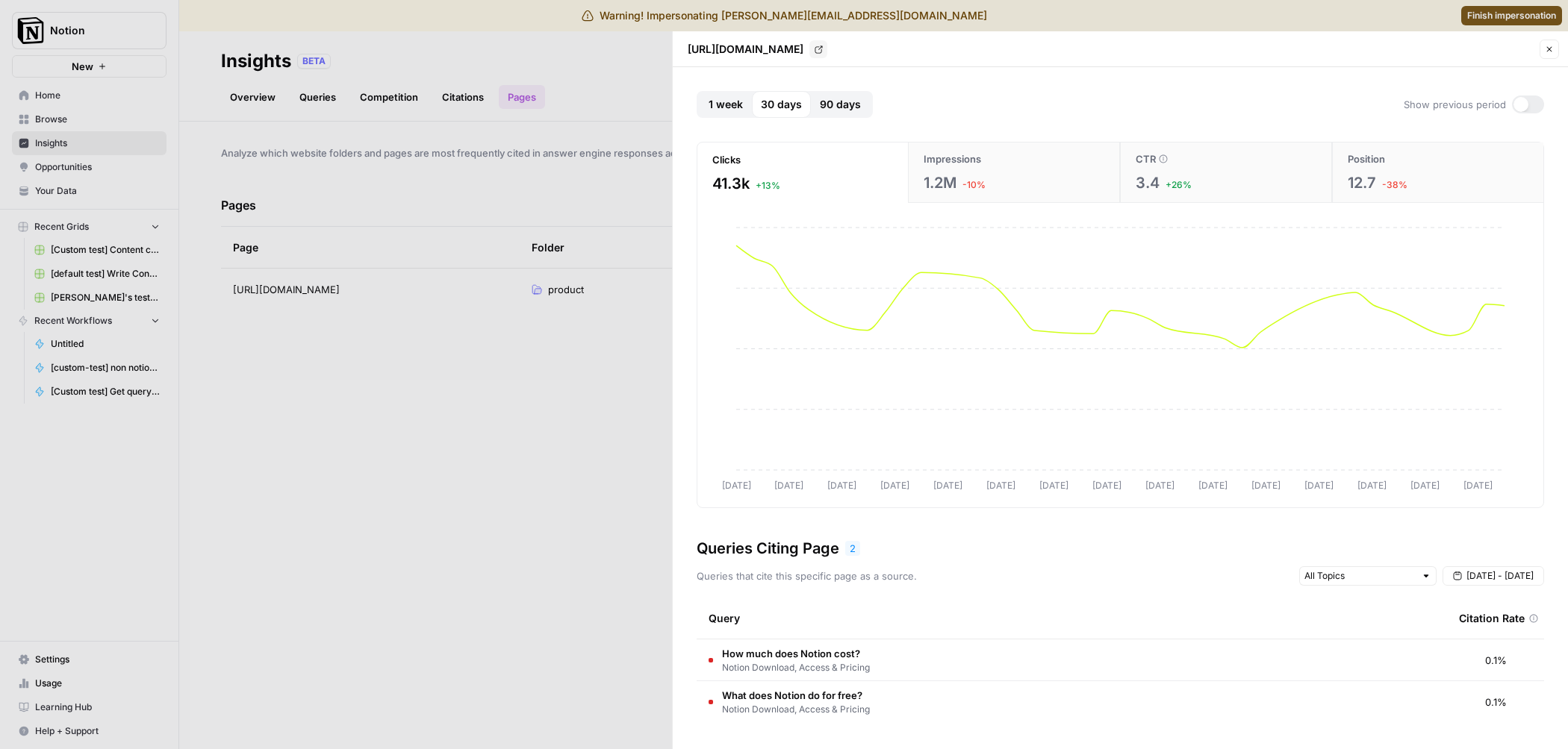
click at [839, 108] on span "90 days" at bounding box center [840, 105] width 41 height 15
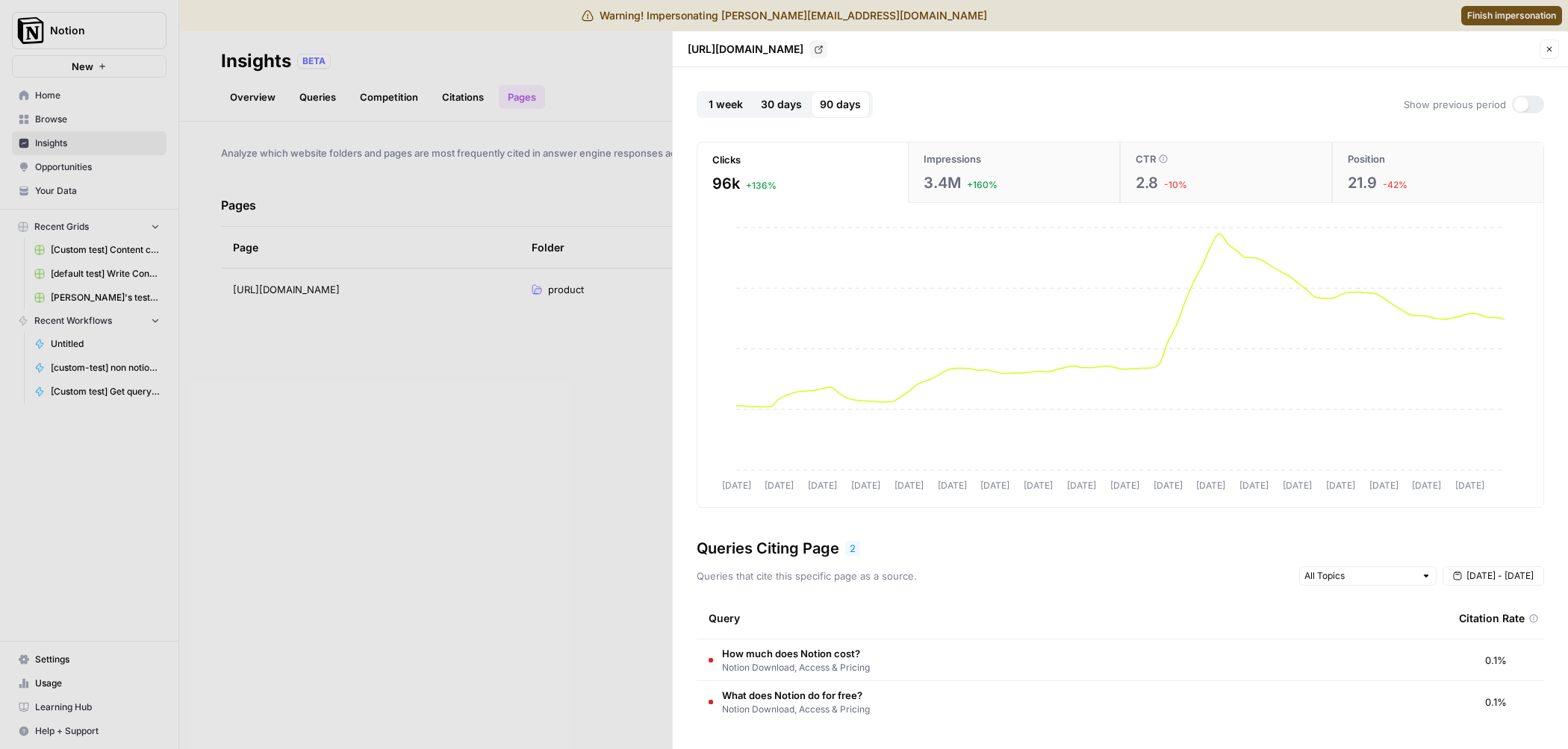
click at [804, 101] on button "30 days" at bounding box center [781, 104] width 59 height 27
click at [721, 100] on span "1 week" at bounding box center [726, 105] width 34 height 15
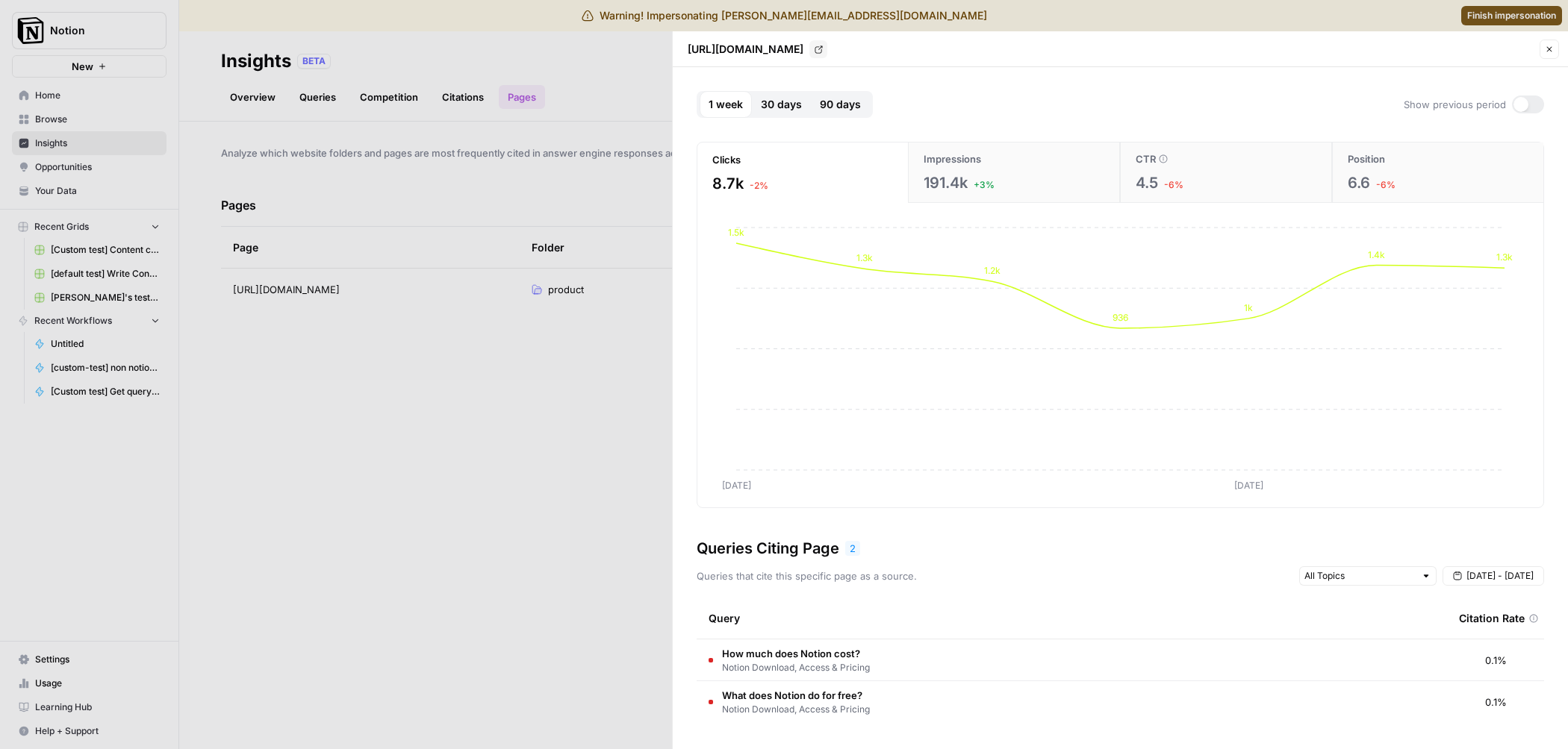
click at [1555, 48] on button "Close" at bounding box center [1549, 49] width 20 height 20
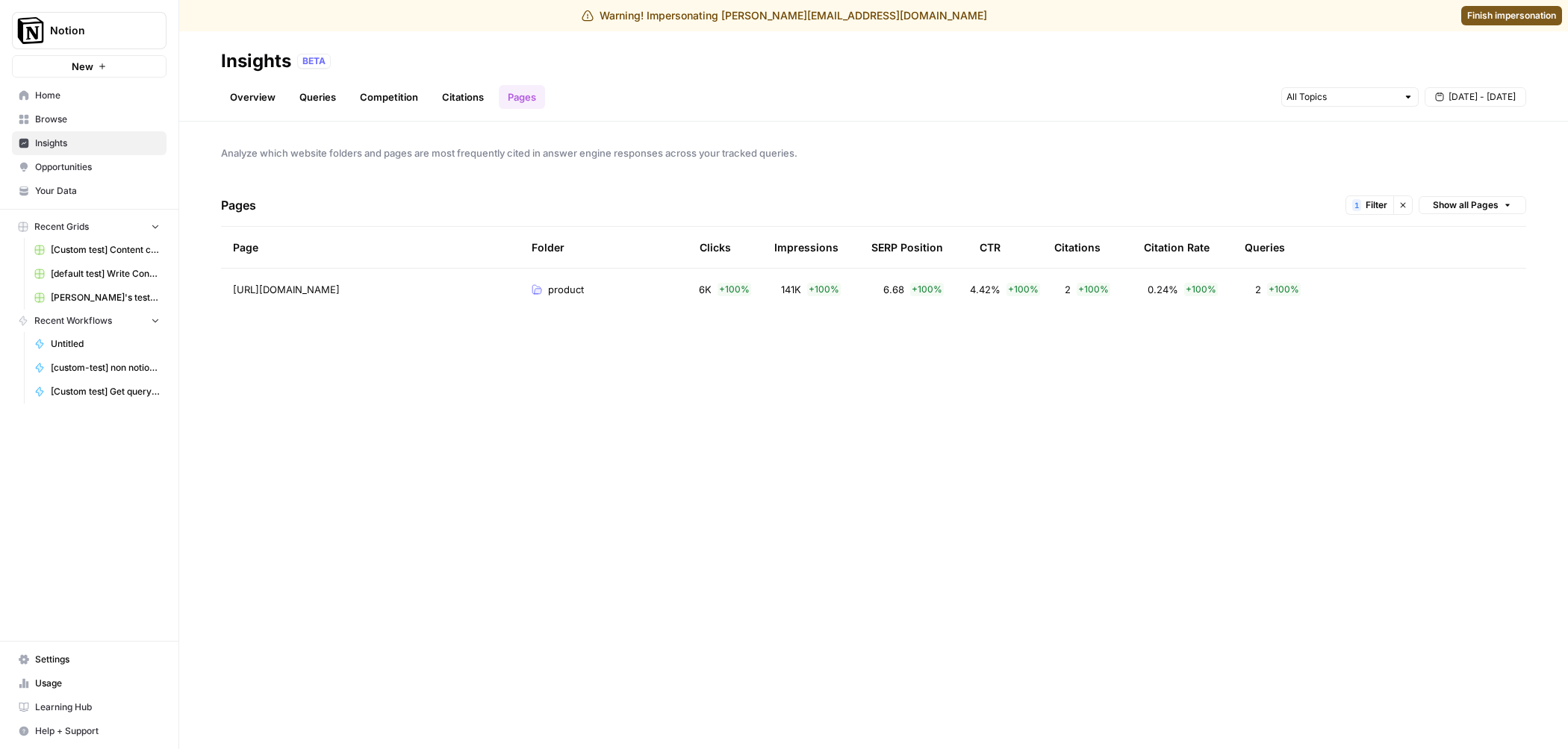
click at [108, 176] on link "Opportunities" at bounding box center [89, 167] width 154 height 24
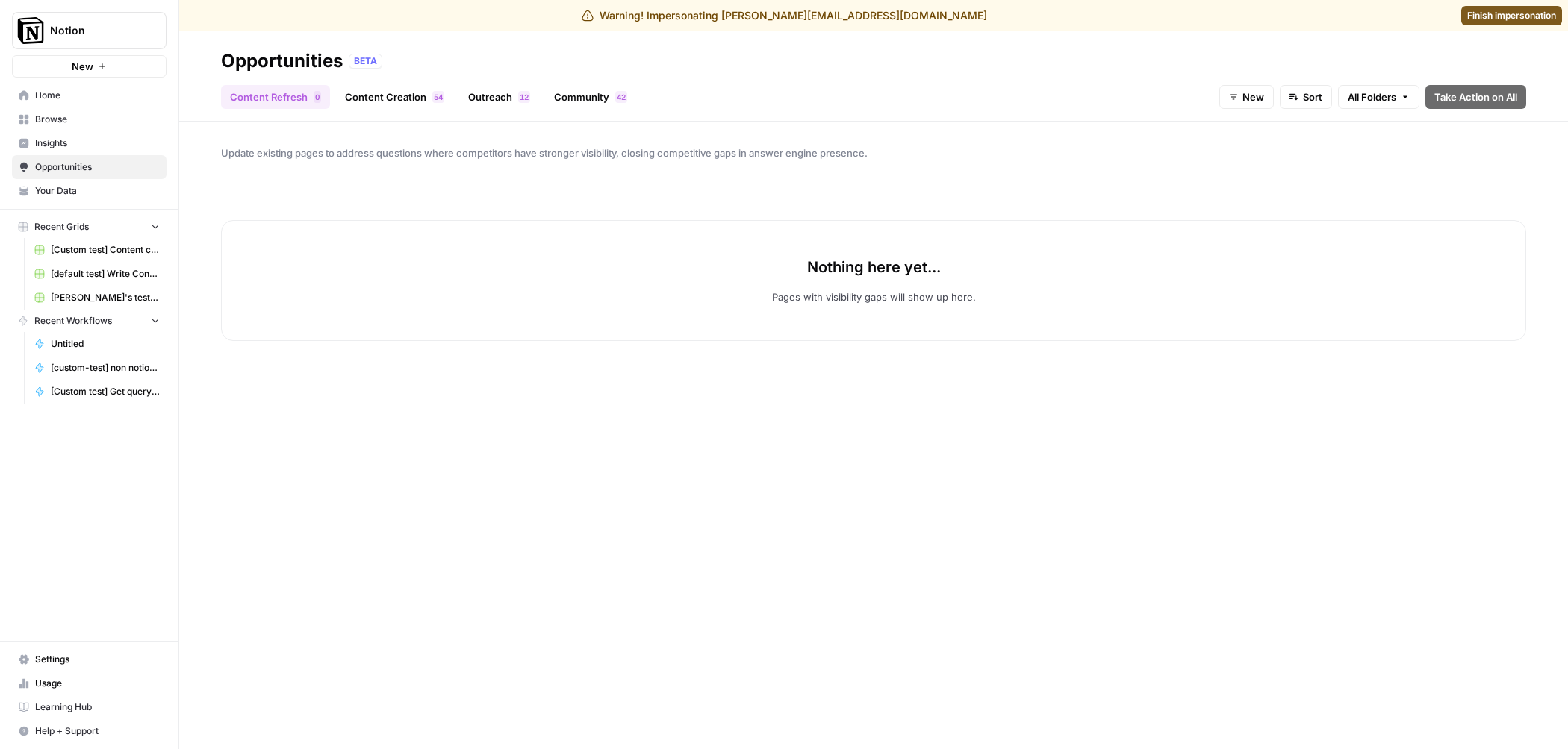
click at [102, 145] on span "Insights" at bounding box center [97, 143] width 125 height 13
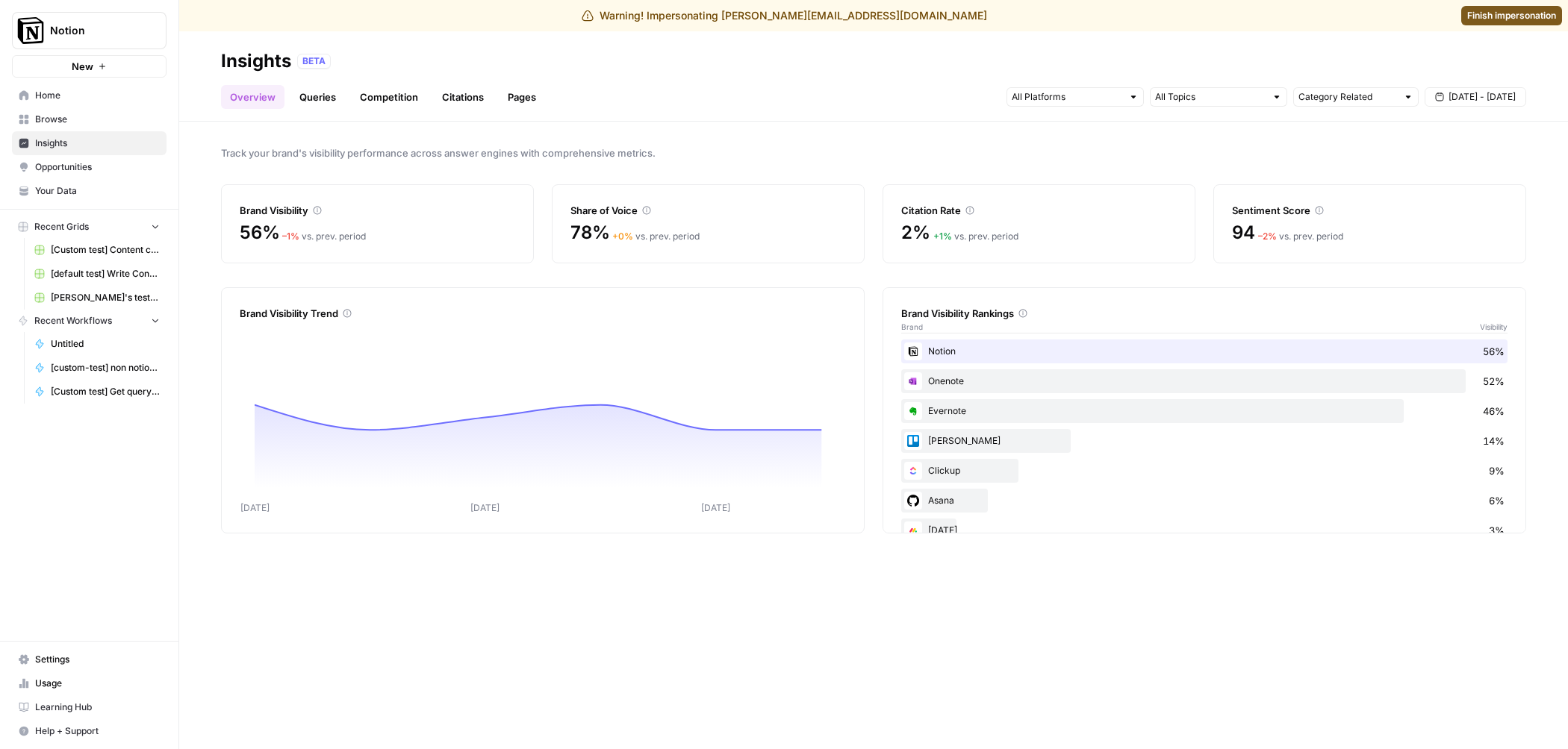
click at [536, 91] on link "Pages" at bounding box center [521, 96] width 47 height 24
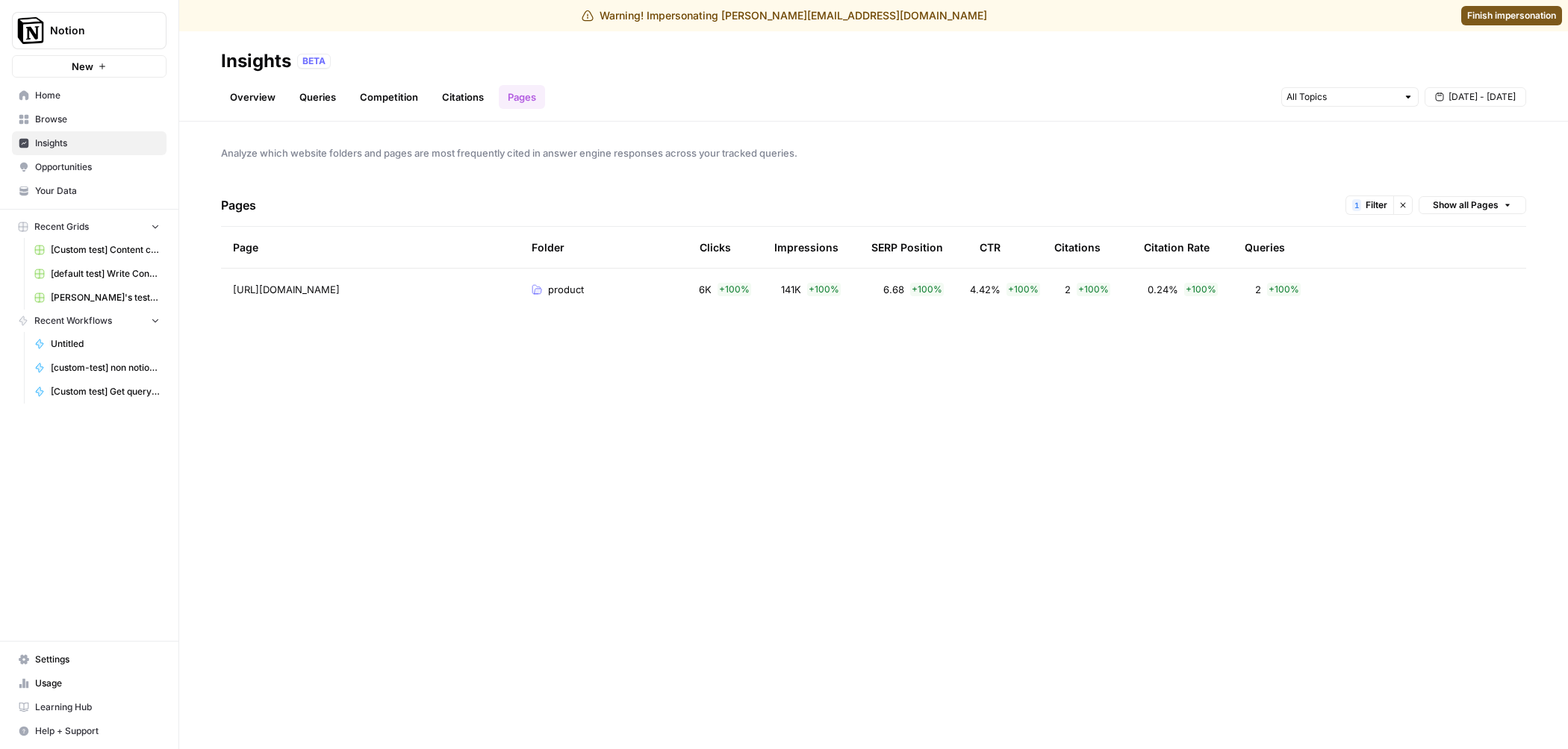
click at [74, 151] on link "Insights" at bounding box center [89, 143] width 154 height 24
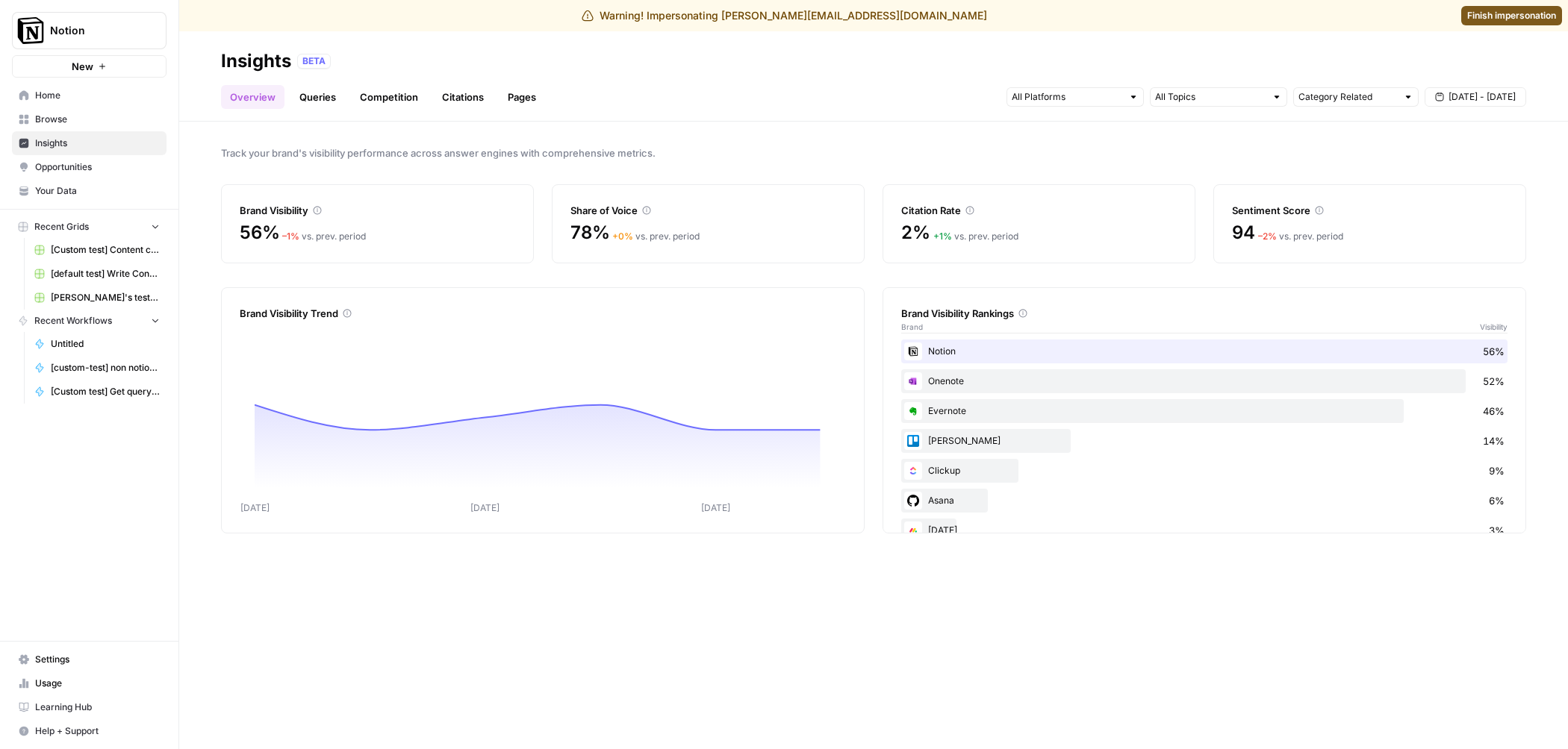
click at [108, 163] on span "Opportunities" at bounding box center [97, 167] width 125 height 13
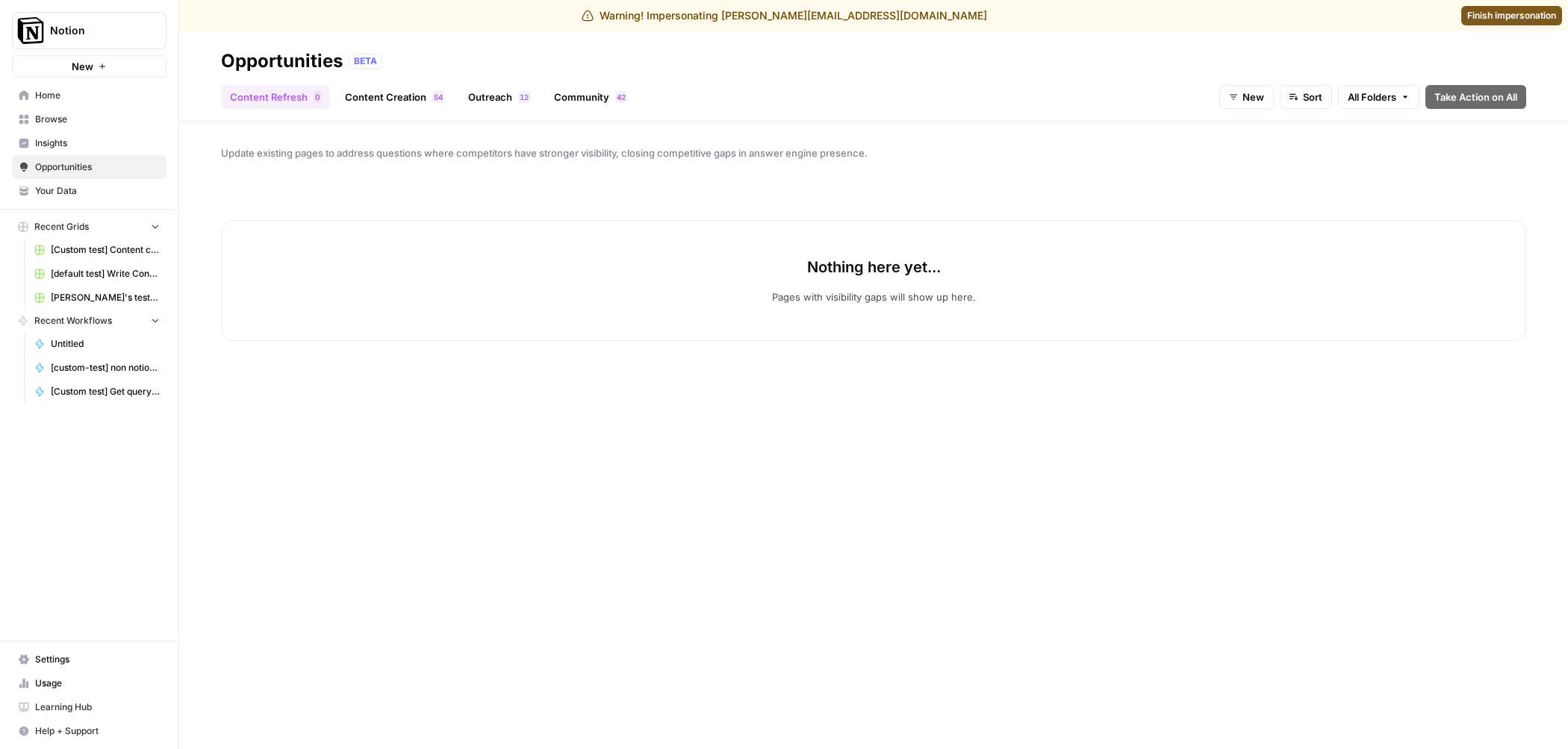
click at [397, 95] on link "Content Creation 4 5" at bounding box center [394, 96] width 117 height 24
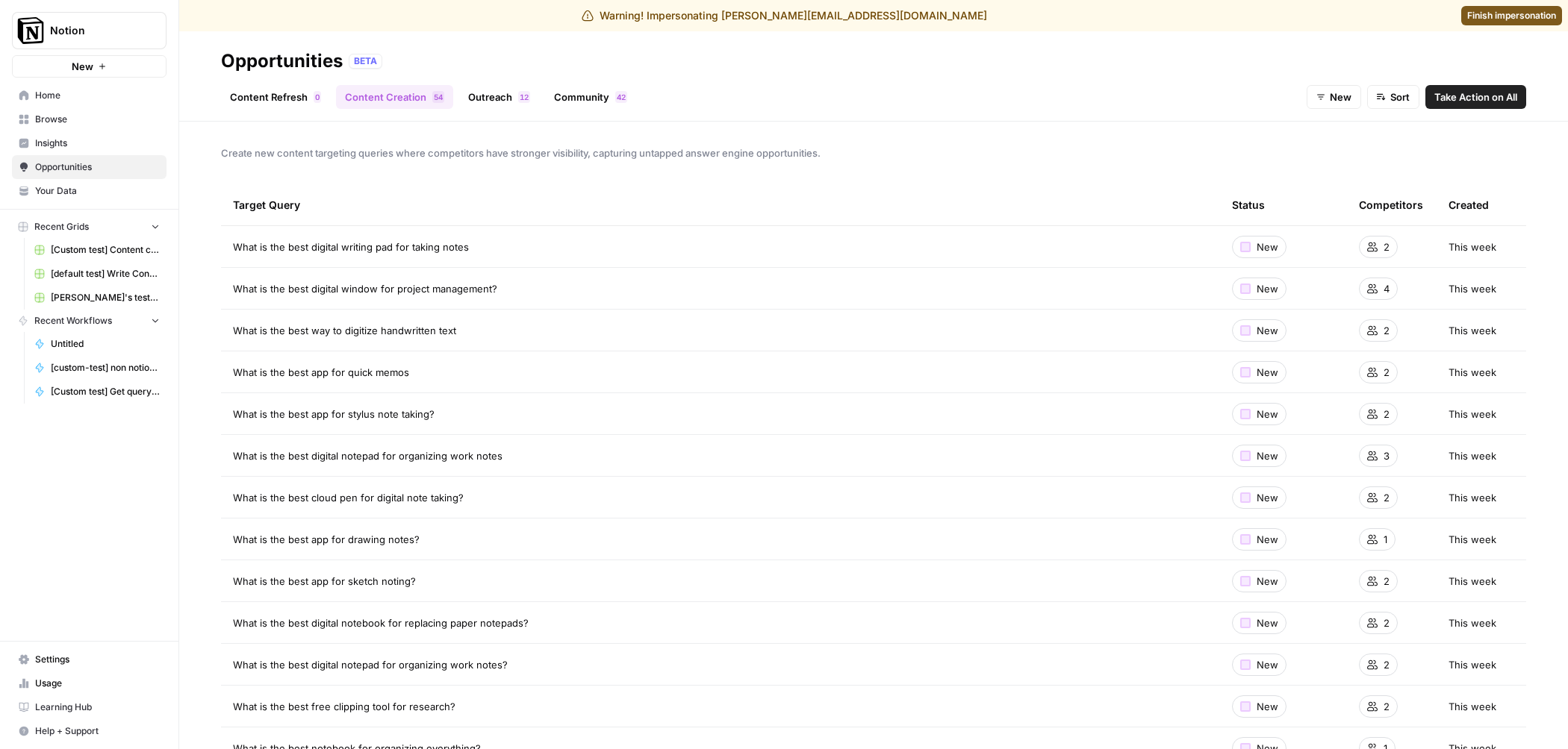
click at [449, 248] on span "What is the best digital writing pad for taking notes" at bounding box center [351, 247] width 236 height 15
click at [81, 138] on span "Insights" at bounding box center [97, 143] width 125 height 13
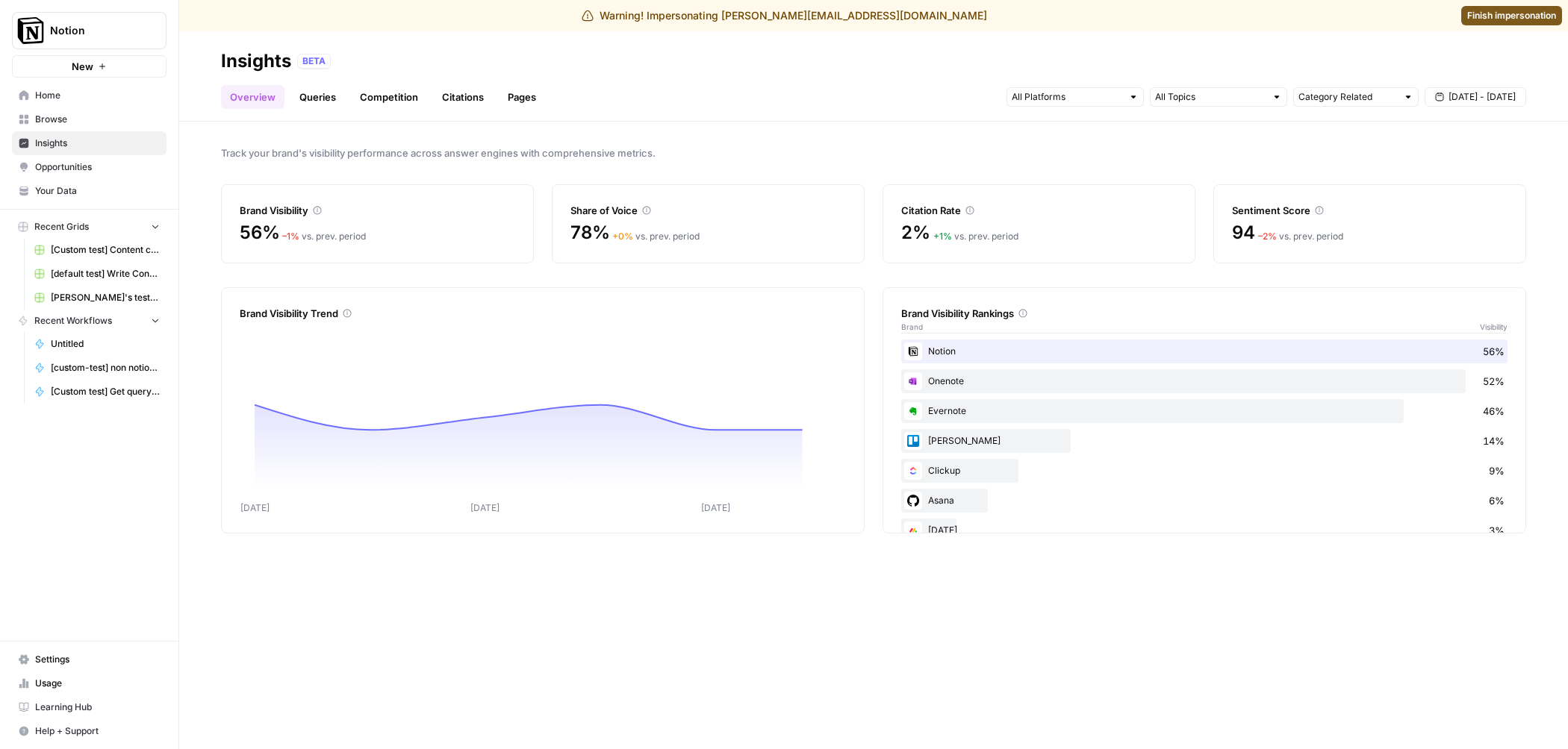
click at [498, 90] on link "Pages" at bounding box center [521, 96] width 47 height 24
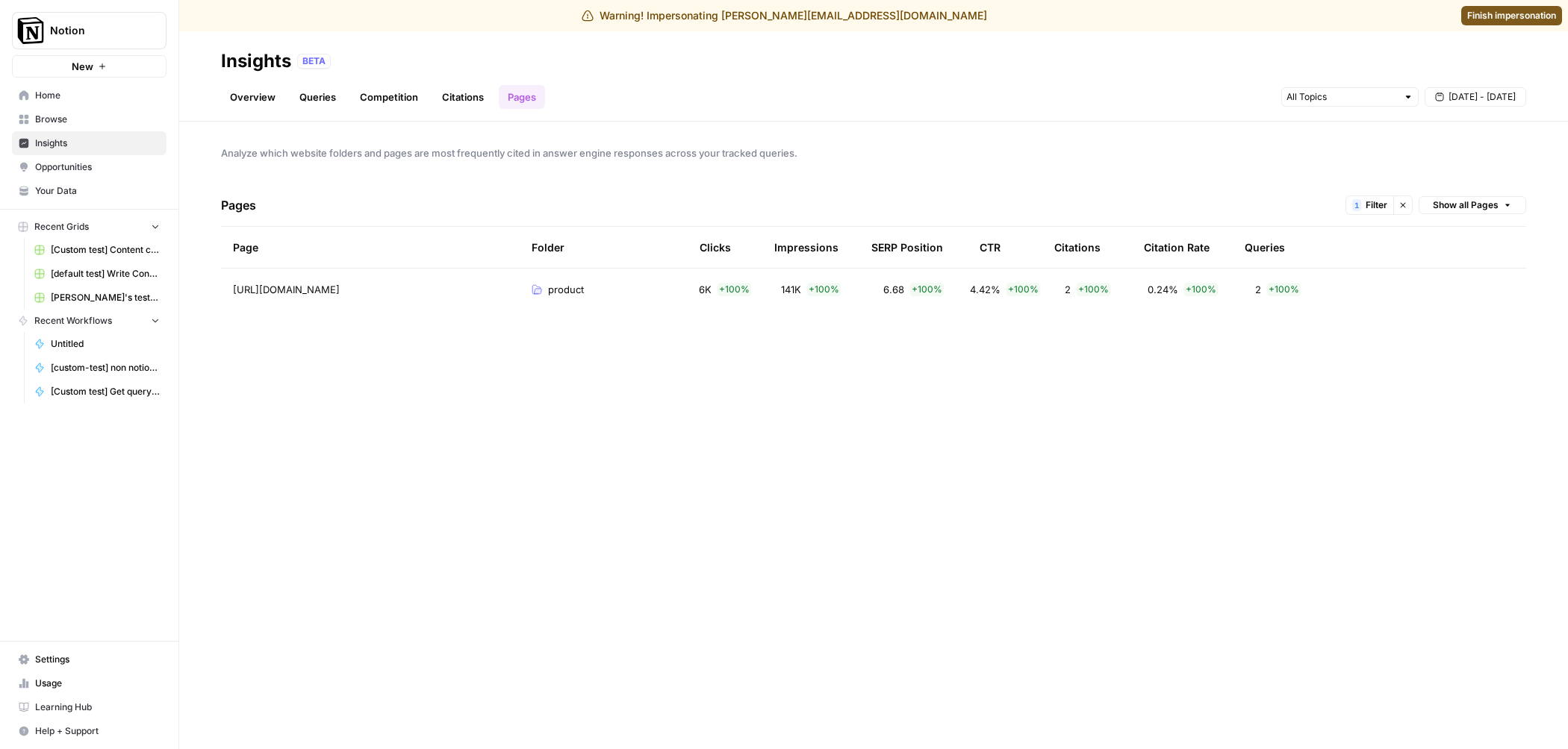
click at [613, 284] on div "product" at bounding box center [604, 289] width 144 height 15
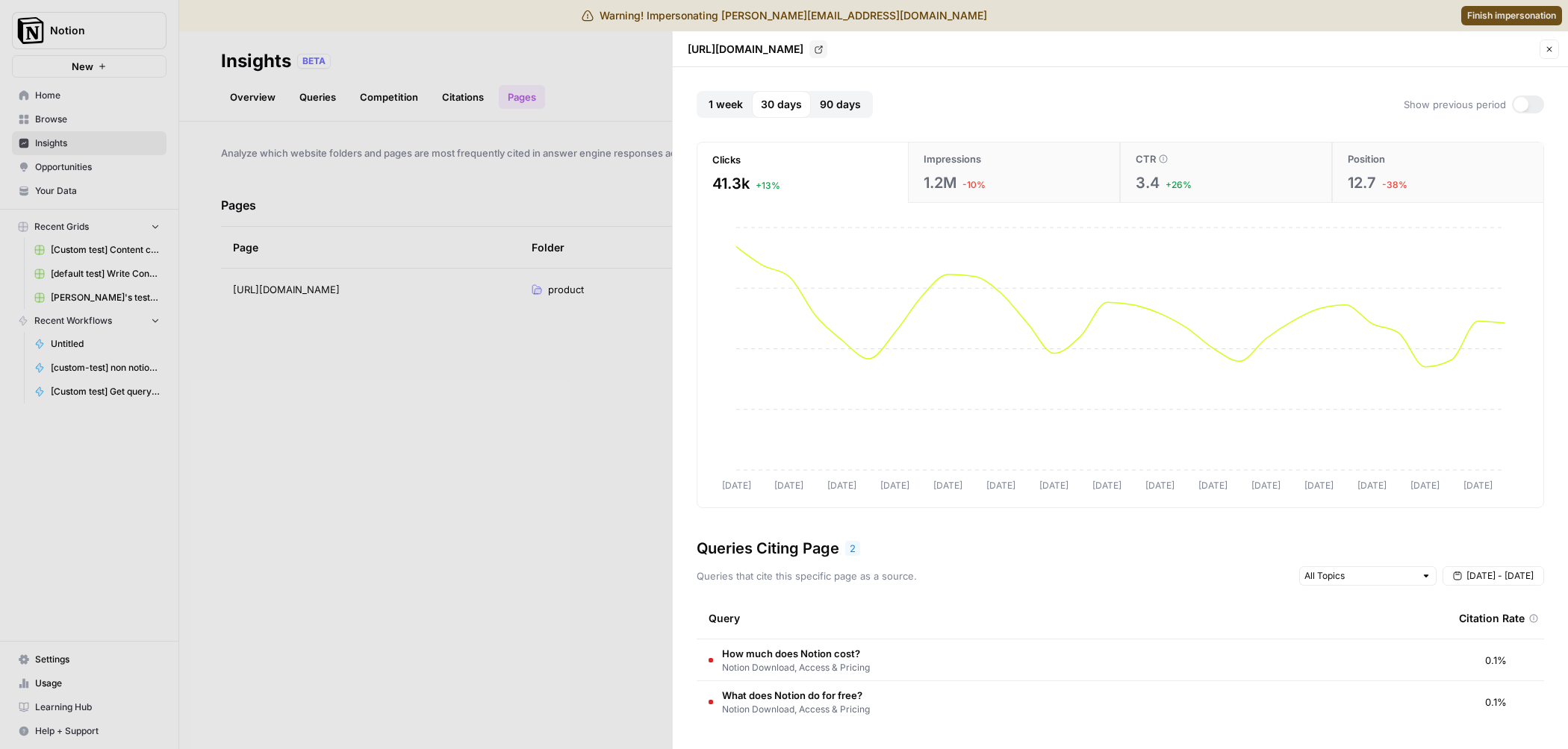
drag, startPoint x: 1007, startPoint y: 586, endPoint x: 708, endPoint y: 575, distance: 299.2
click at [708, 575] on div "1 week 30 days 90 days Show previous period Clicks 41.3k +13% Impressions 1.2M …" at bounding box center [1119, 407] width 847 height 632
click at [780, 575] on p "Queries that cite this specific page as a source." at bounding box center [806, 576] width 221 height 15
click at [757, 575] on p "Queries that cite this specific page as a source." at bounding box center [806, 576] width 221 height 15
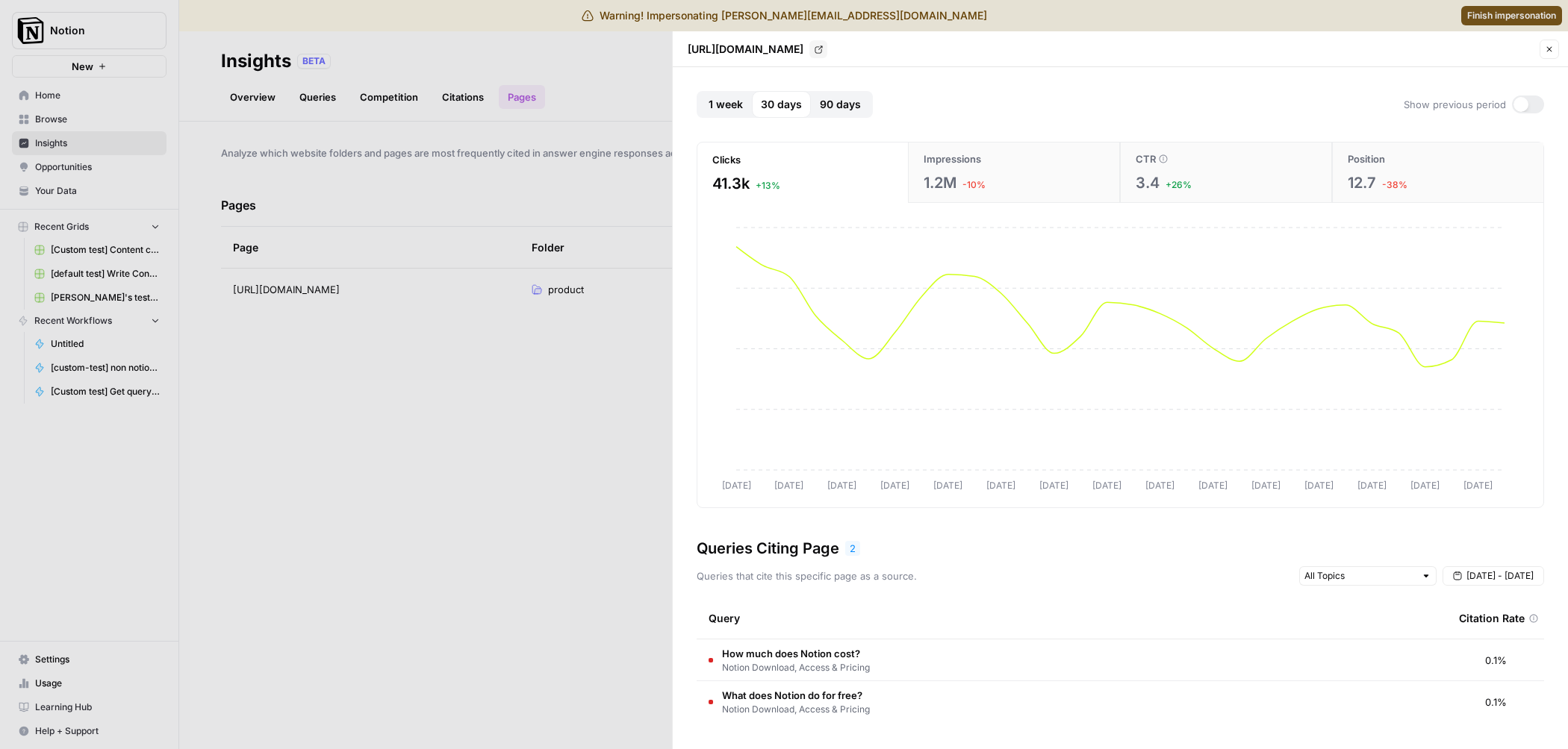
click at [757, 575] on p "Queries that cite this specific page as a source." at bounding box center [806, 576] width 221 height 15
click at [947, 575] on div "Queries that cite this specific page as a source. [DATE] - [DATE]" at bounding box center [1119, 576] width 847 height 20
click at [997, 569] on div "Queries that cite this specific page as a source. [DATE] - [DATE]" at bounding box center [1119, 576] width 847 height 20
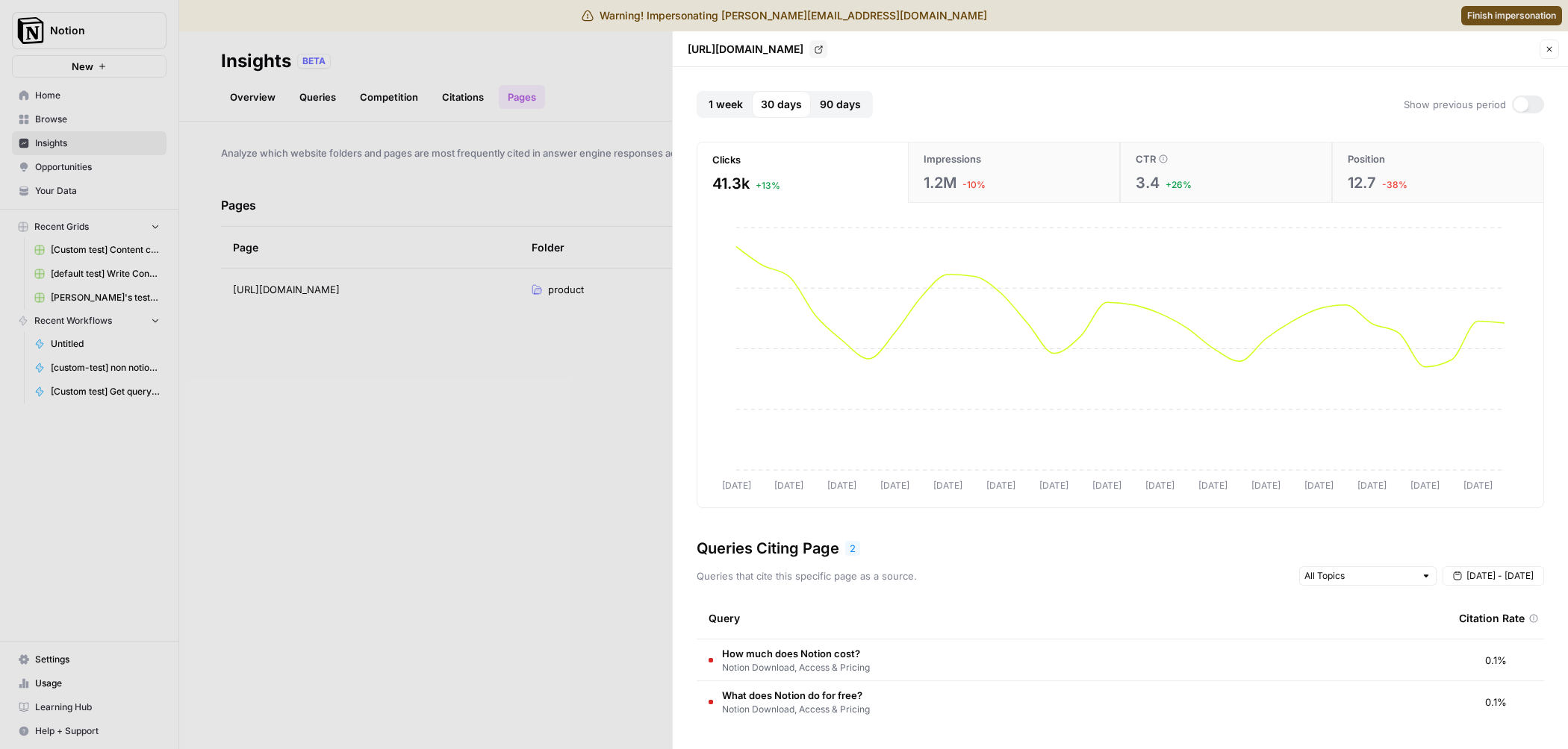
click at [774, 573] on p "Queries that cite this specific page as a source." at bounding box center [806, 576] width 221 height 15
click at [774, 573] on p "Queries that cite this specific page as a source." at bounding box center [806, 576] width 221 height 15
drag, startPoint x: 774, startPoint y: 573, endPoint x: 891, endPoint y: 576, distance: 117.0
click at [774, 573] on p "Queries that cite this specific page as a source." at bounding box center [806, 576] width 221 height 15
click at [912, 577] on p "Queries that cite this specific page as a source." at bounding box center [806, 576] width 221 height 15
